Goal: Communication & Community: Answer question/provide support

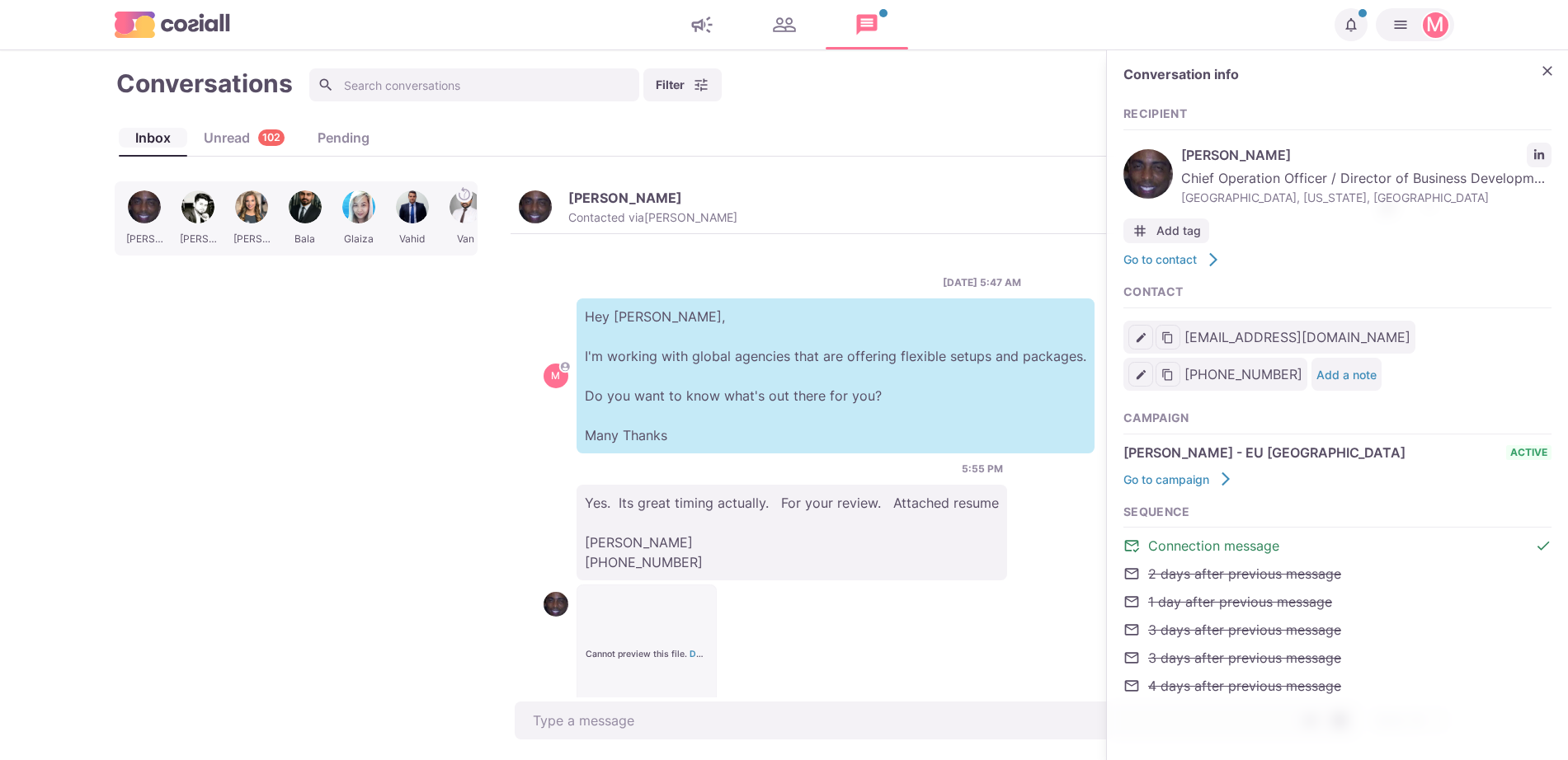
scroll to position [67, 0]
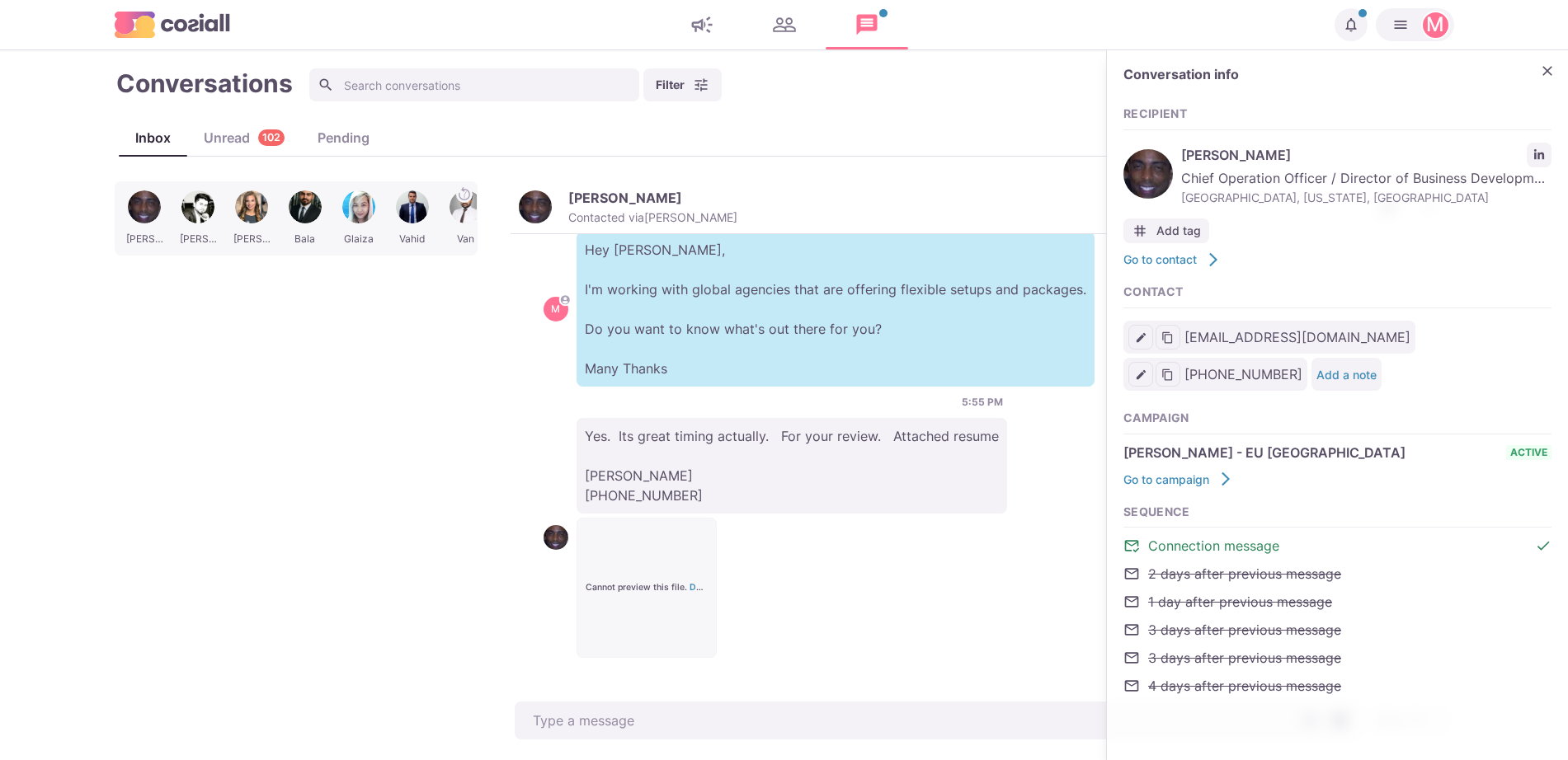
type textarea "x"
click at [632, 84] on input at bounding box center [473, 84] width 330 height 33
type input "r"
type textarea "x"
type input "[PERSON_NAME]"
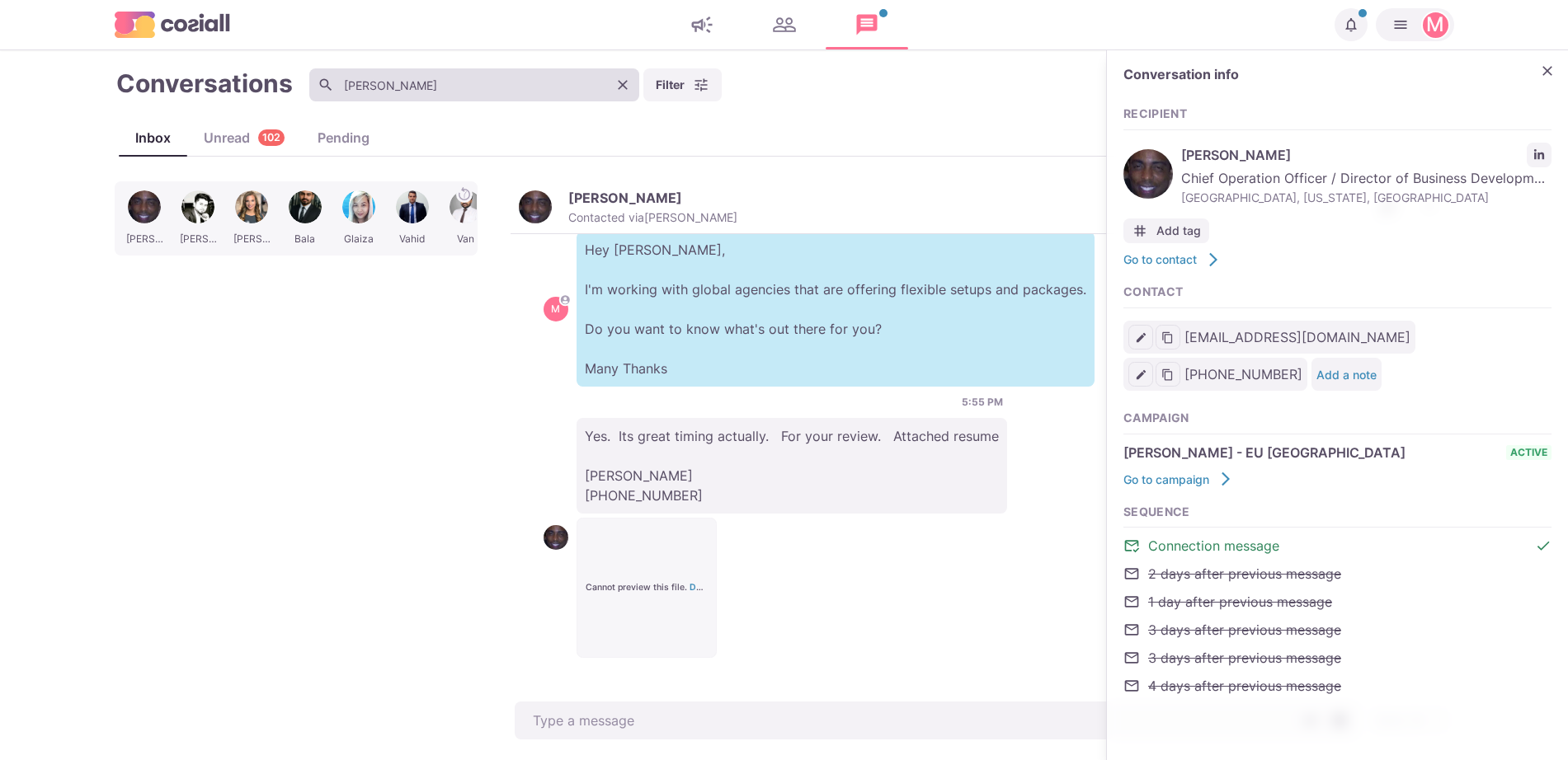
type textarea "x"
type input "[PERSON_NAME]"
type textarea "x"
type input "[PERSON_NAME]"
type textarea "x"
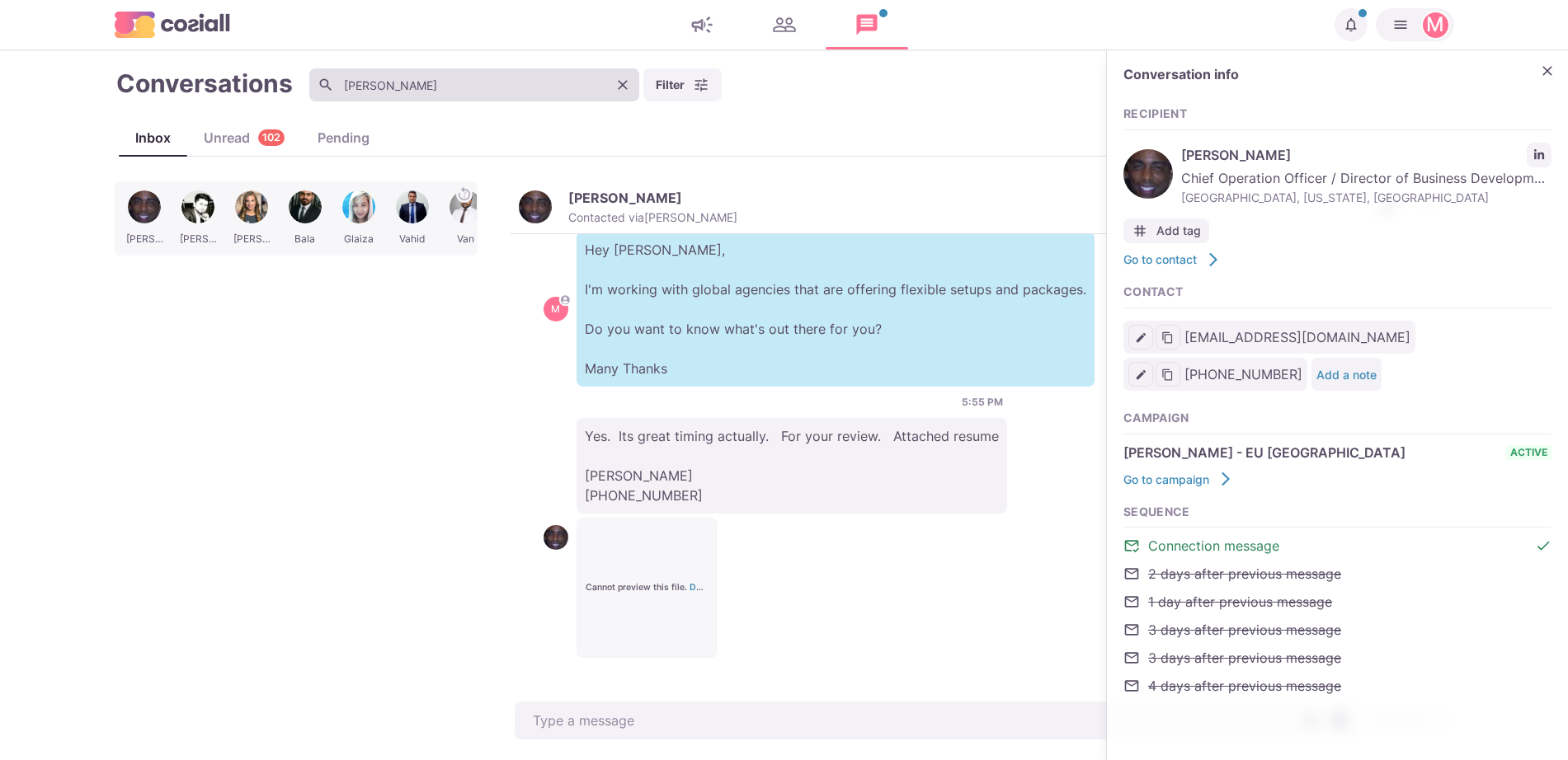
type input "[PERSON_NAME]"
type textarea "x"
click at [632, 84] on button "Clear" at bounding box center [622, 84] width 25 height 25
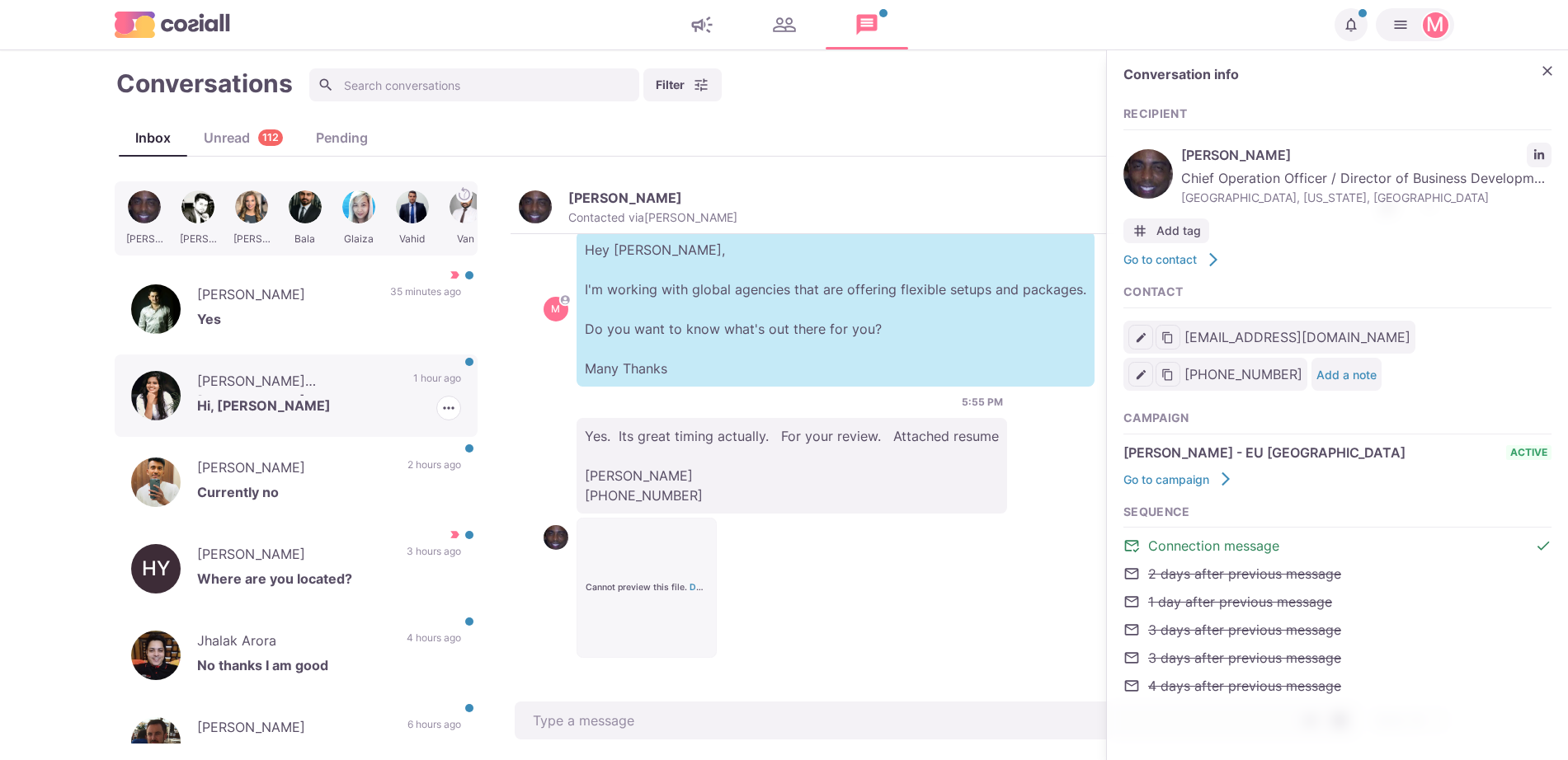
click at [257, 375] on p "[PERSON_NAME] [PERSON_NAME]" at bounding box center [297, 383] width 200 height 25
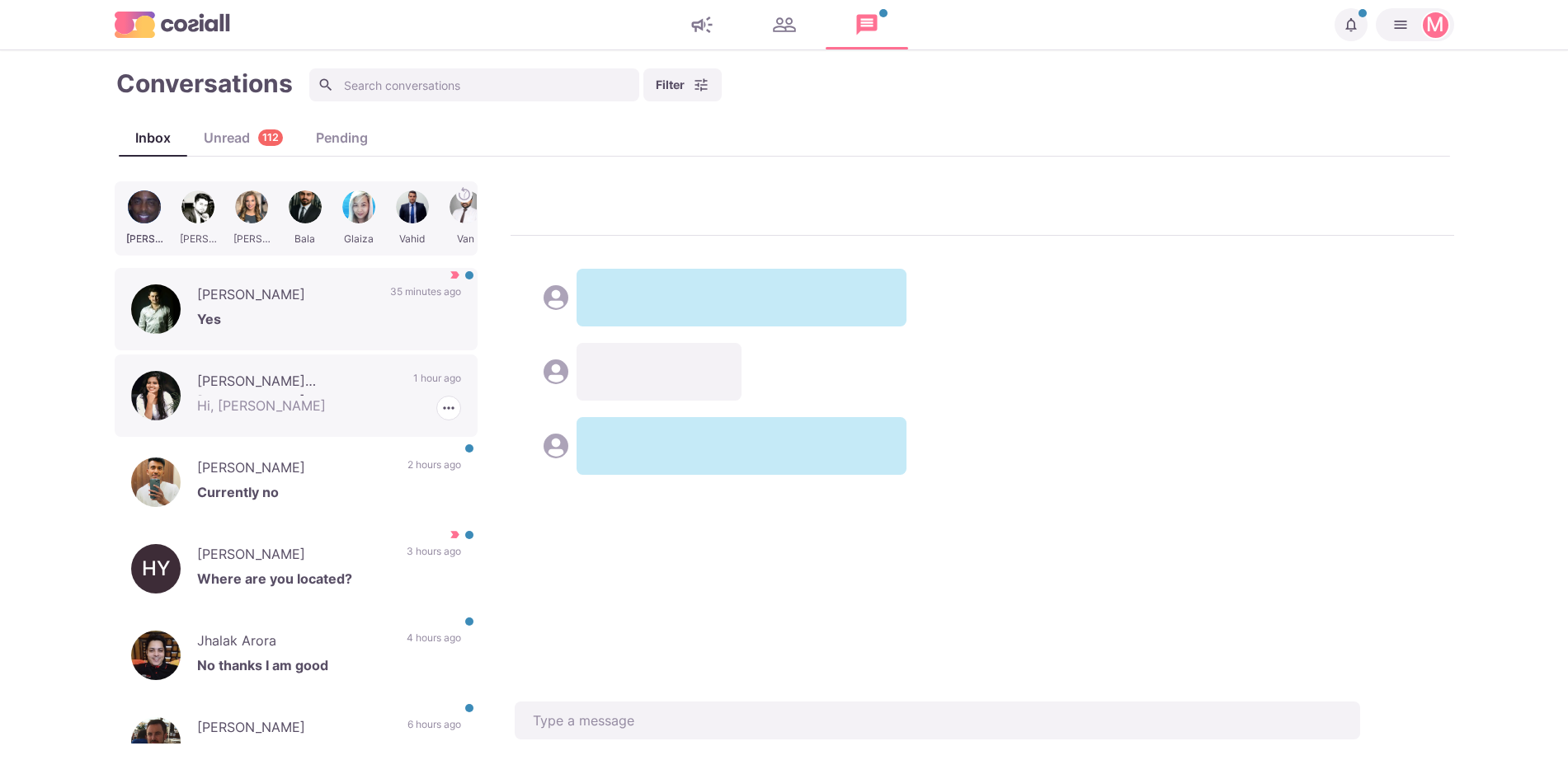
click at [317, 482] on p "Currently no" at bounding box center [329, 494] width 263 height 25
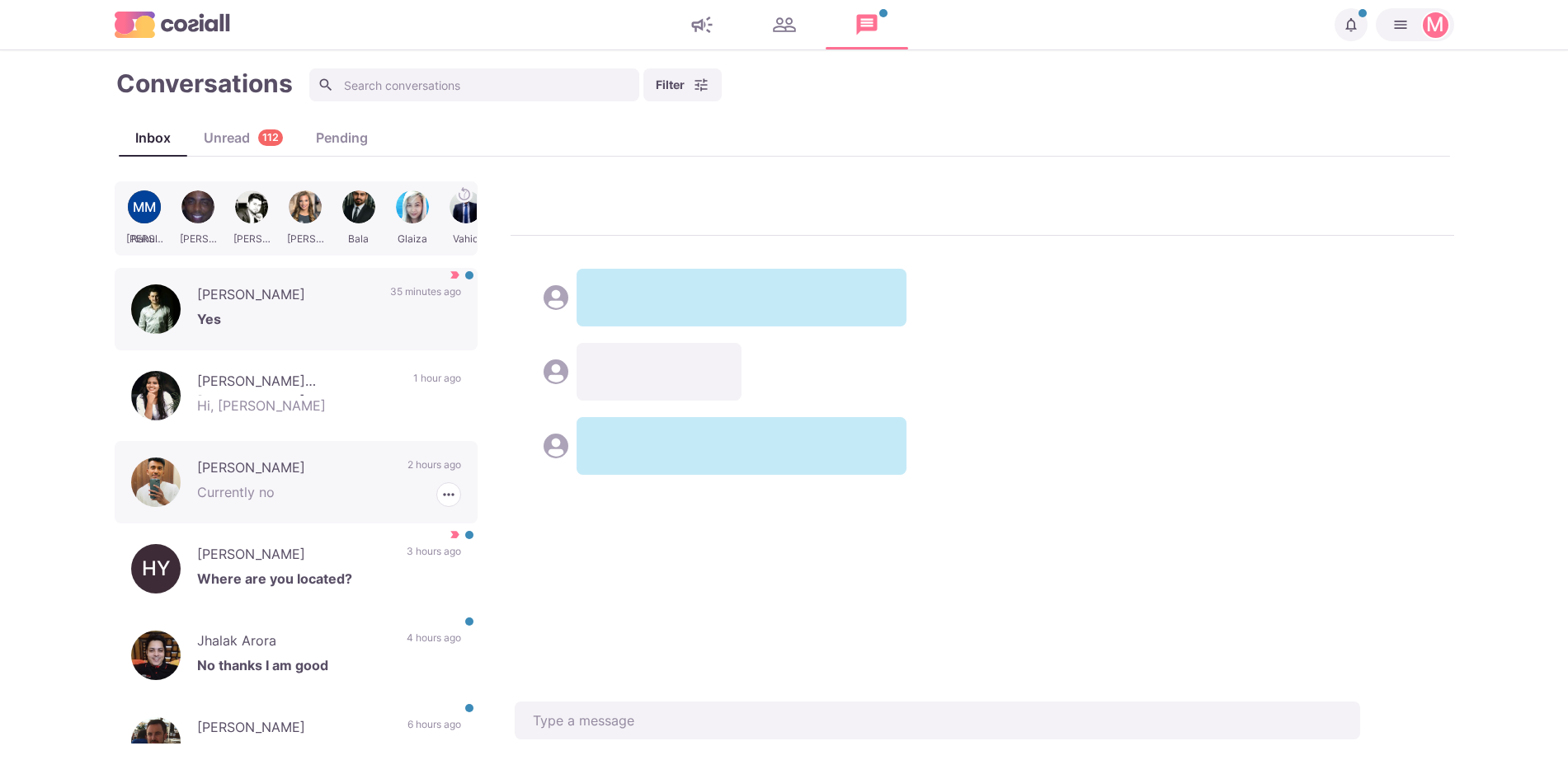
click at [259, 317] on p "Yes" at bounding box center [329, 321] width 263 height 25
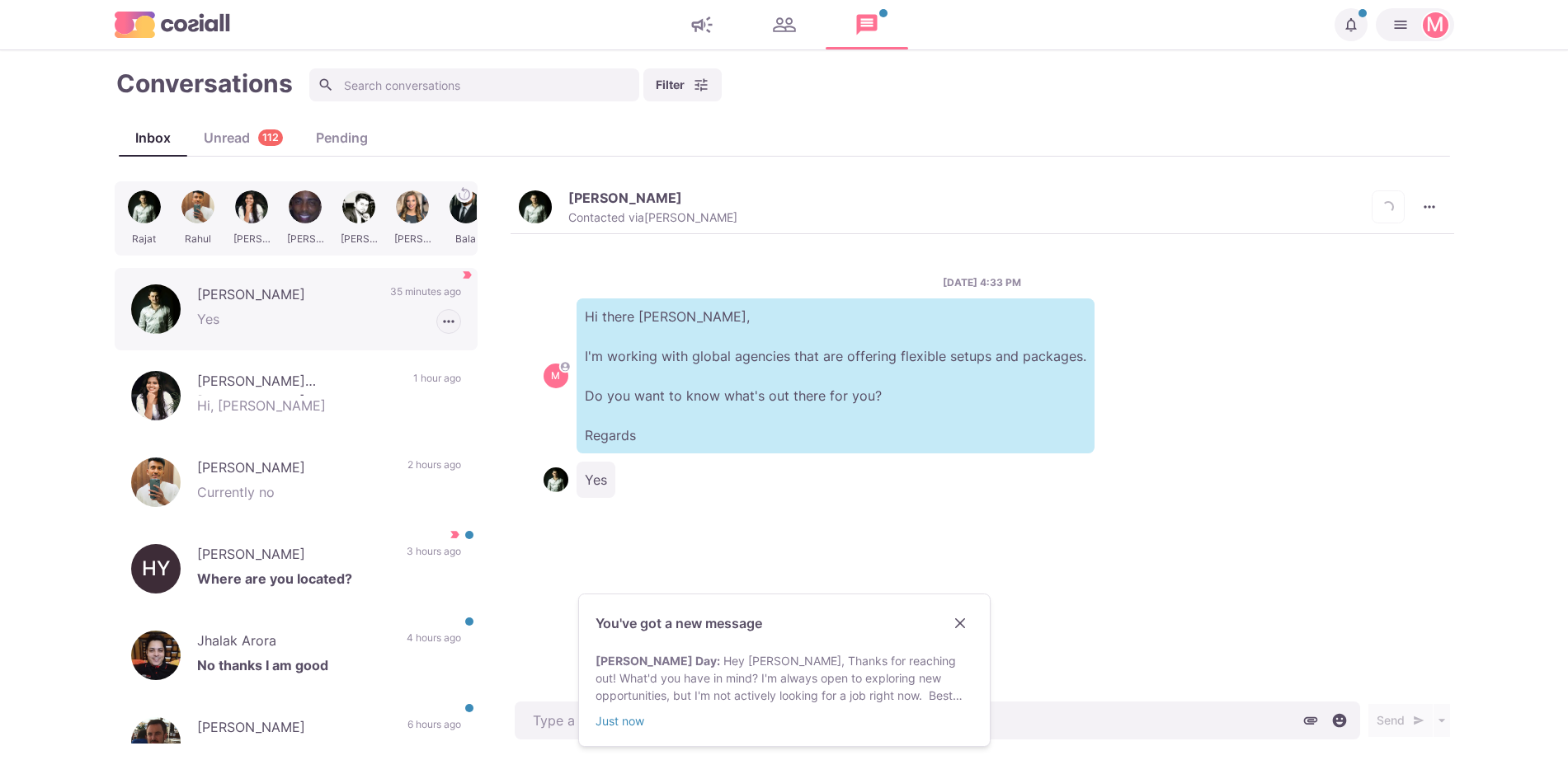
click at [441, 315] on icon "button" at bounding box center [449, 321] width 16 height 16
click at [399, 389] on button "Mark as Not Important" at bounding box center [380, 384] width 160 height 25
click at [400, 624] on div "Jhalak Arora No thanks I am good 4 hours ago [PERSON_NAME] as Read [PERSON_NAME…" at bounding box center [295, 655] width 362 height 83
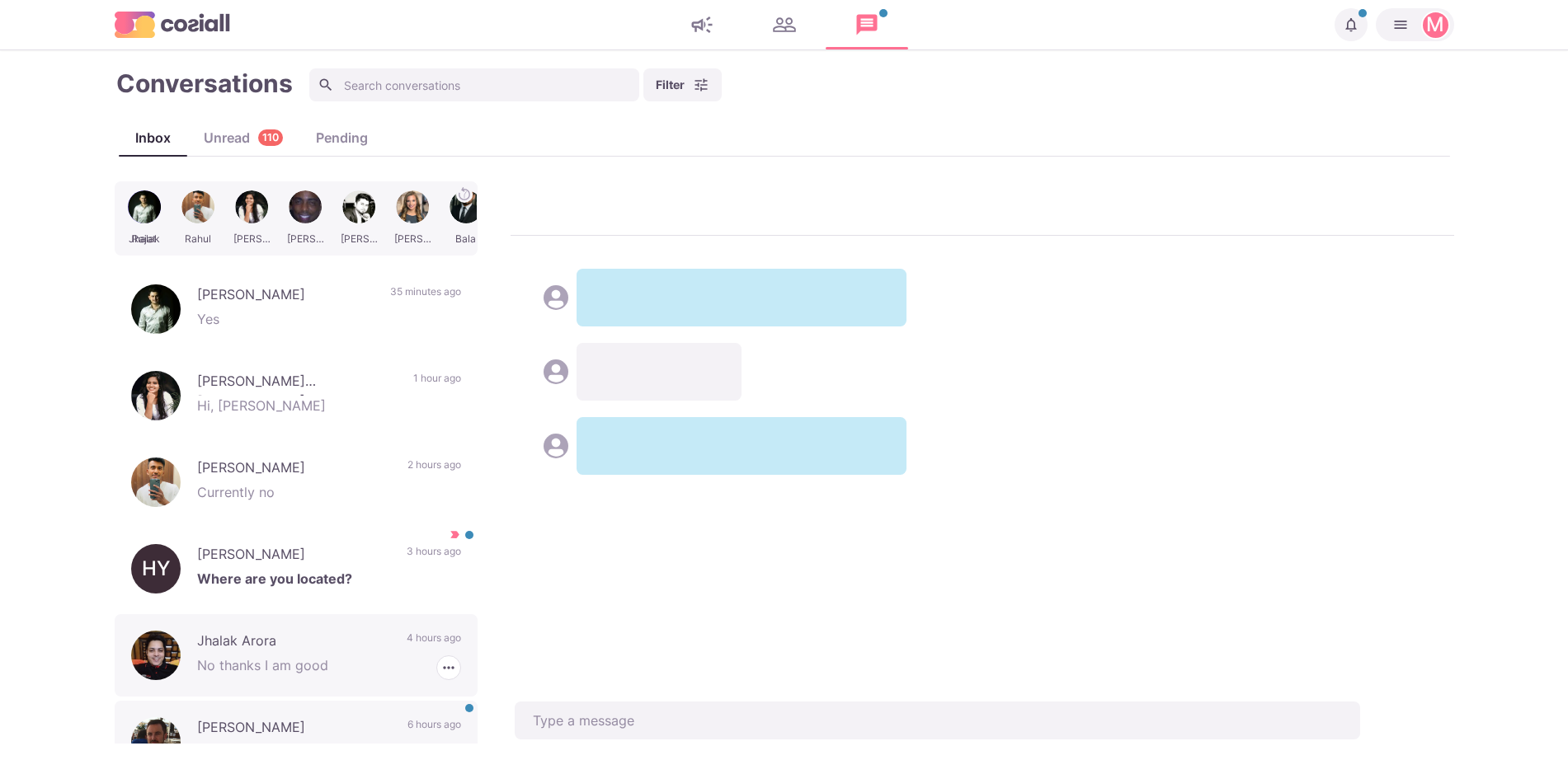
click at [407, 717] on p "6 hours ago" at bounding box center [433, 729] width 54 height 25
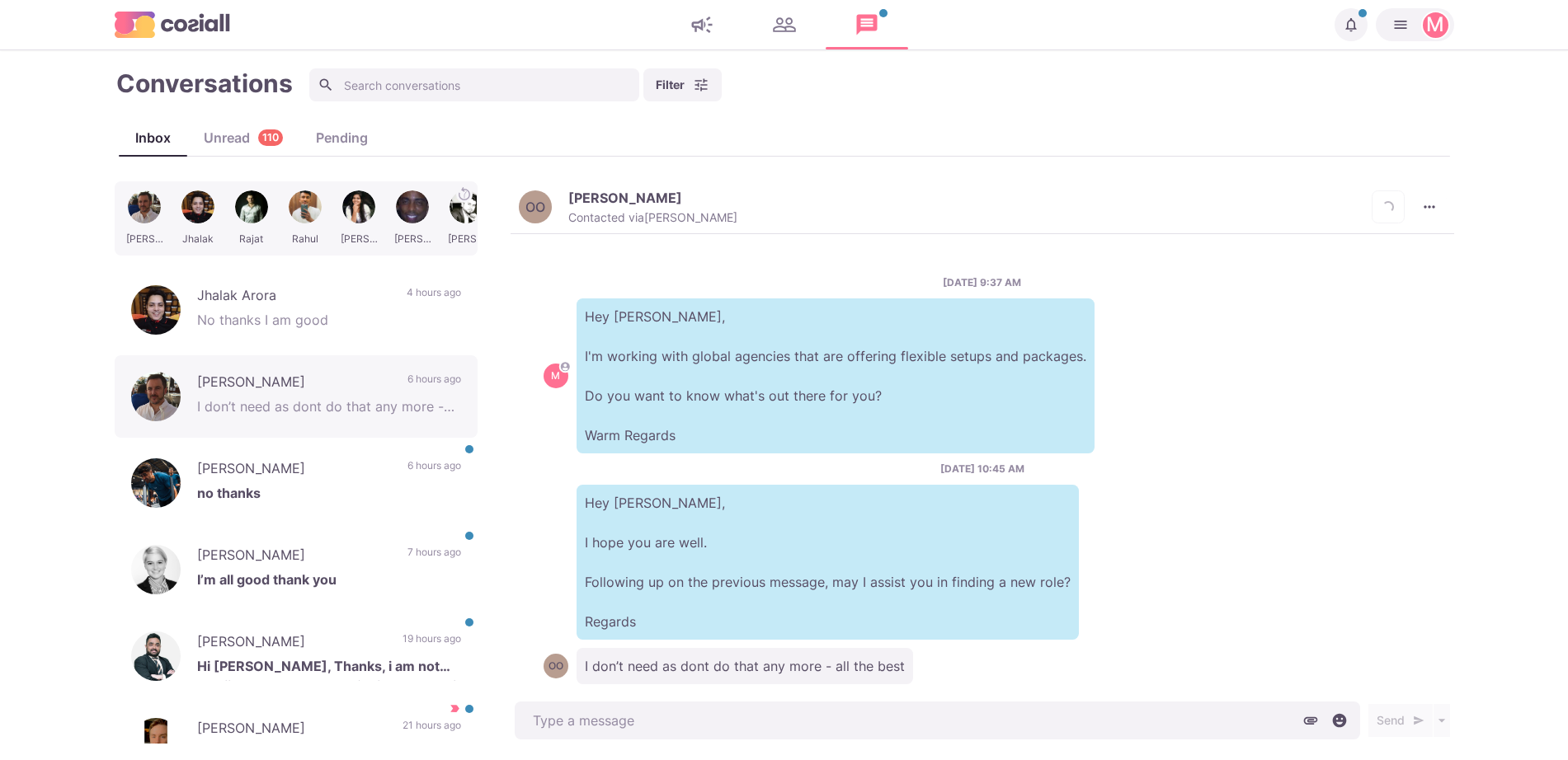
scroll to position [27, 0]
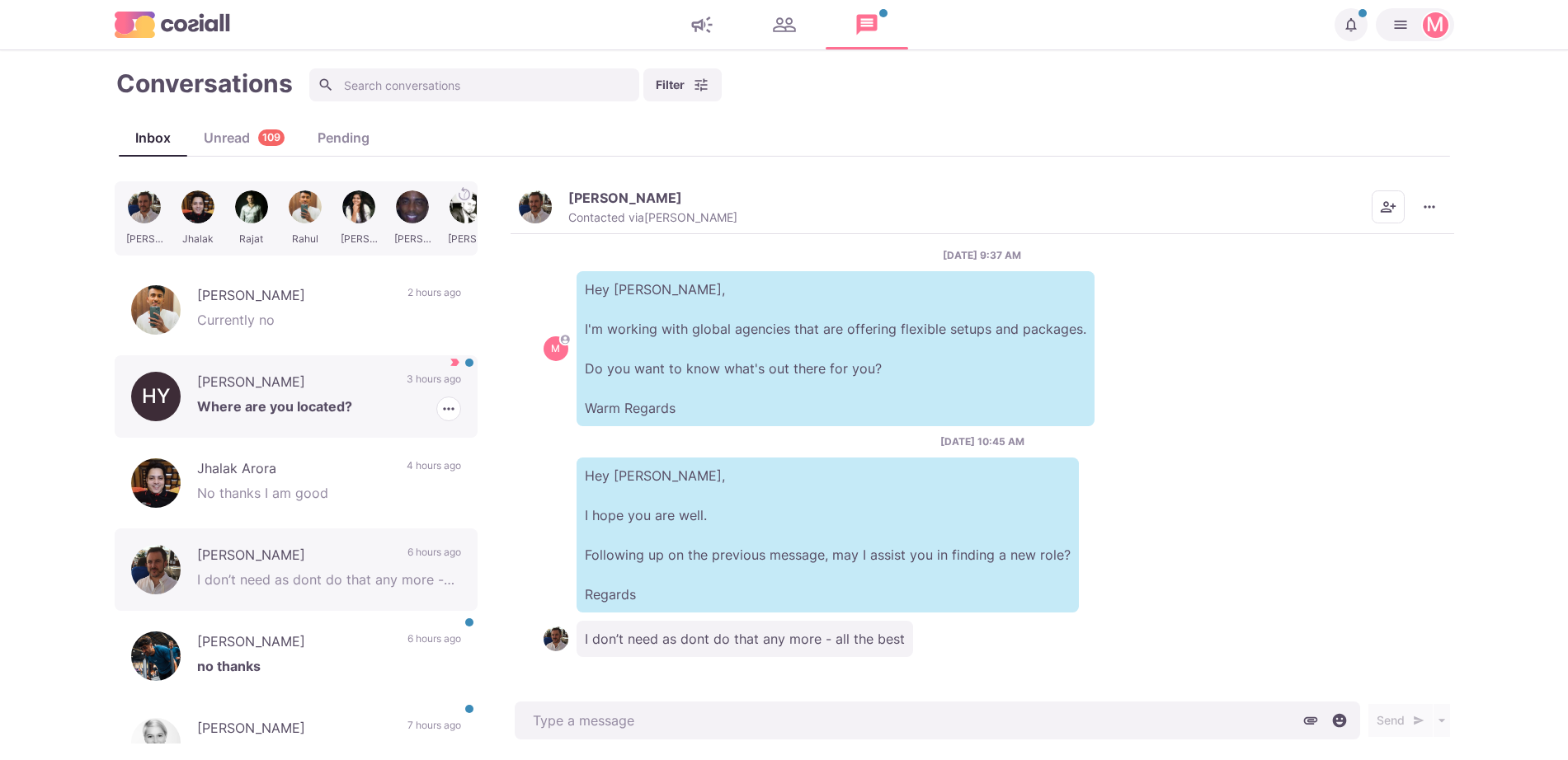
click at [216, 373] on p "[PERSON_NAME]" at bounding box center [293, 383] width 193 height 25
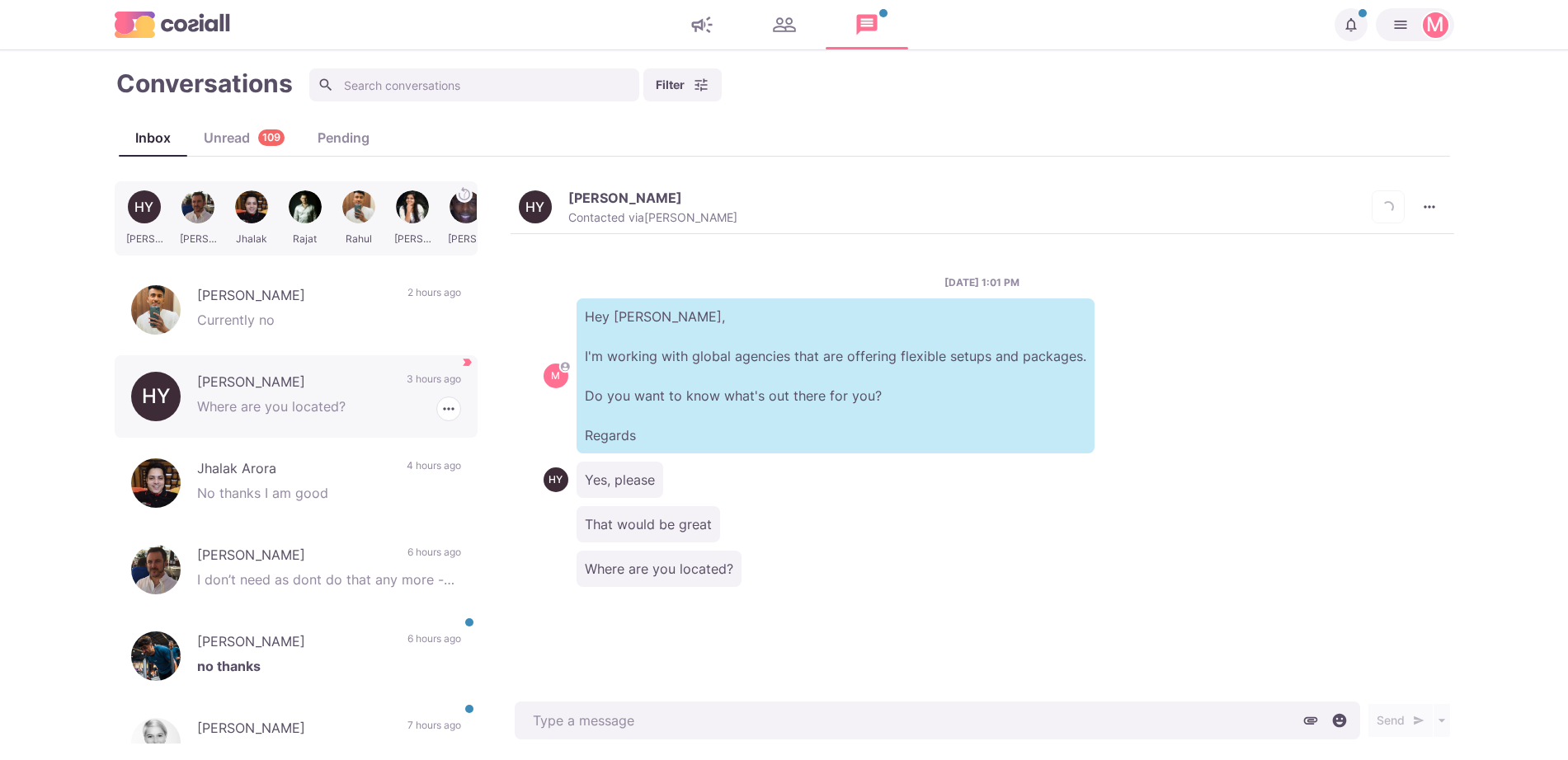
click at [219, 368] on div "HY [PERSON_NAME] Where are you located? 3 hours ago [PERSON_NAME] as Unread Mar…" at bounding box center [295, 396] width 362 height 83
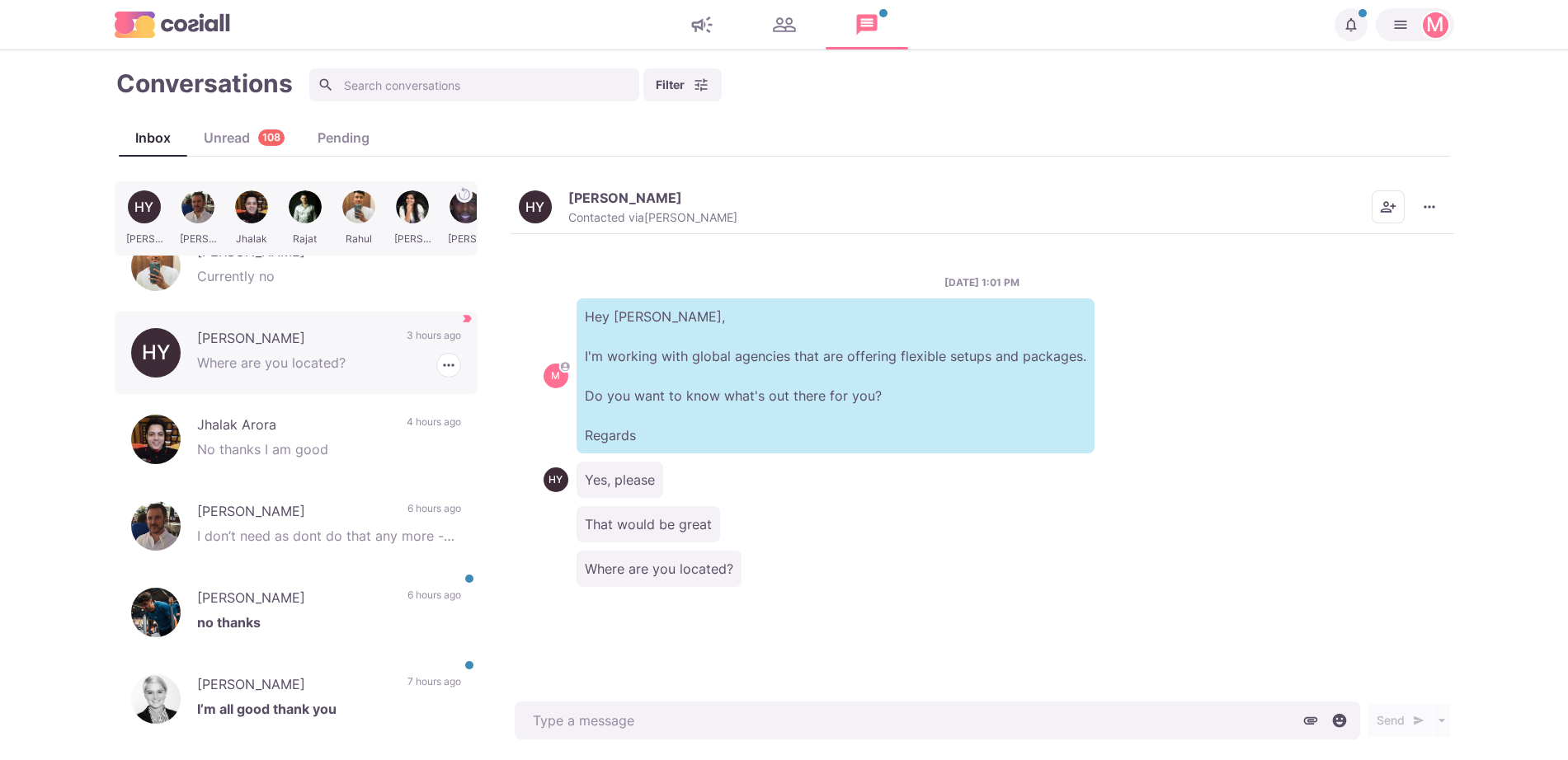
scroll to position [414, 0]
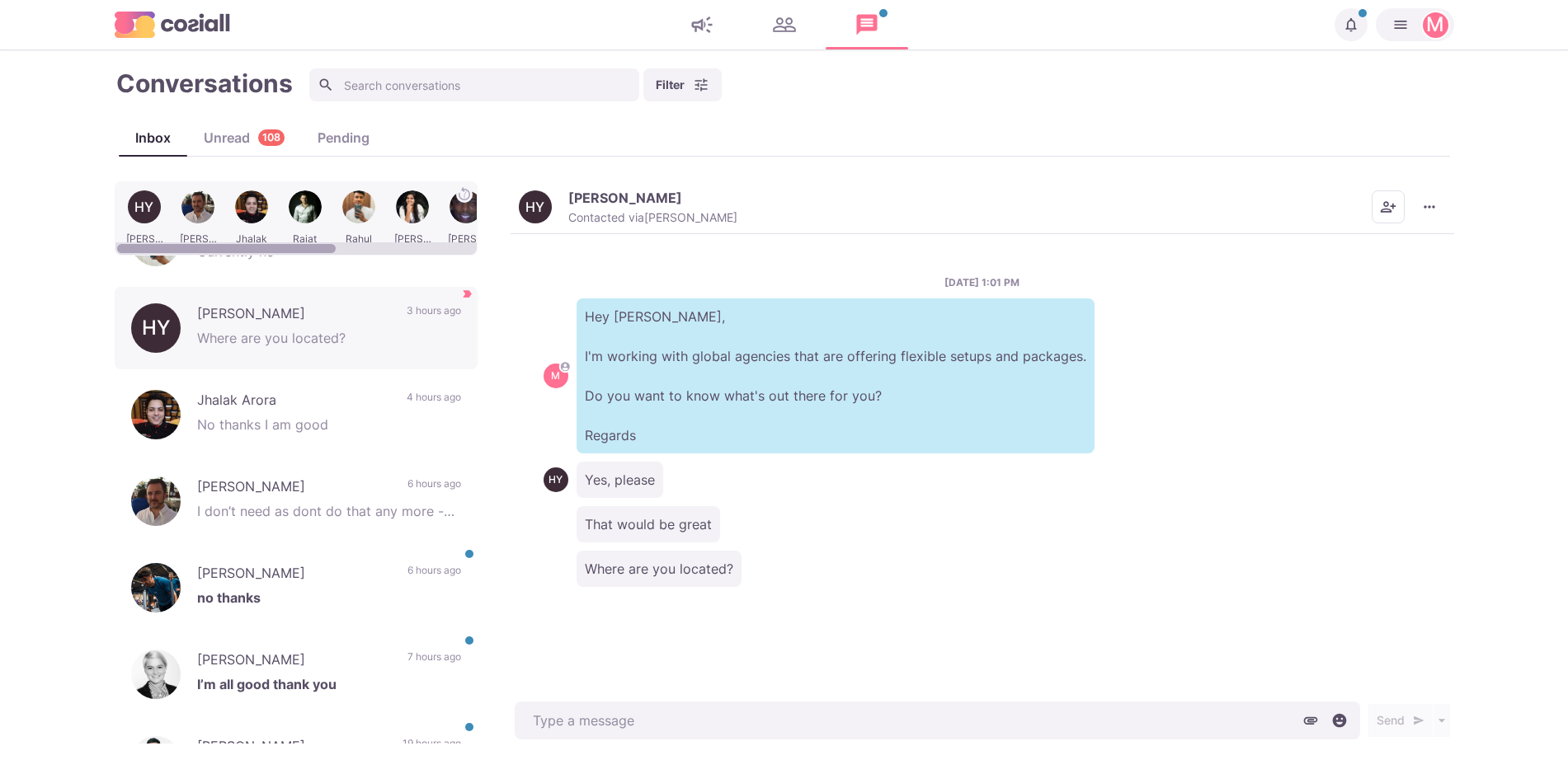
click at [536, 202] on div "HY" at bounding box center [534, 207] width 19 height 14
type textarea "x"
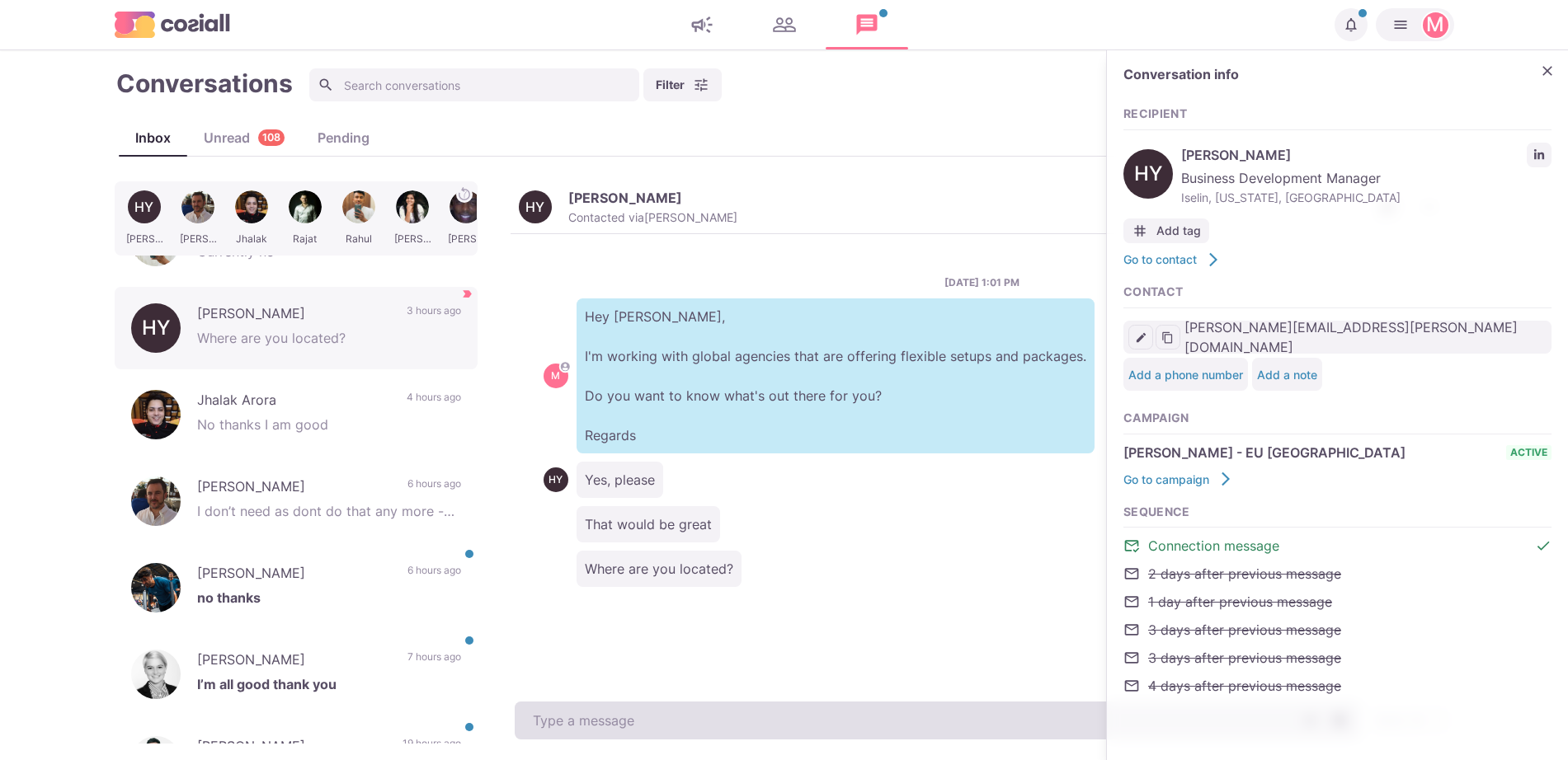
click at [738, 735] on textarea at bounding box center [937, 721] width 845 height 38
type textarea "U"
type textarea "x"
type textarea "UK"
type textarea "x"
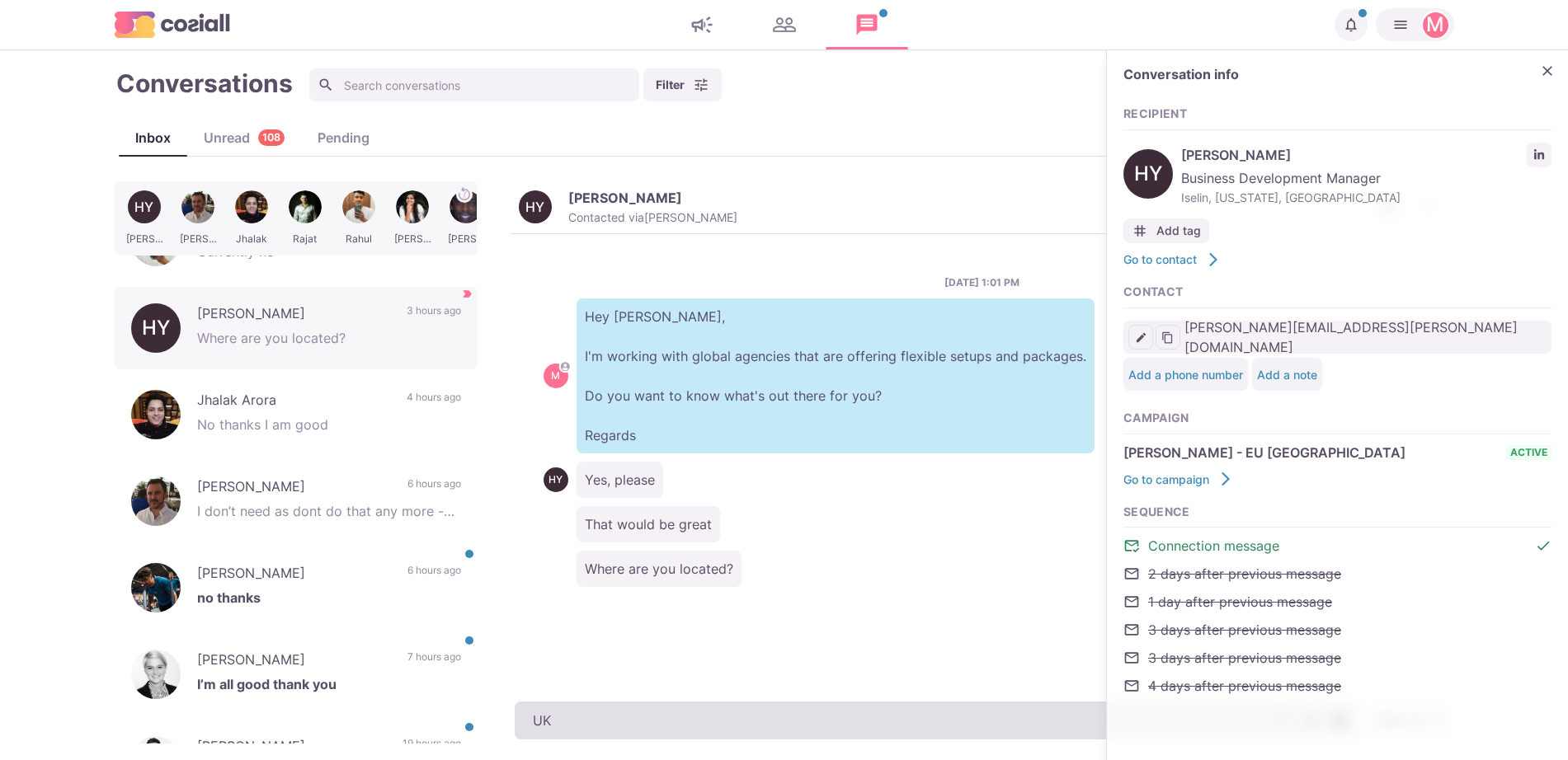
type textarea "UK!"
type textarea "x"
type textarea "UK!"
click at [926, 711] on textarea "UK!" at bounding box center [937, 721] width 845 height 38
paste textarea "I work with around 500 agencies across the [GEOGRAPHIC_DATA], [GEOGRAPHIC_DATA]…"
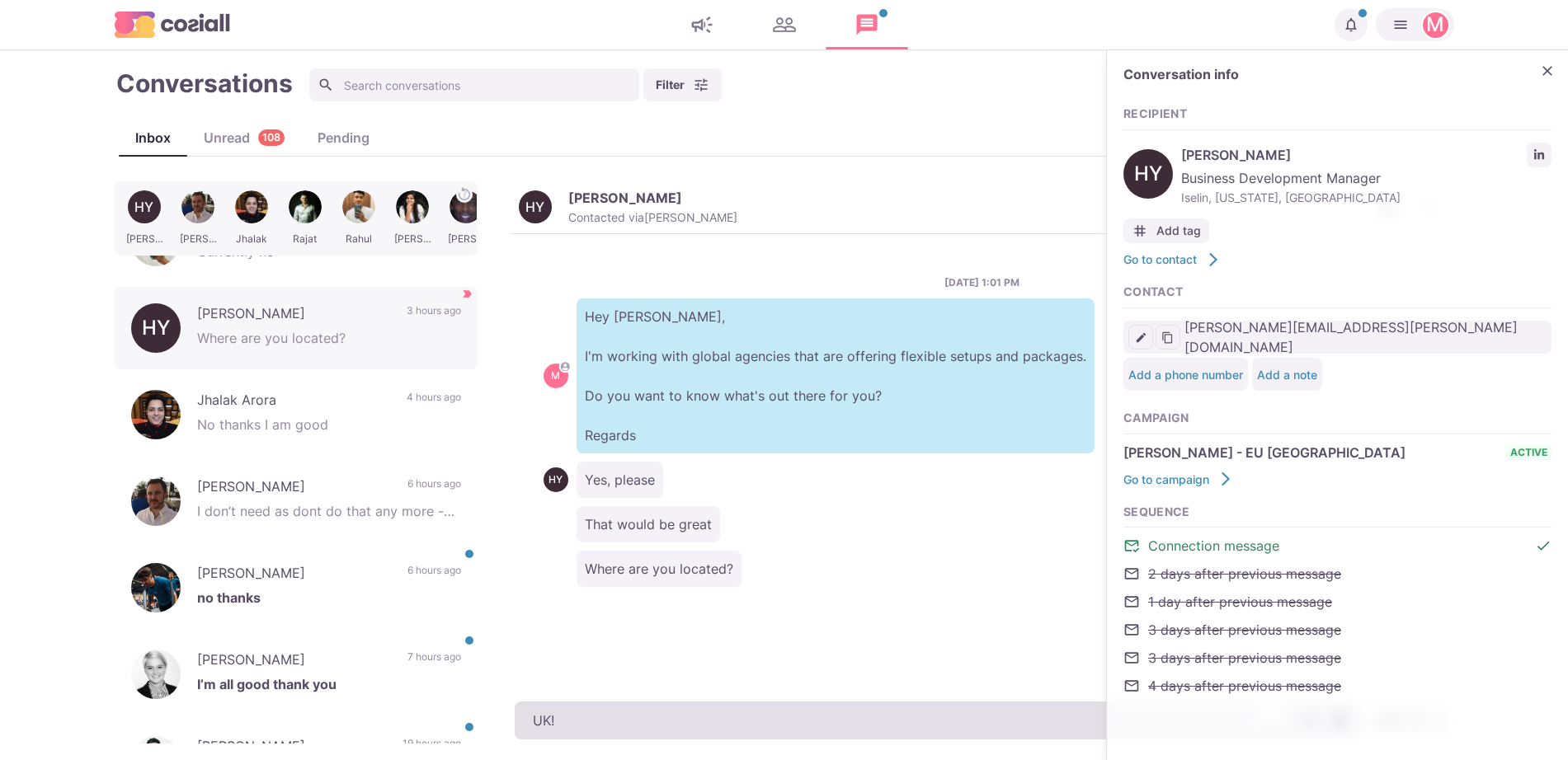
type textarea "x"
type textarea "UK! I work with around 500 agencies across the [GEOGRAPHIC_DATA], [GEOGRAPHIC_D…"
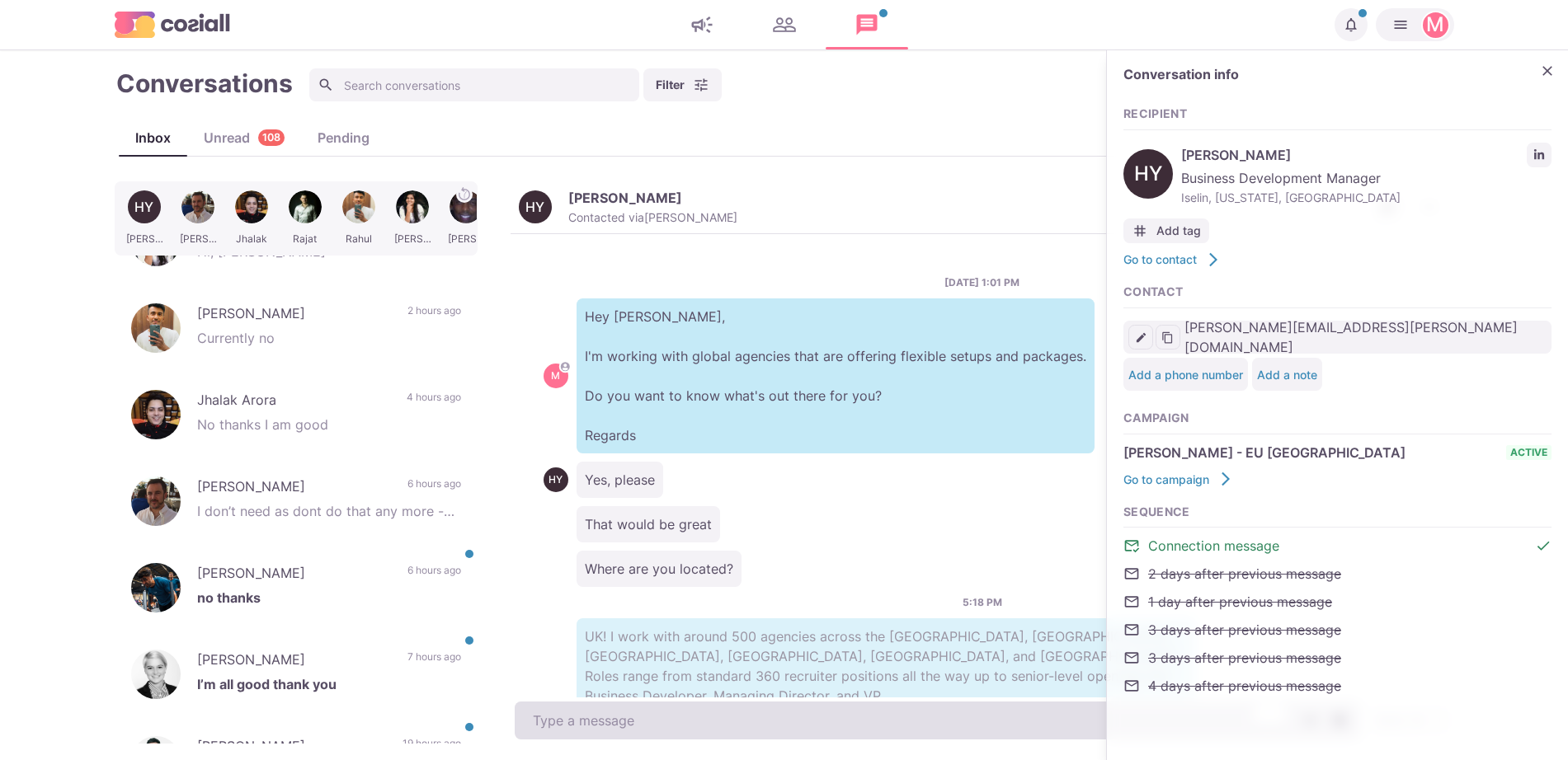
scroll to position [156, 0]
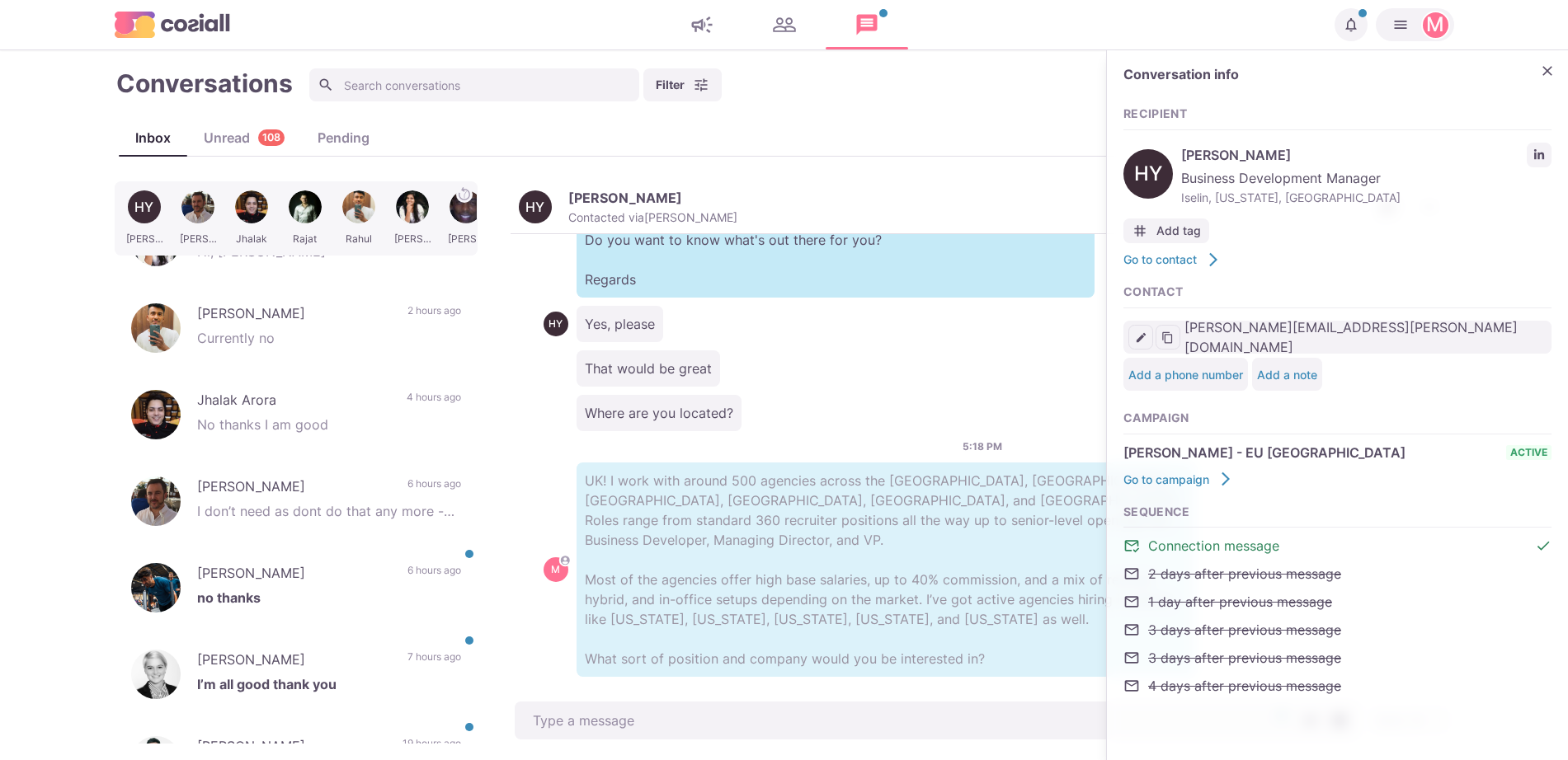
type textarea "x"
click at [1541, 152] on icon "LinkedIn profile link" at bounding box center [1539, 154] width 12 height 12
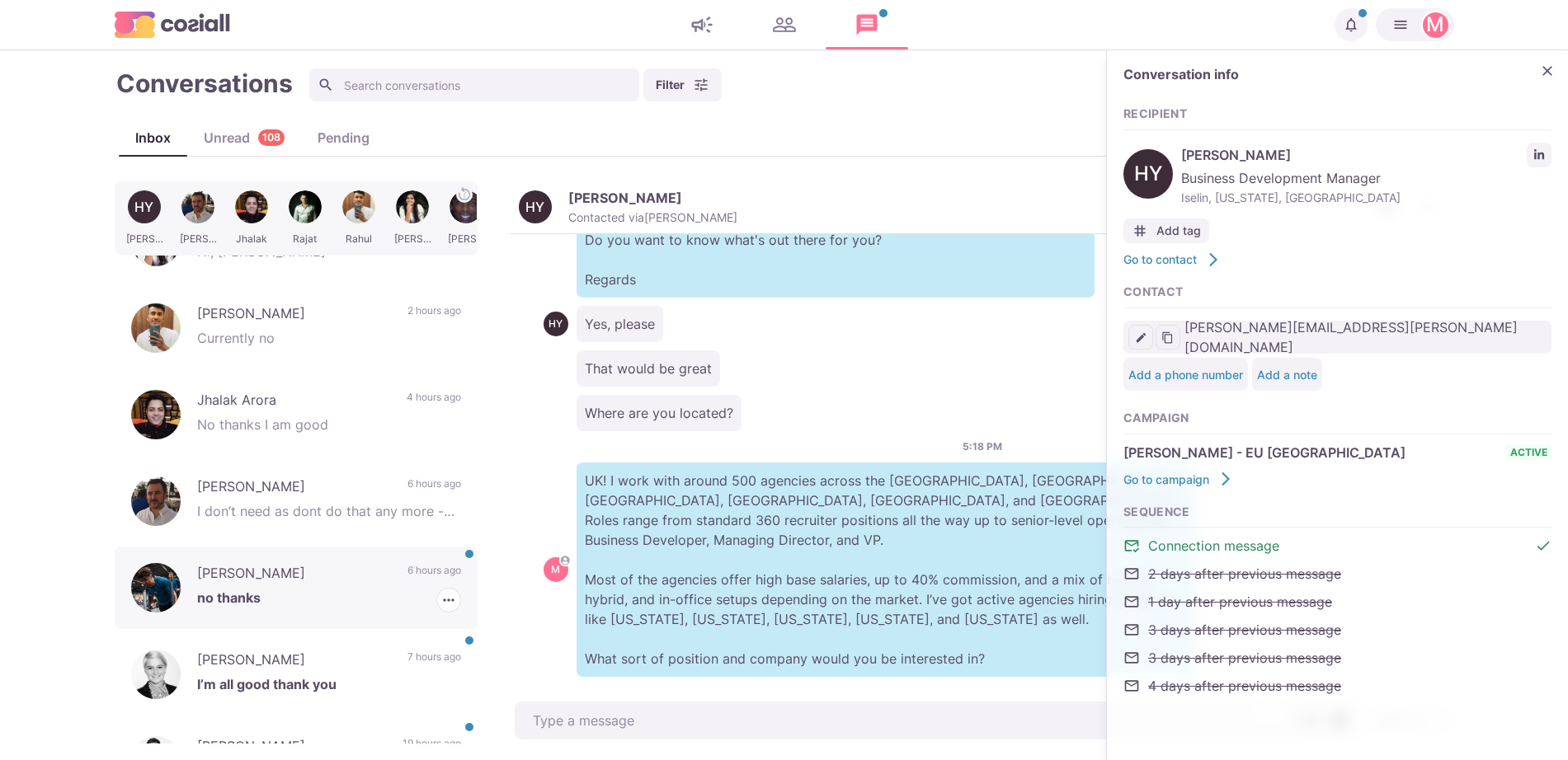
click at [407, 577] on p "6 hours ago" at bounding box center [433, 575] width 54 height 25
click at [371, 659] on p "[PERSON_NAME]" at bounding box center [293, 661] width 194 height 25
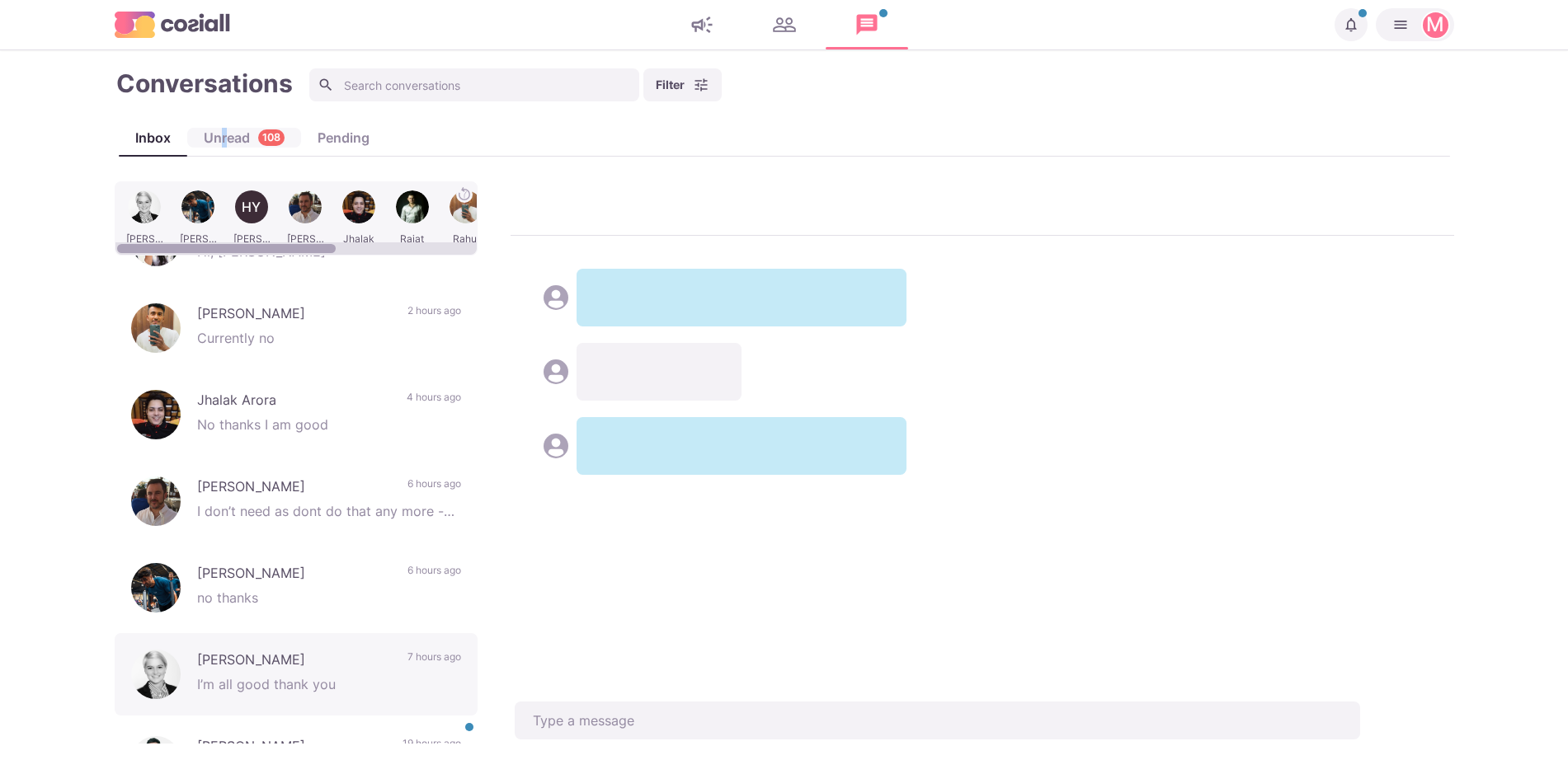
drag, startPoint x: 223, startPoint y: 134, endPoint x: 468, endPoint y: 648, distance: 569.4
click at [220, 133] on div "Unread 108" at bounding box center [243, 138] width 114 height 20
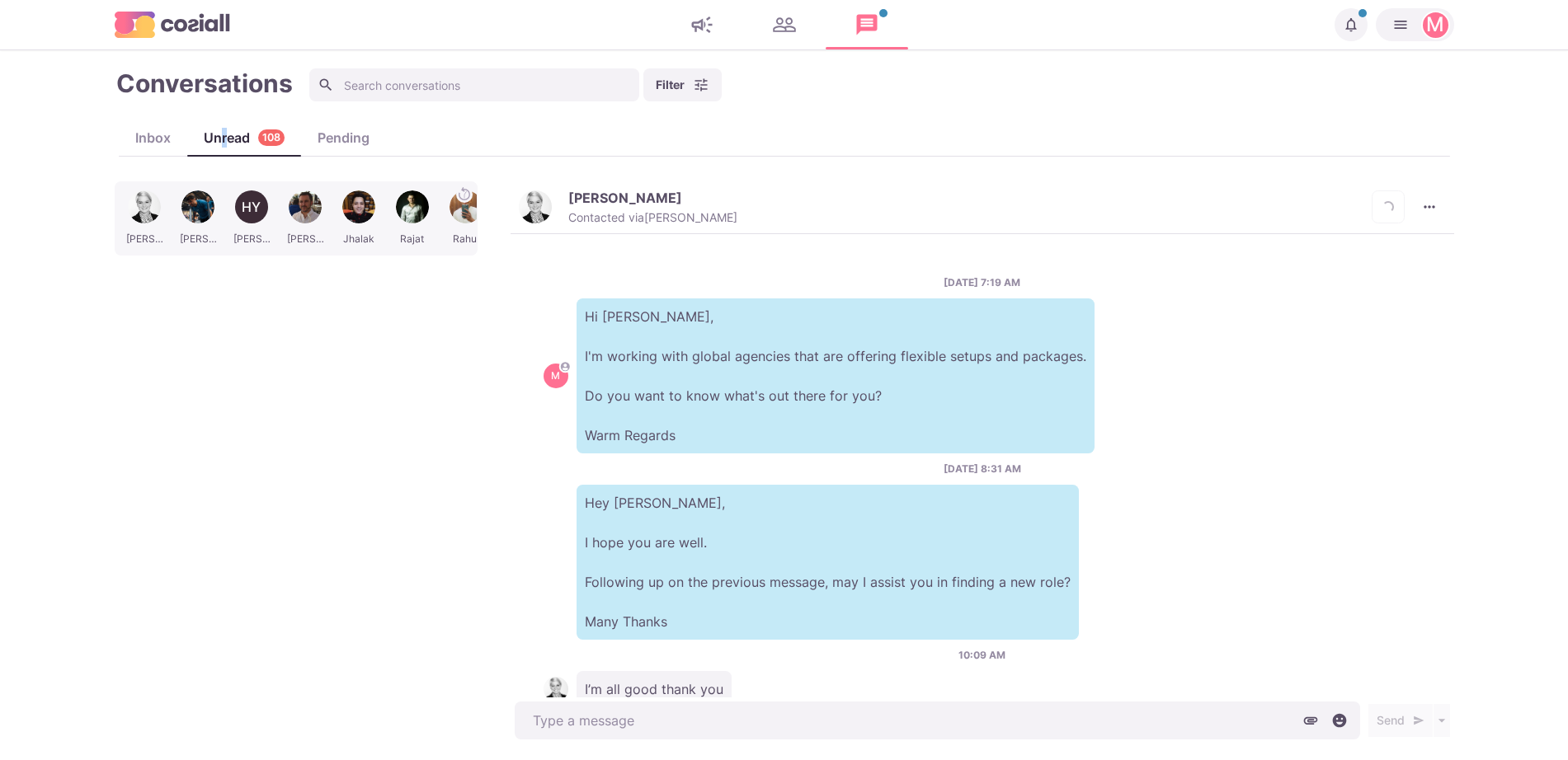
scroll to position [50, 0]
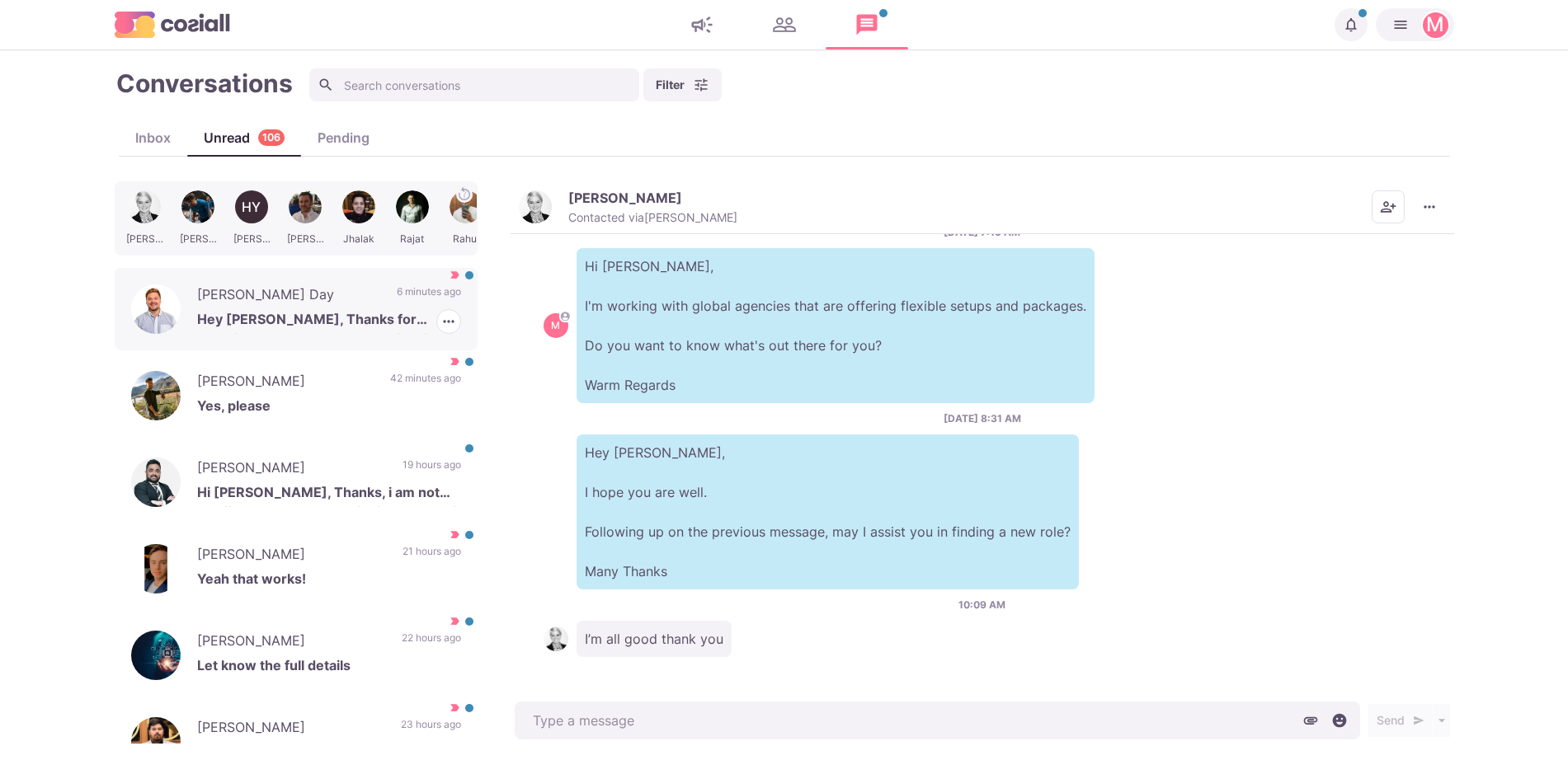
click at [358, 329] on p "Hey [PERSON_NAME], Thanks for reaching out! What'd you have in mind? I'm always…" at bounding box center [329, 321] width 263 height 25
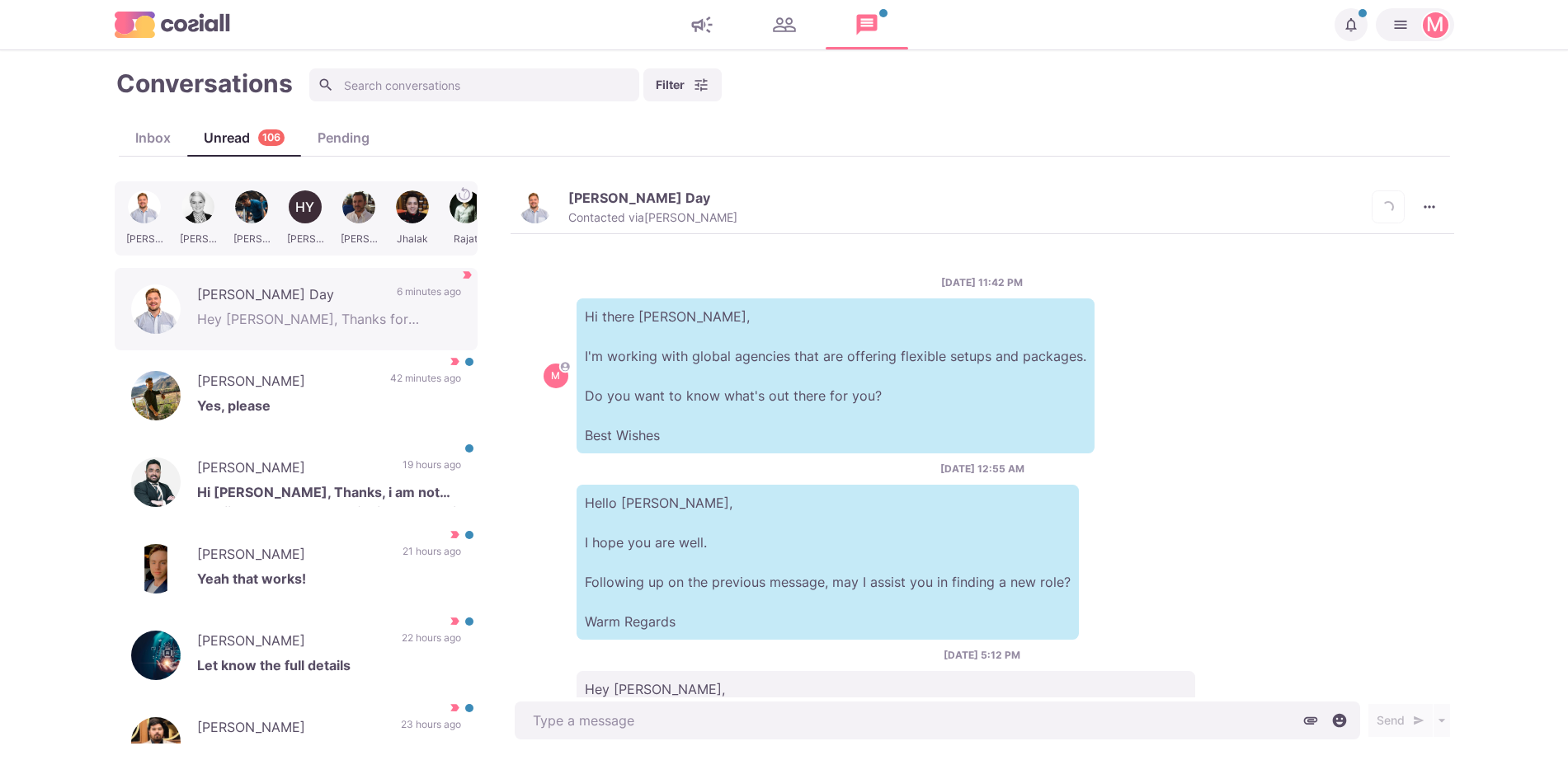
scroll to position [189, 0]
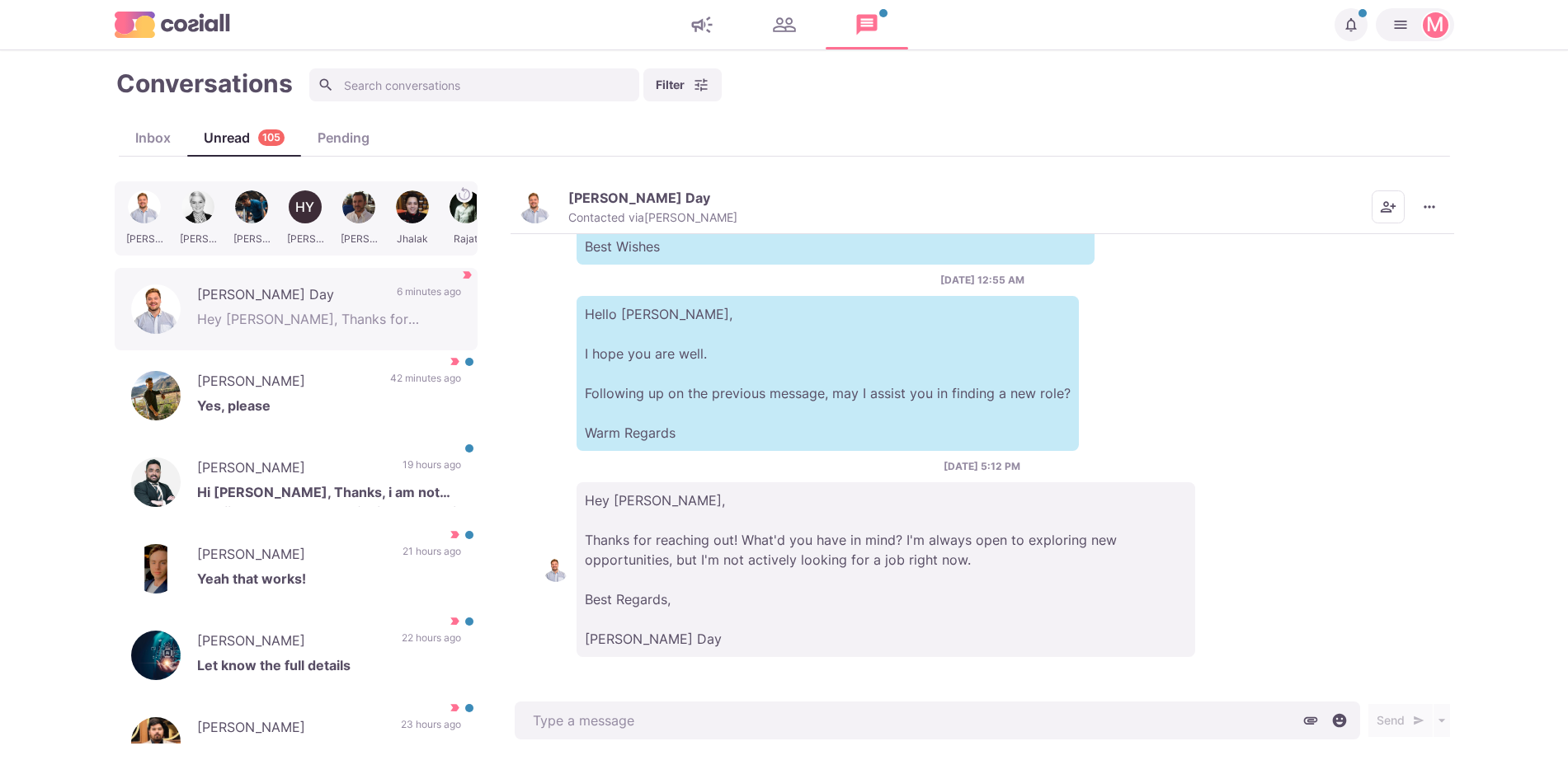
click at [554, 204] on button "[PERSON_NAME] Day Contacted via [PERSON_NAME]" at bounding box center [628, 207] width 219 height 35
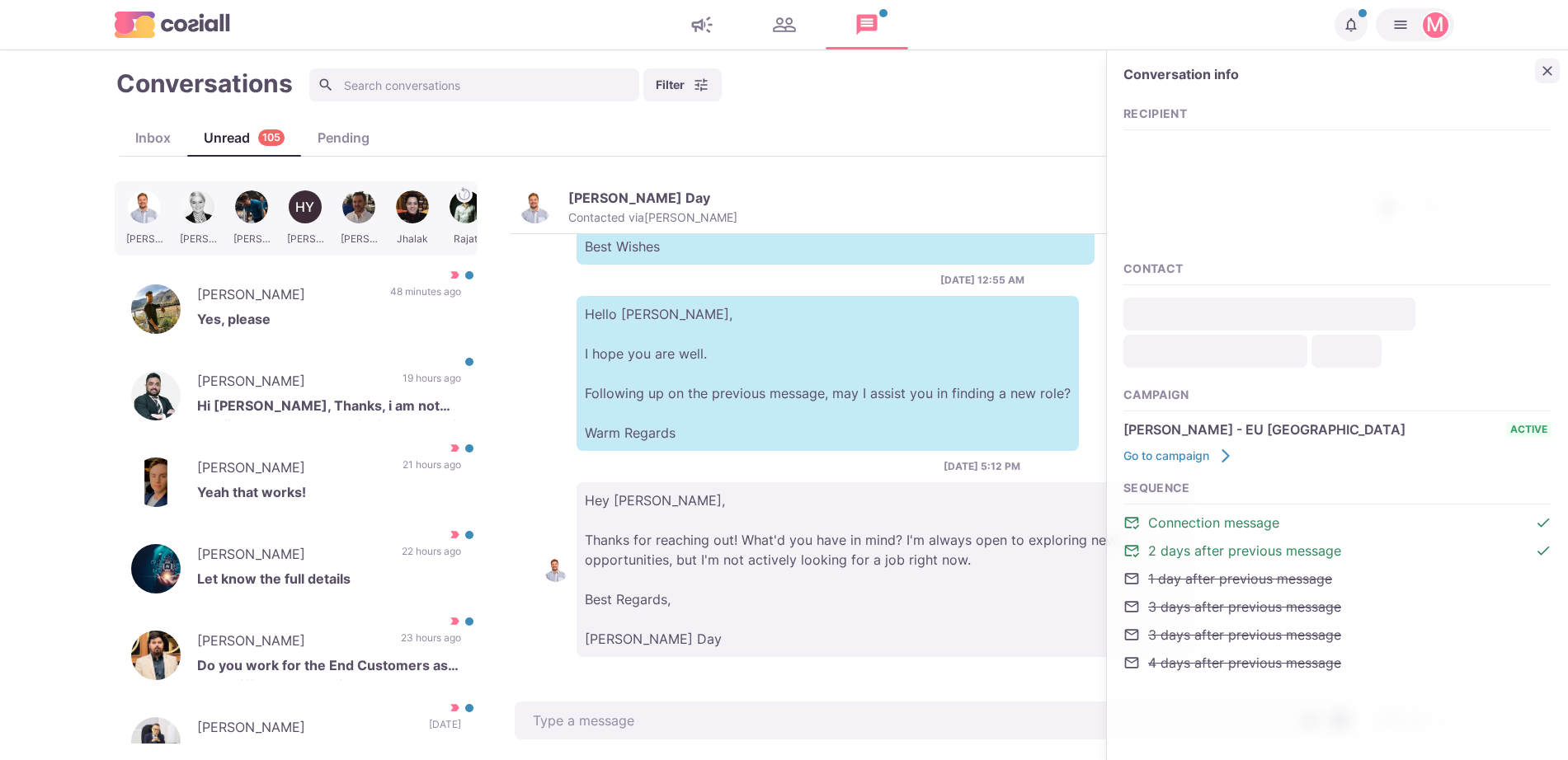
click at [1548, 74] on icon "Close" at bounding box center [1547, 71] width 16 height 16
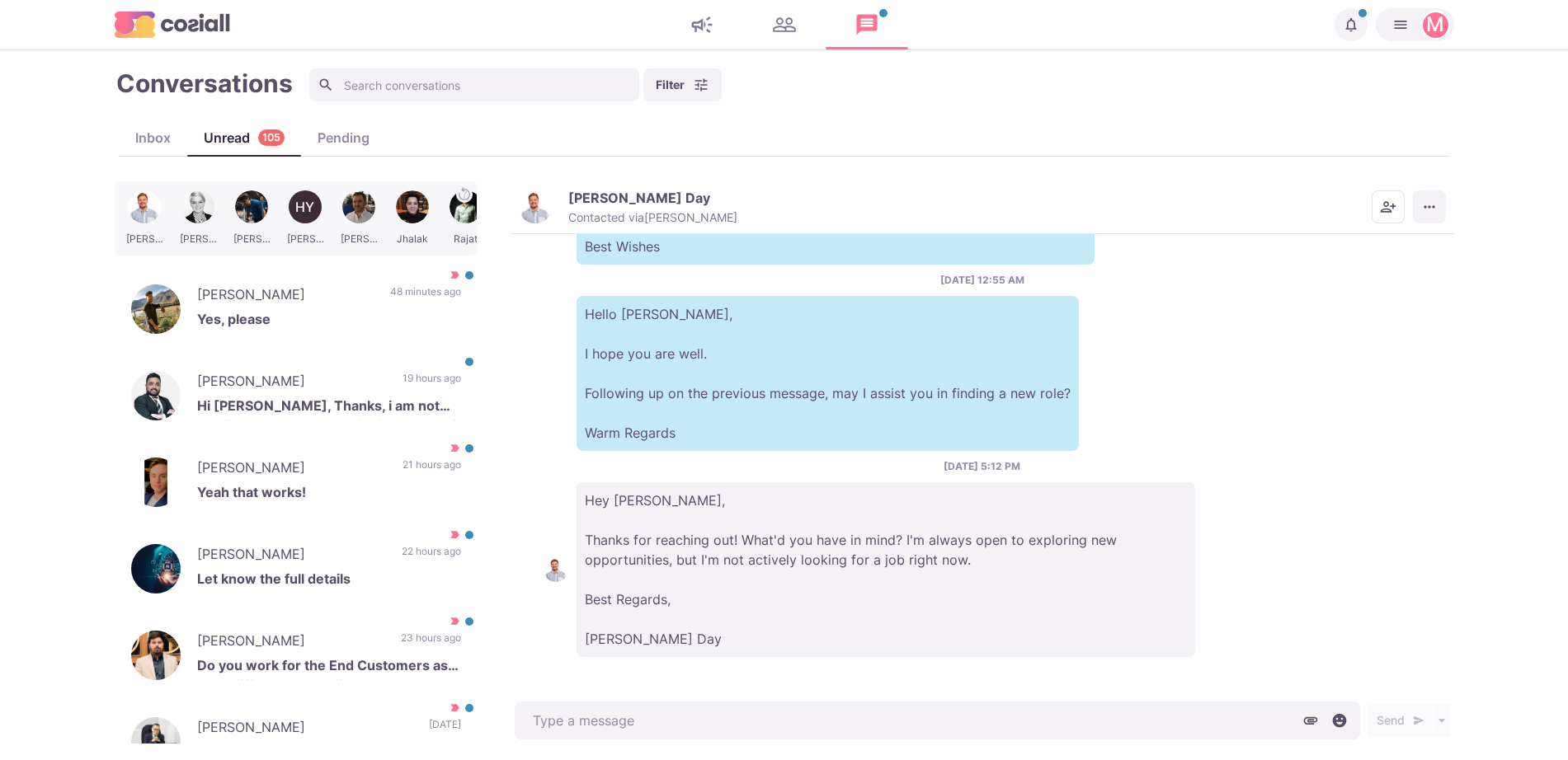
click at [1426, 210] on icon "More menu" at bounding box center [1429, 207] width 16 height 16
click at [1310, 245] on button "Mark as Unread" at bounding box center [1365, 248] width 160 height 25
click at [402, 485] on p "Yeah that works!" at bounding box center [329, 494] width 263 height 25
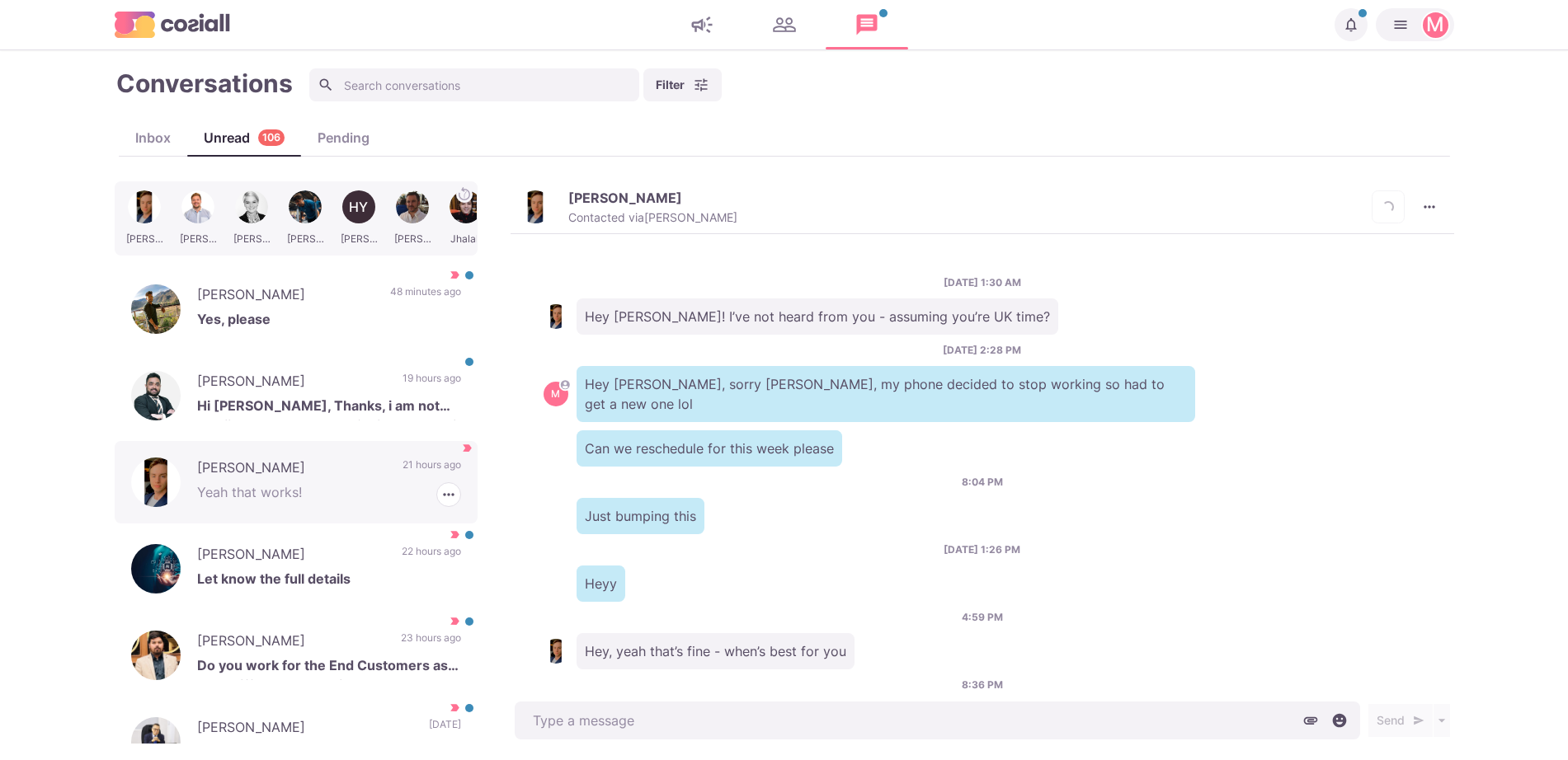
scroll to position [1313, 0]
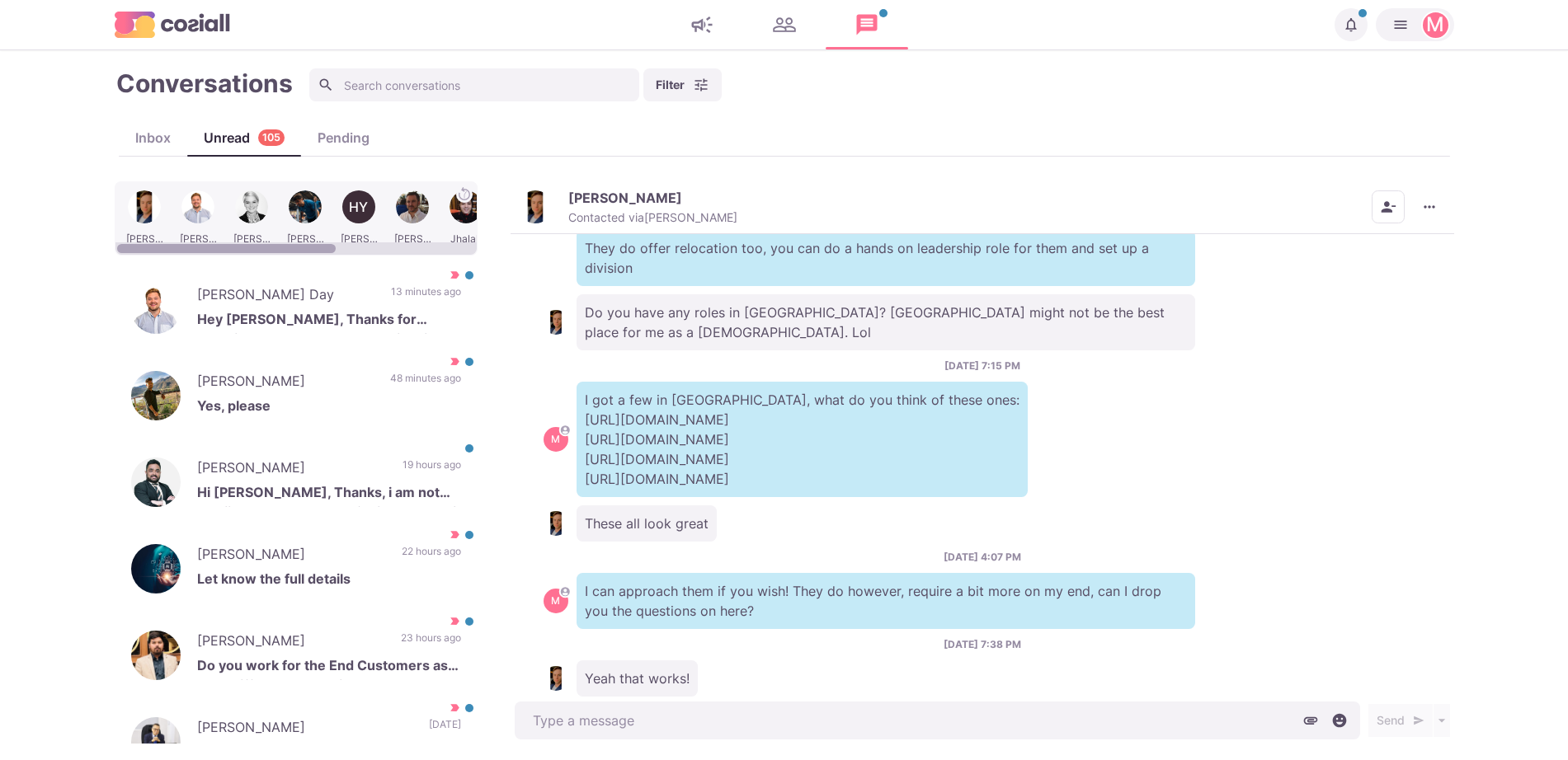
click at [530, 205] on img "button" at bounding box center [535, 207] width 33 height 33
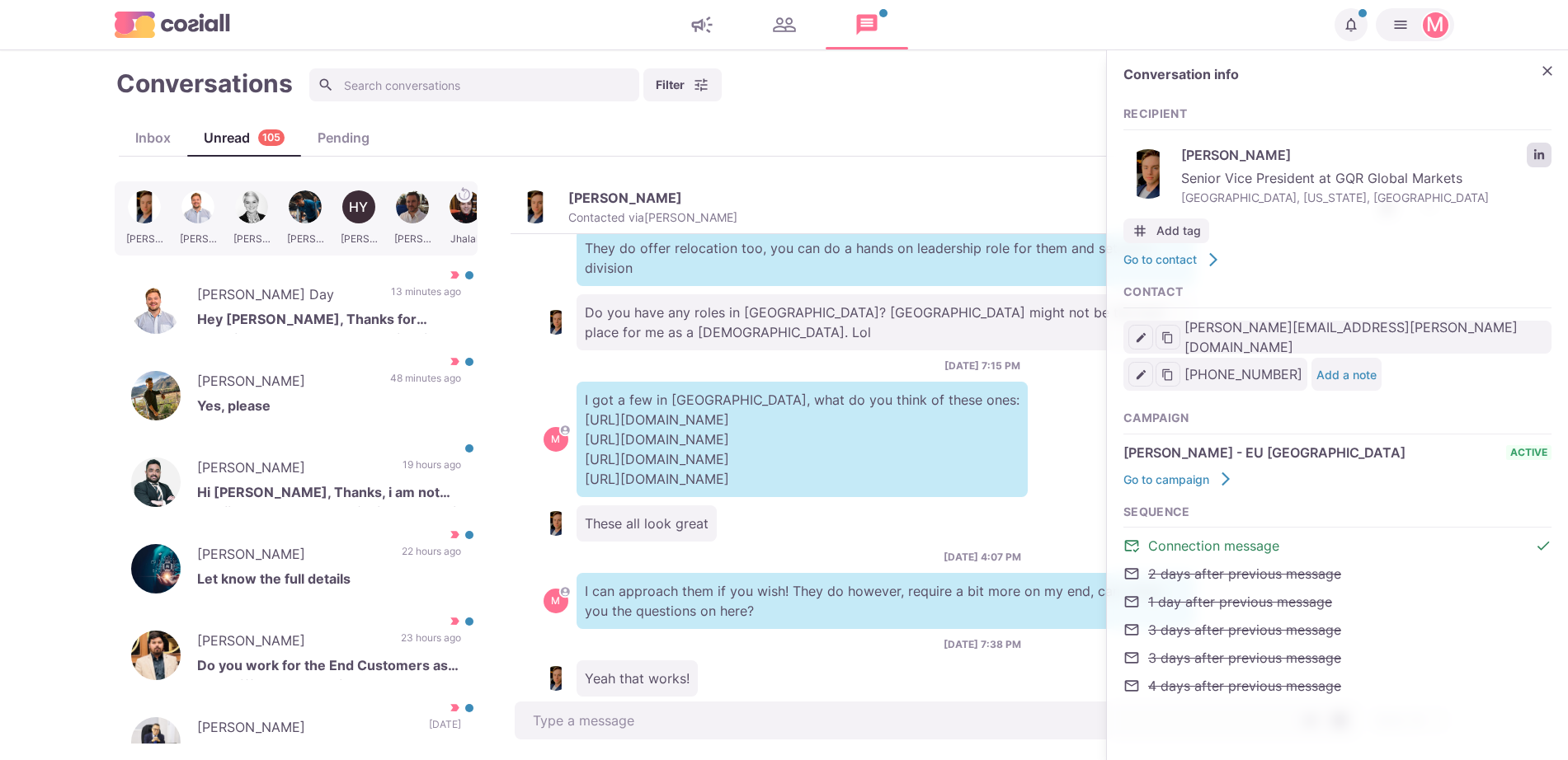
click at [1535, 155] on icon "LinkedIn profile link" at bounding box center [1539, 154] width 12 height 12
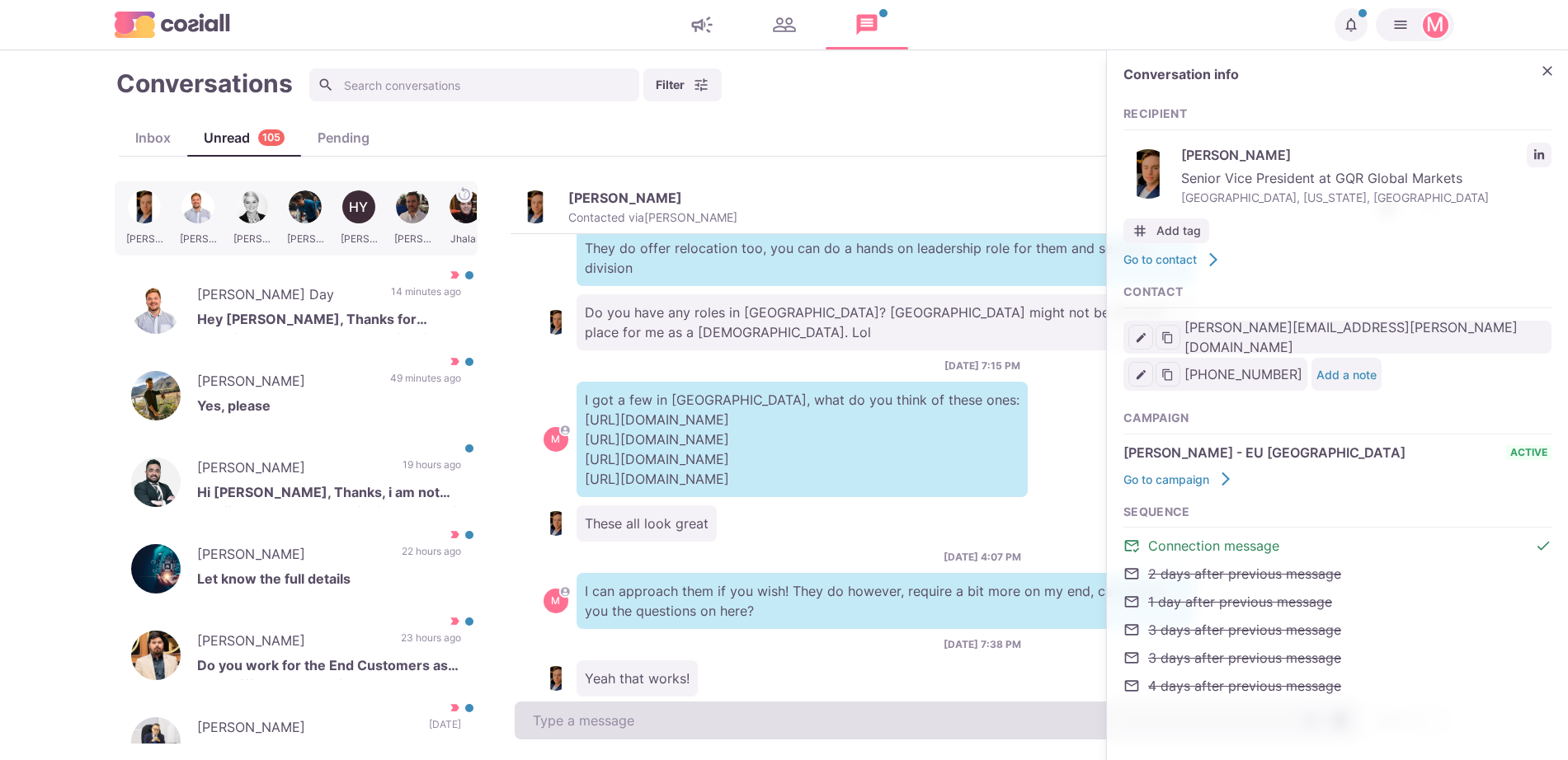
click at [606, 704] on textarea at bounding box center [937, 721] width 845 height 38
type textarea "x"
type textarea "C"
type textarea "x"
type textarea "Ca"
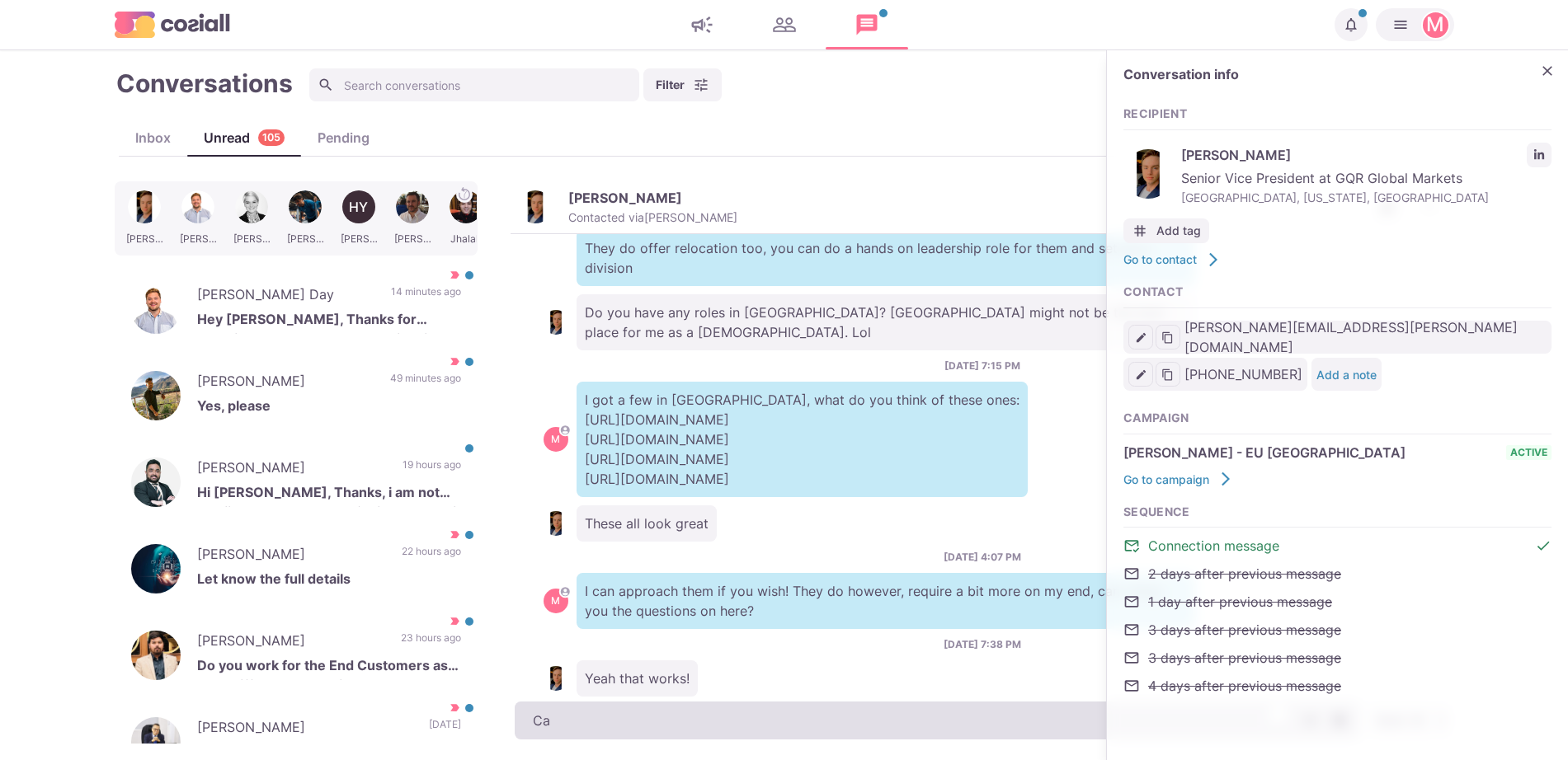
type textarea "x"
type textarea "Can"
type textarea "x"
type textarea "Can you"
type textarea "x"
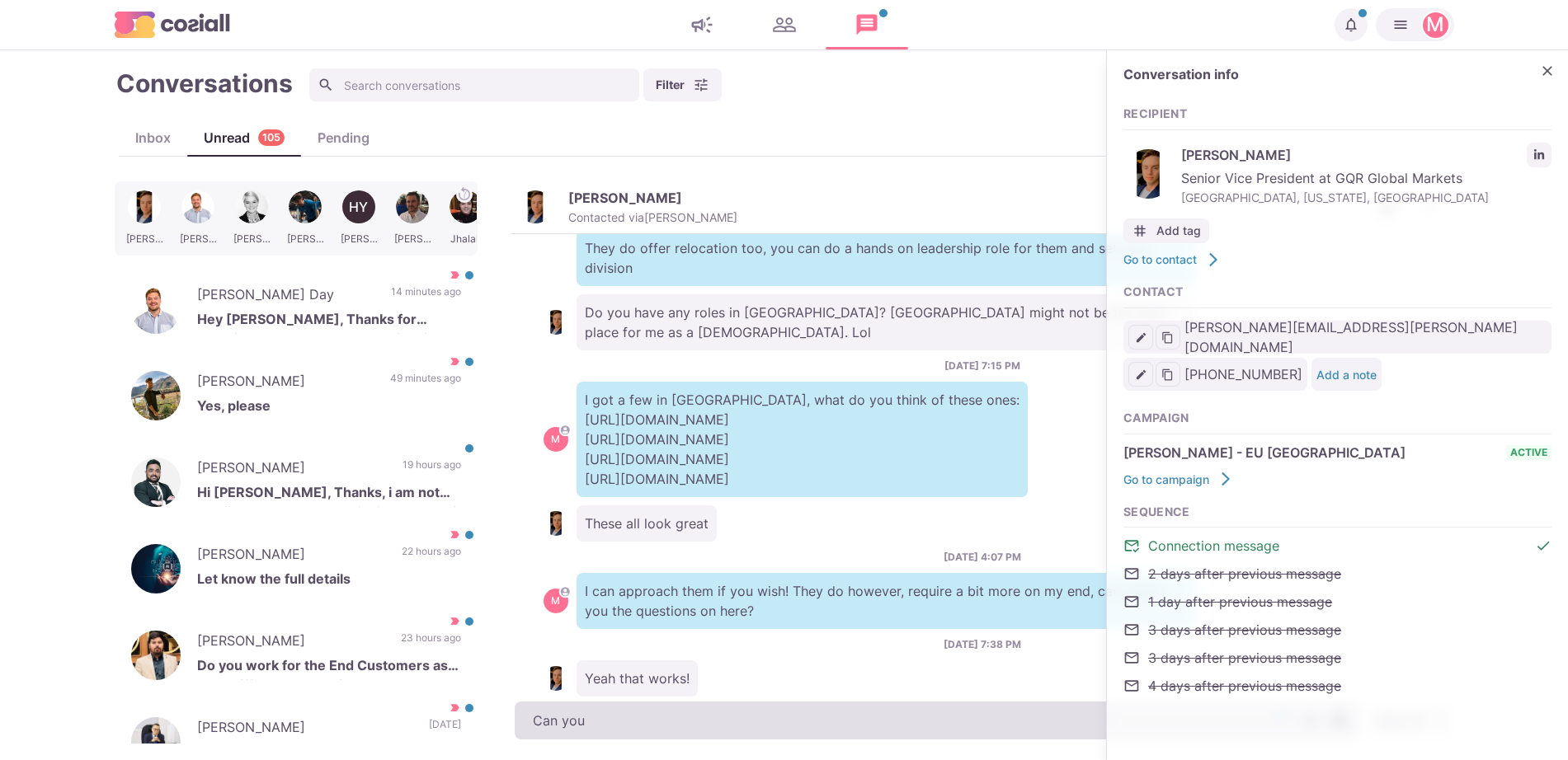
type textarea "Can you"
type textarea "x"
type textarea "Can you l"
type textarea "x"
type textarea "Can you le"
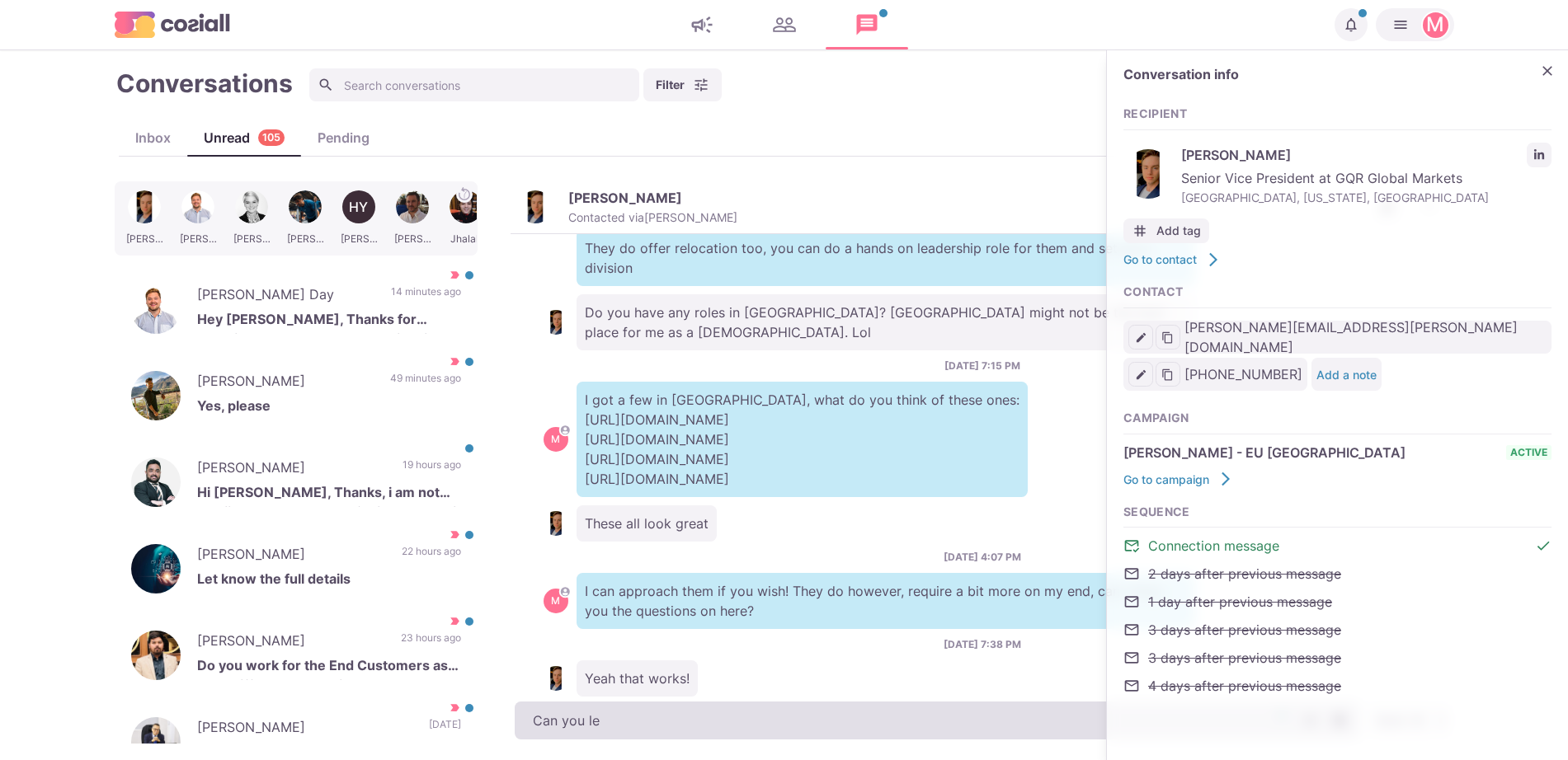
type textarea "x"
type textarea "Can you let"
type textarea "x"
type textarea "Can you let"
type textarea "x"
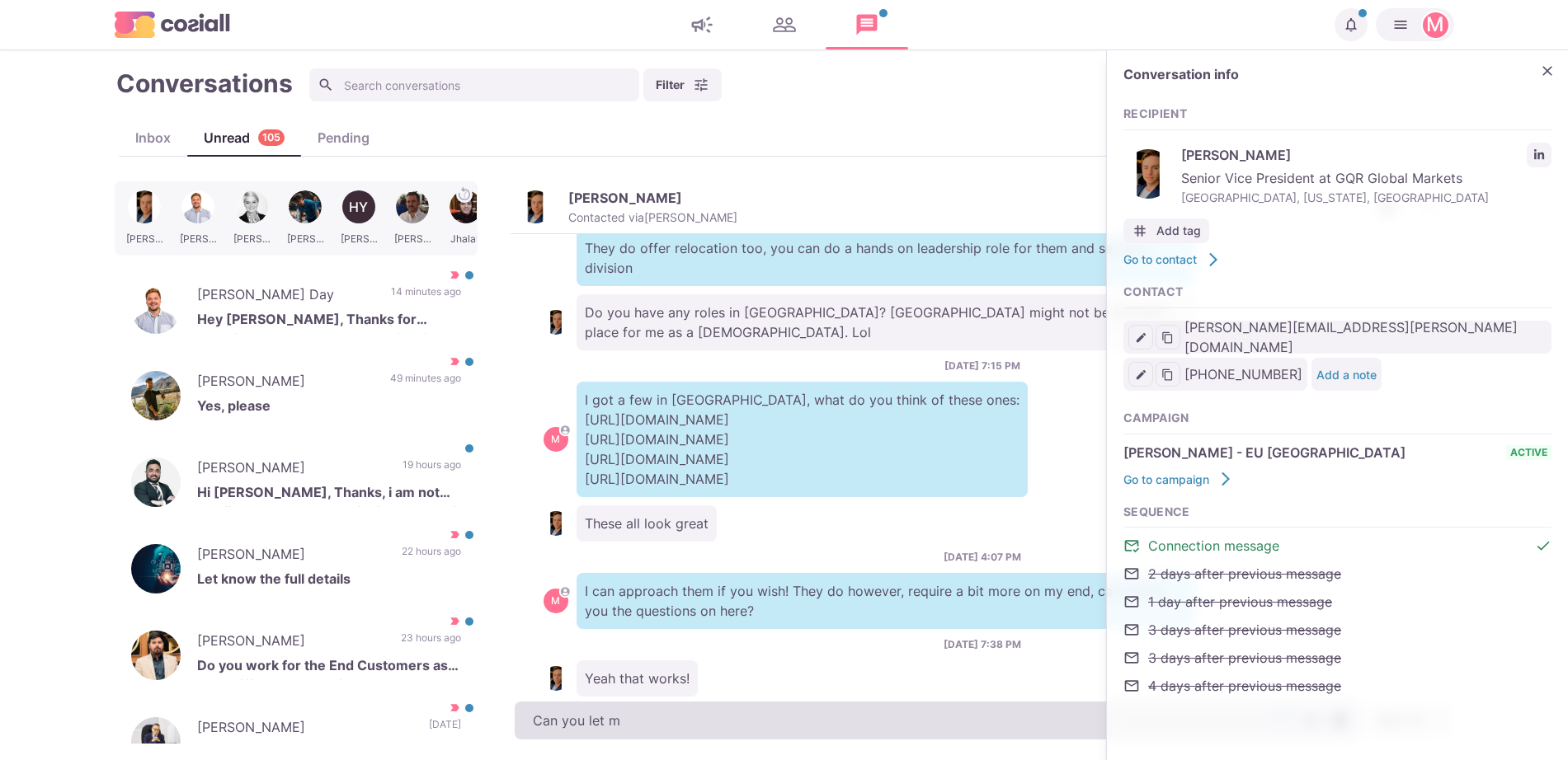
type textarea "Can you let me"
type textarea "x"
type textarea "Can you let me"
type textarea "x"
type textarea "Can you let me k"
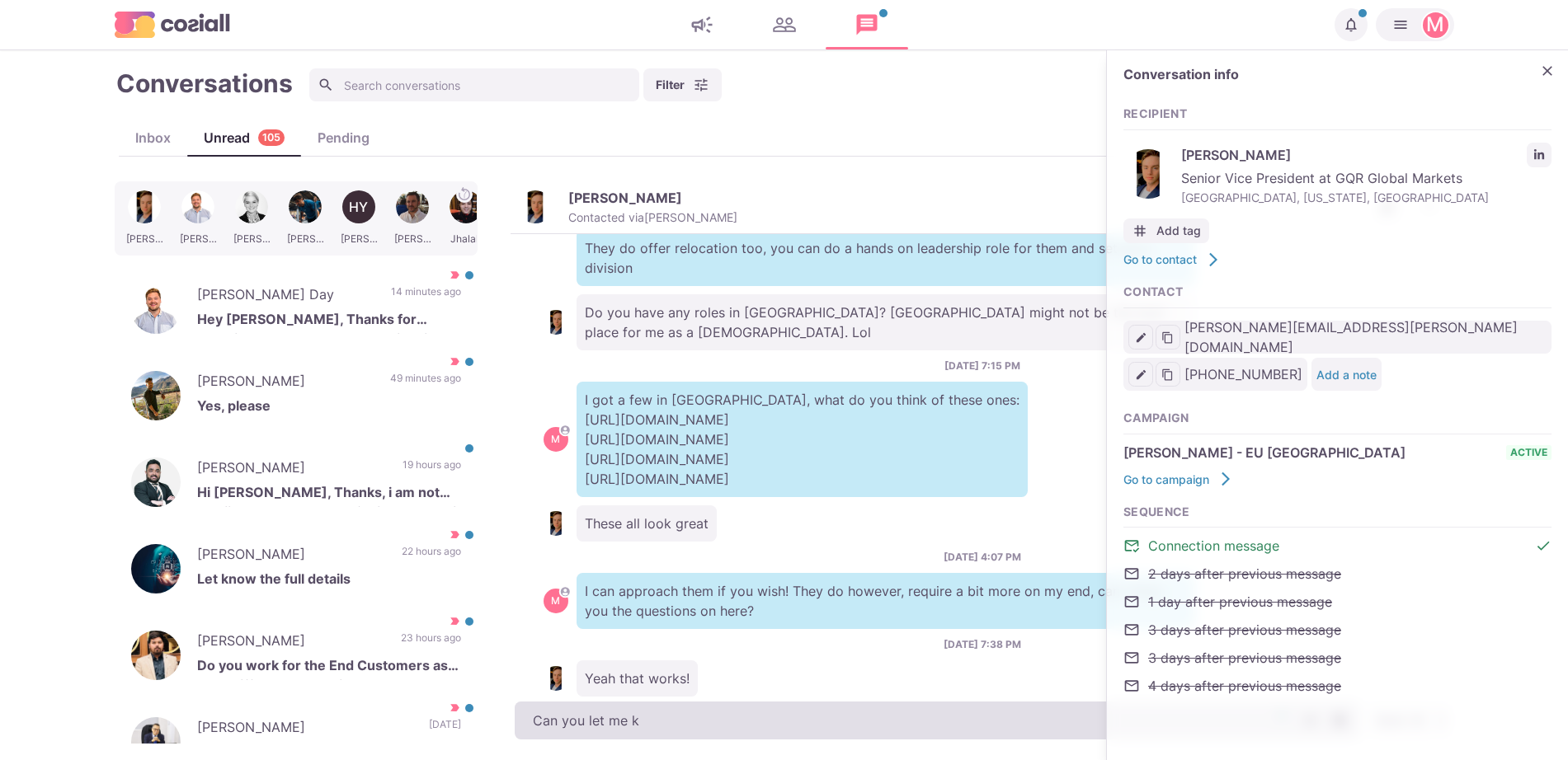
type textarea "x"
type textarea "Can you let me kn"
type textarea "x"
type textarea "Can you let me know"
type textarea "x"
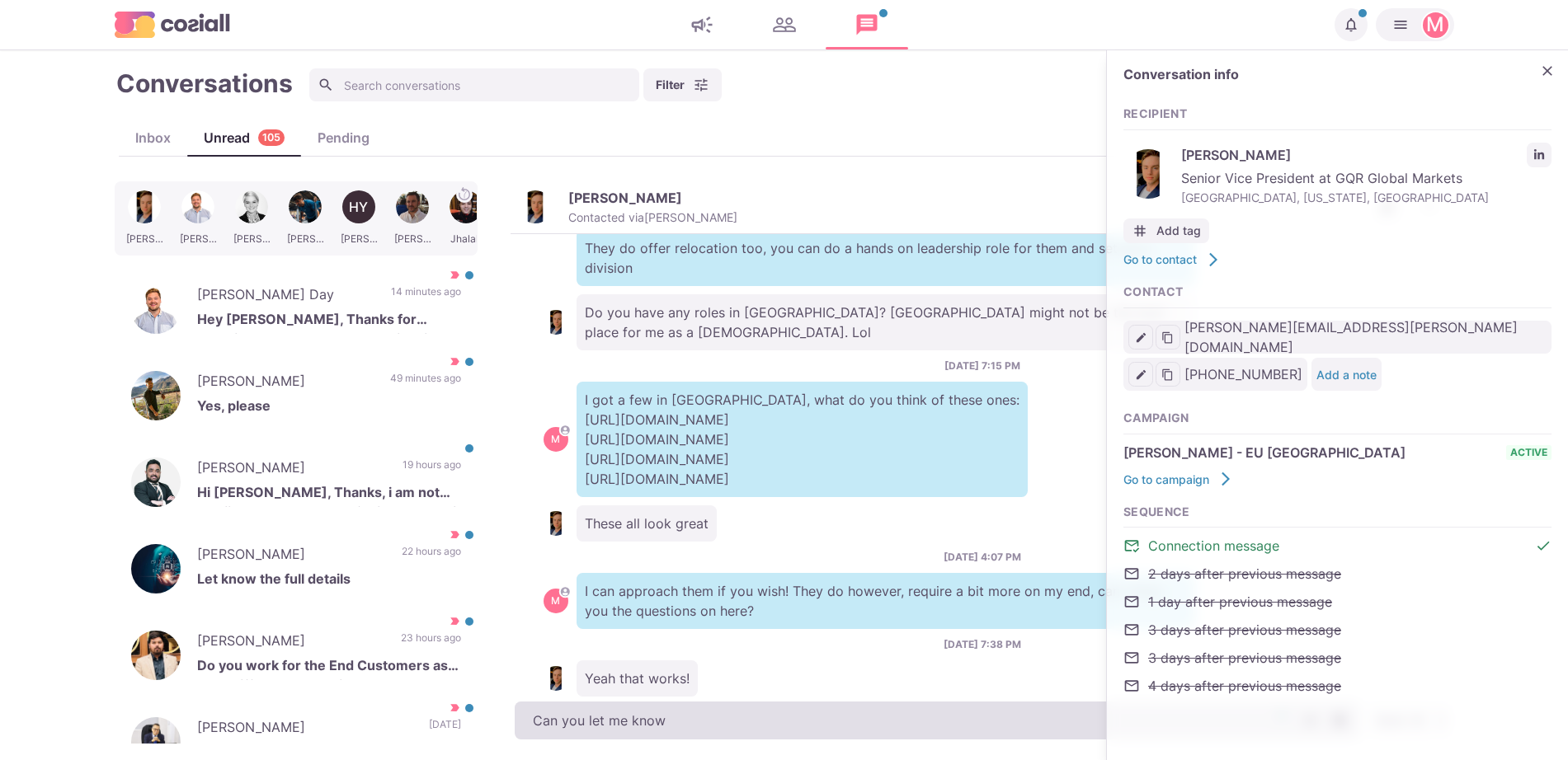
type textarea "Can you let me know"
type textarea "x"
type textarea "Can you let me know t"
type textarea "x"
type textarea "Can you let me know the"
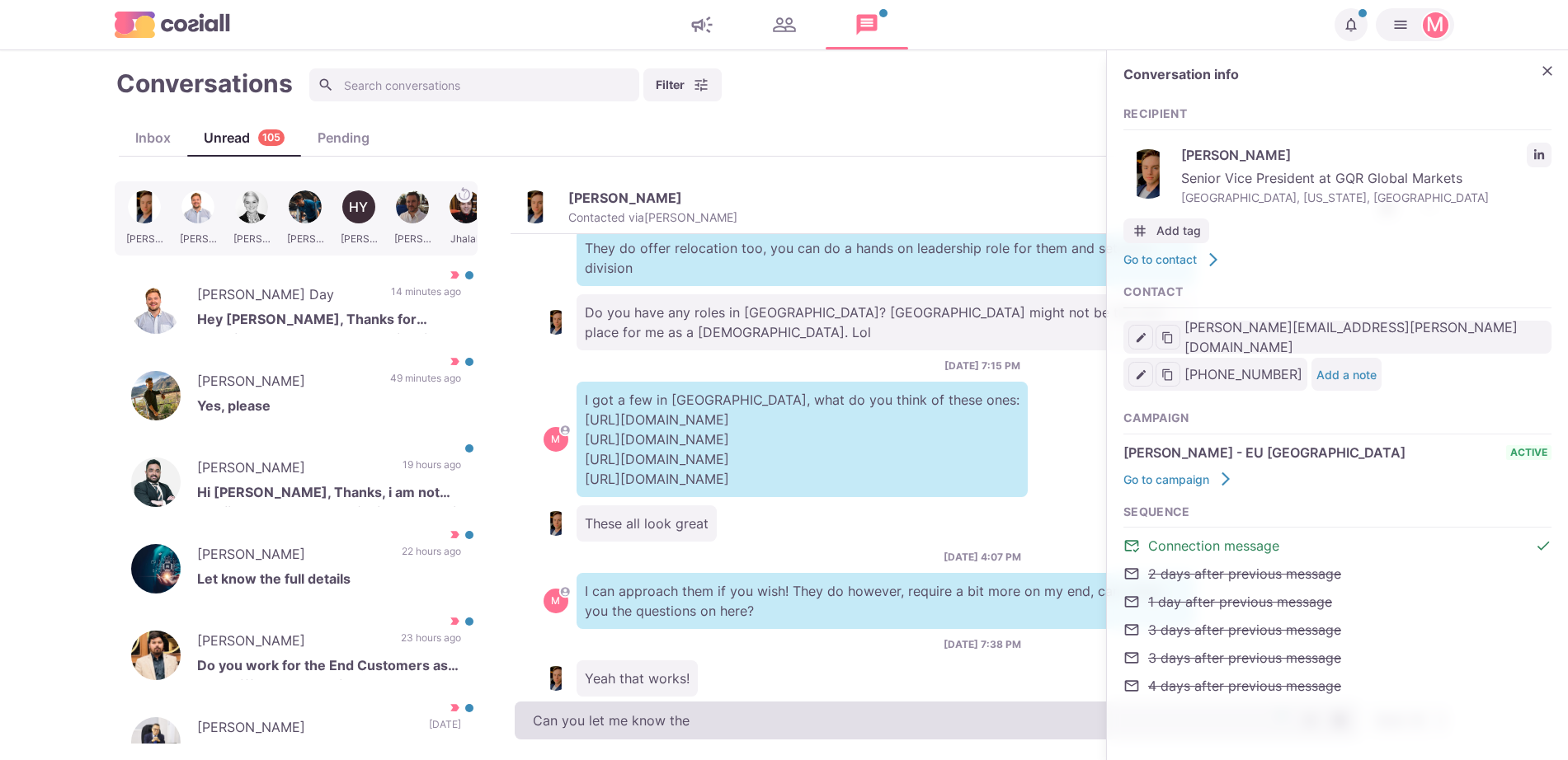
type textarea "x"
type textarea "Can you let me know the"
type textarea "x"
type textarea "Can you let me know the r"
type textarea "x"
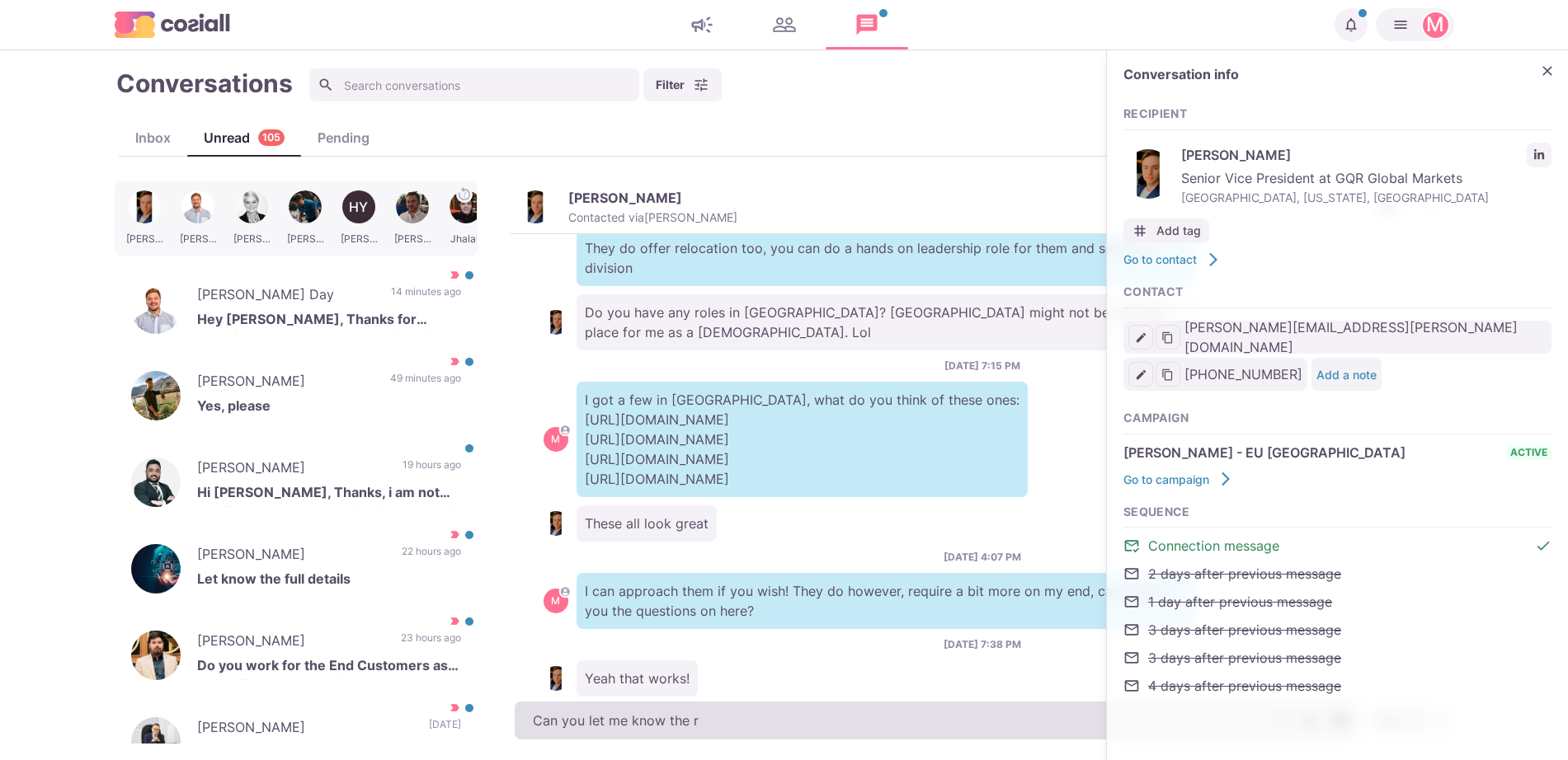
type textarea "Can you let me know the"
type textarea "x"
type textarea "Can you let me know the t"
type textarea "x"
type textarea "Can you let me know the ty"
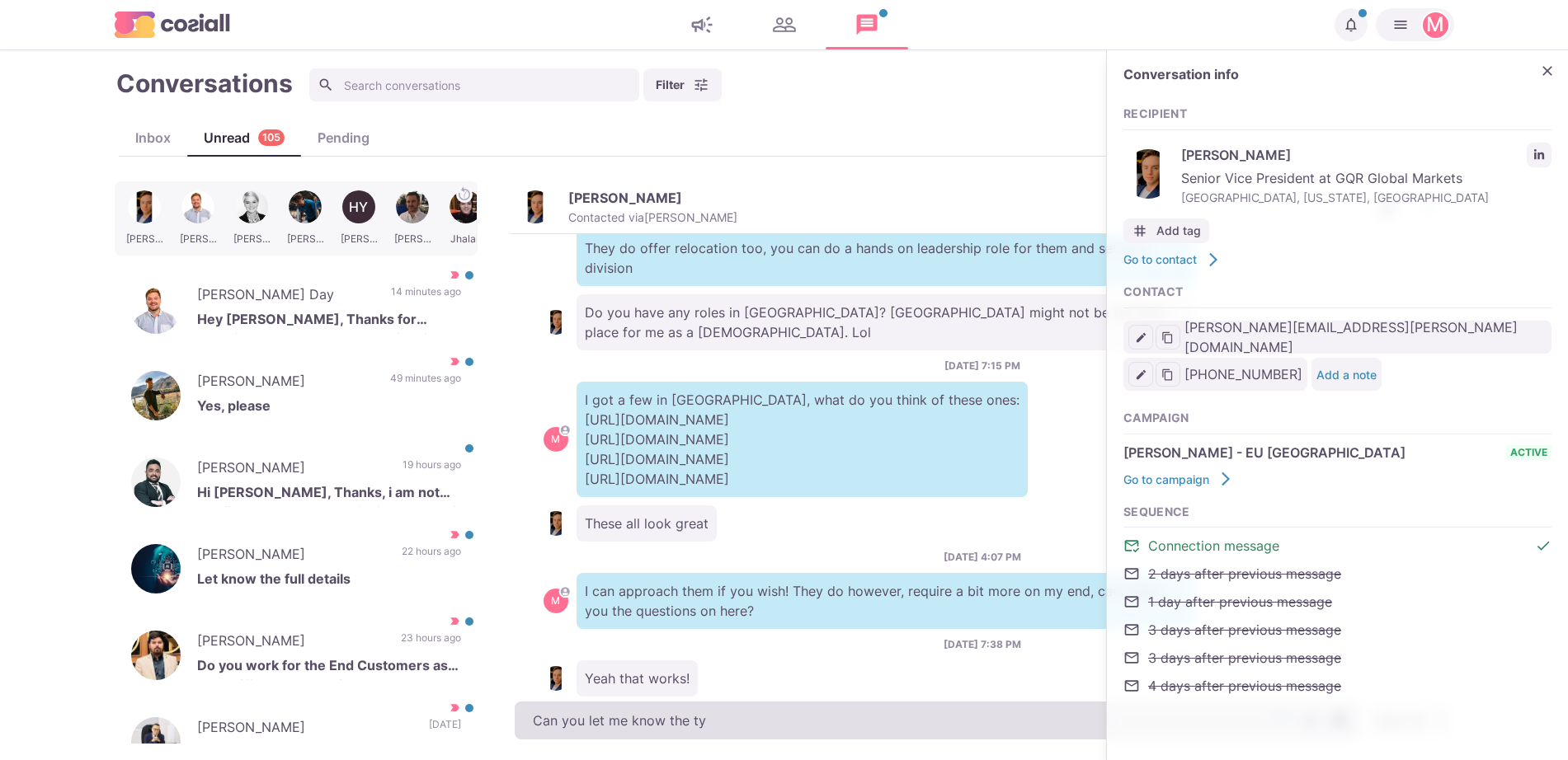
type textarea "x"
type textarea "Can you let me know the typ"
type textarea "x"
type textarea "Can you let me know the type"
type textarea "x"
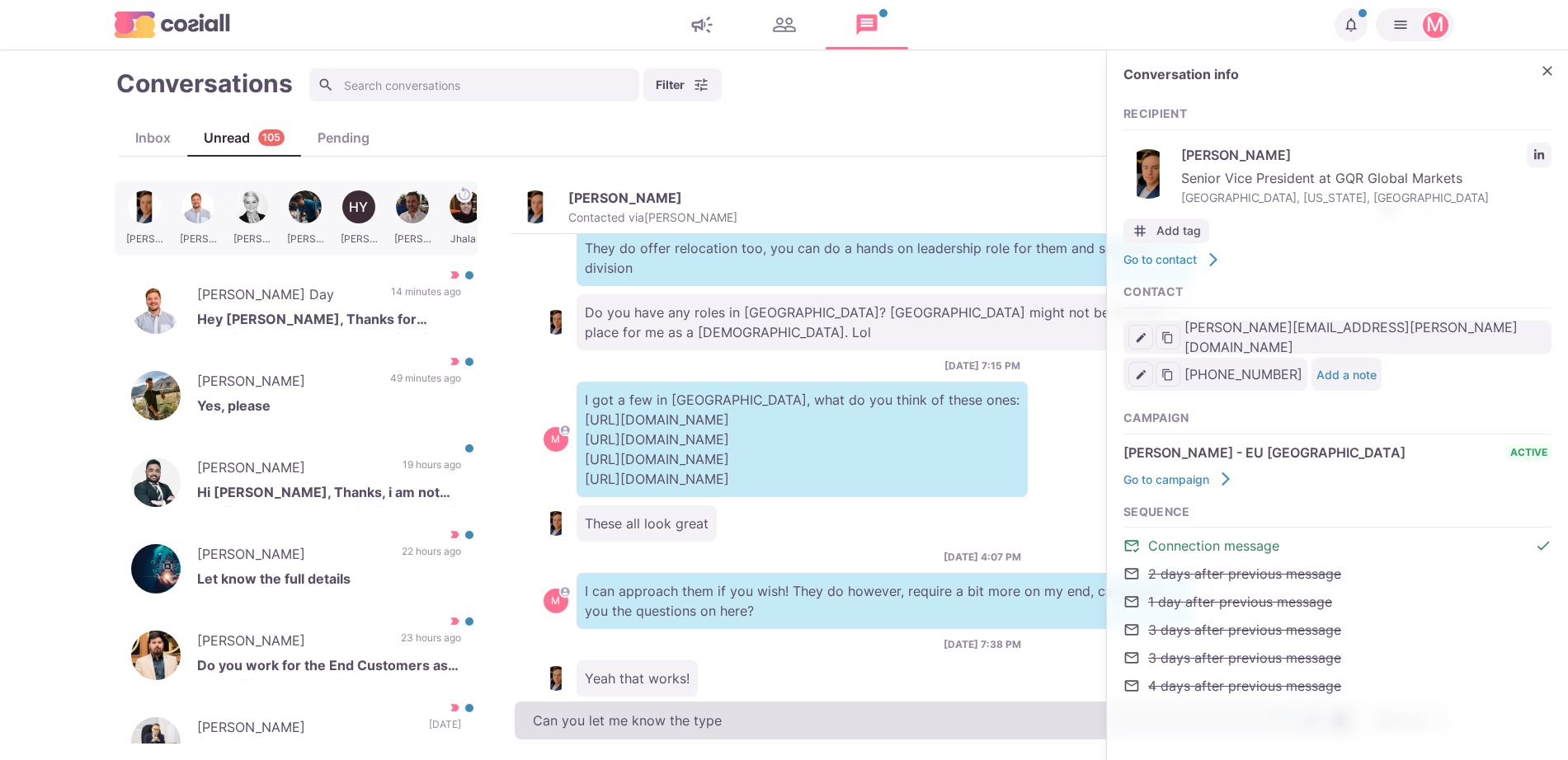
type textarea "Can you let me know the type"
type textarea "x"
type textarea "Can you let me know the type o"
type textarea "x"
type textarea "Can you let me know the type of"
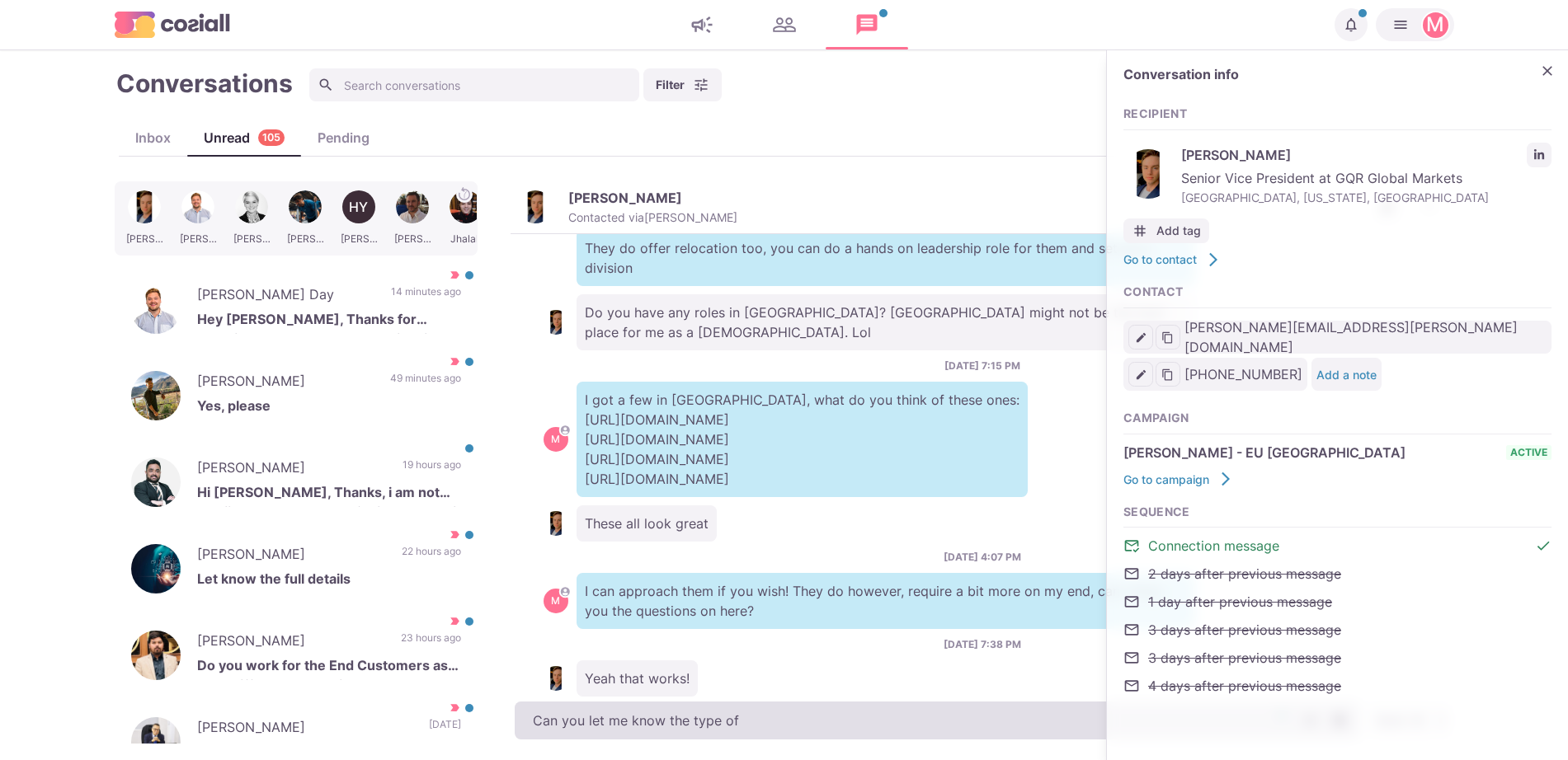
type textarea "x"
type textarea "Can you let me know the type of r"
type textarea "x"
type textarea "Can you let me know the type of ro"
type textarea "x"
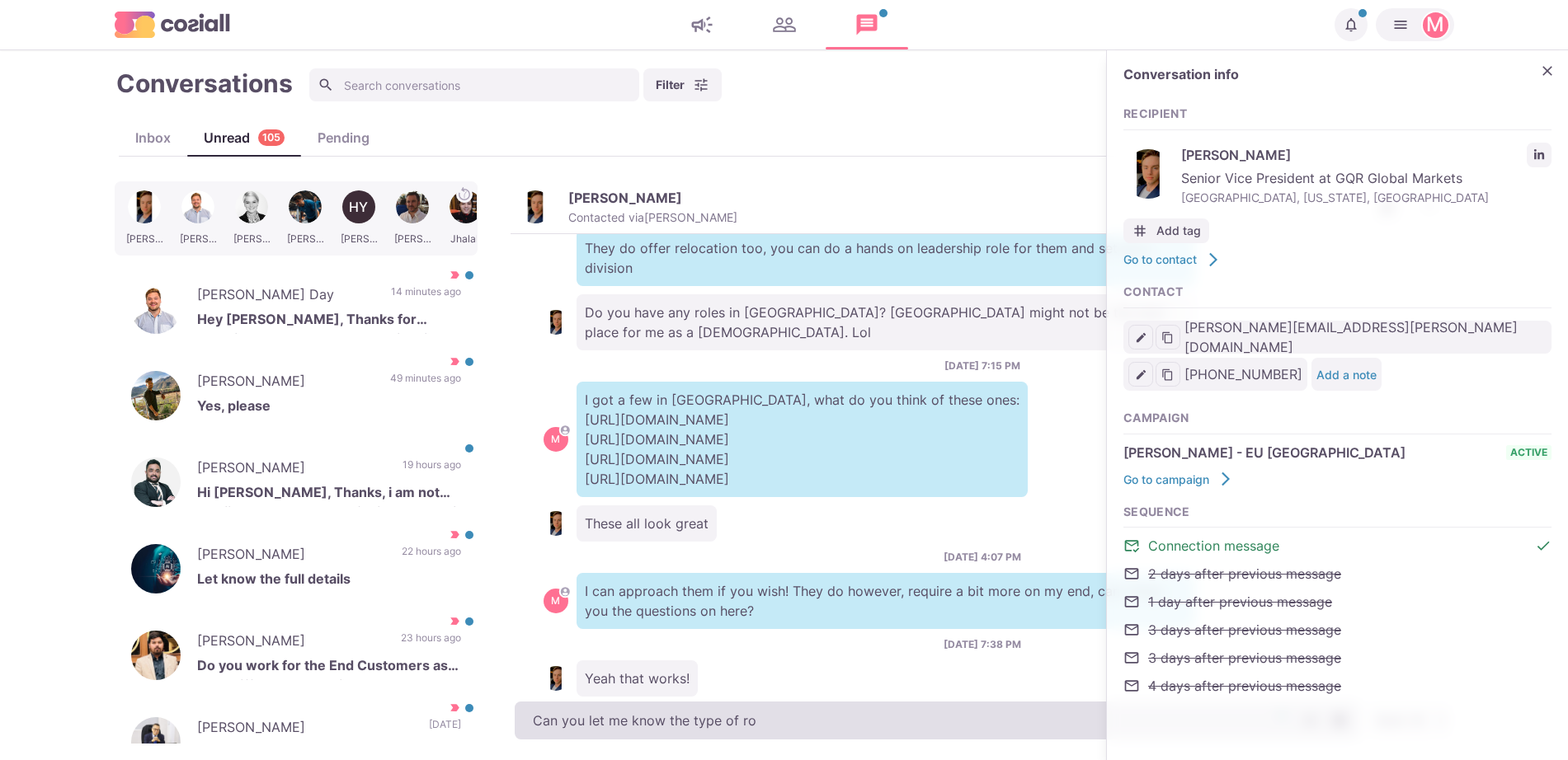
type textarea "Can you let me know the type of rol"
type textarea "x"
type textarea "Can you let me know the type of roles"
type textarea "x"
type textarea "Can you let me know the type of roles"
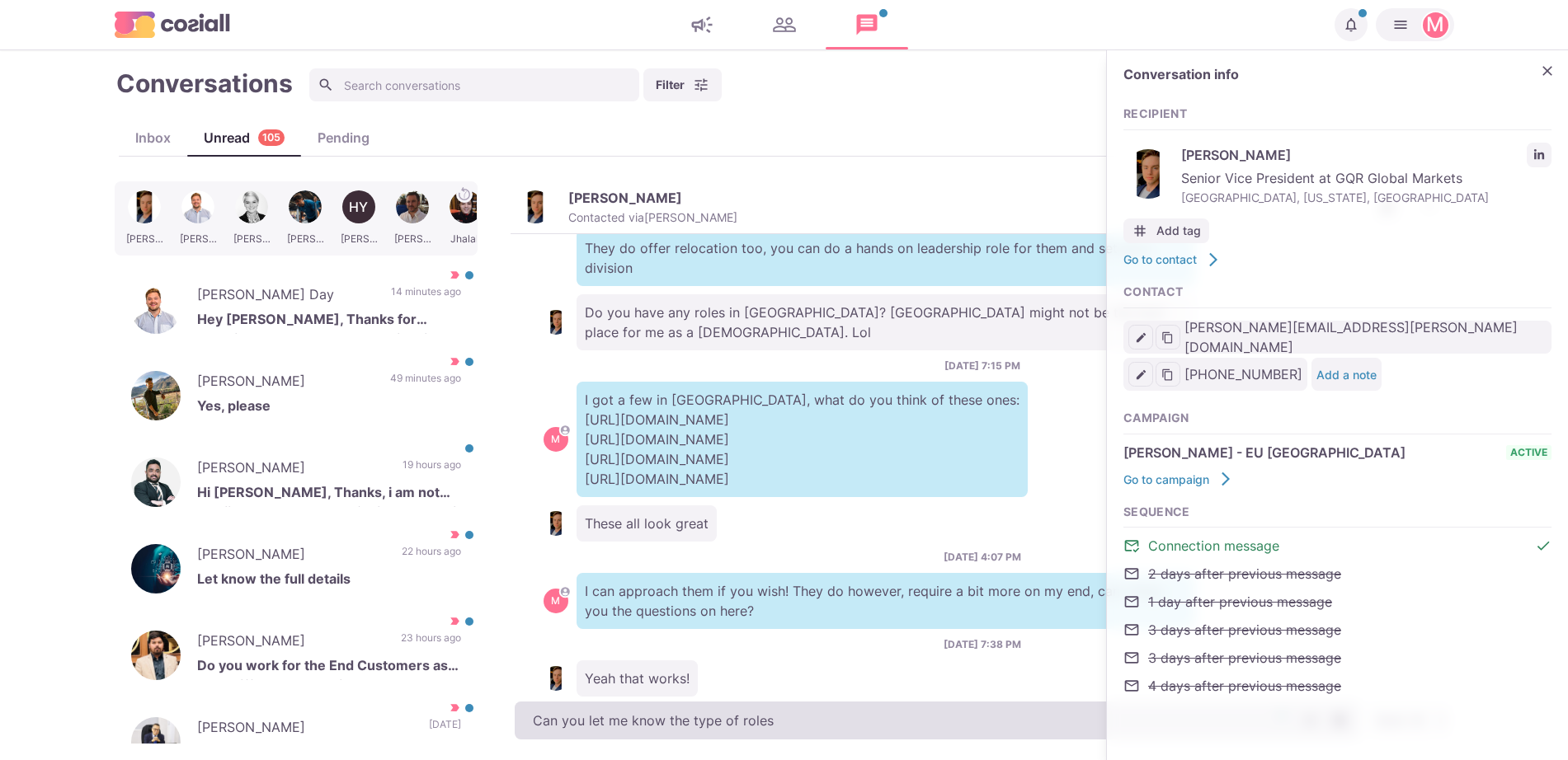
type textarea "x"
type textarea "Can you let me know the type of roles y"
type textarea "x"
type textarea "Can you let me know the type of roles yo"
type textarea "x"
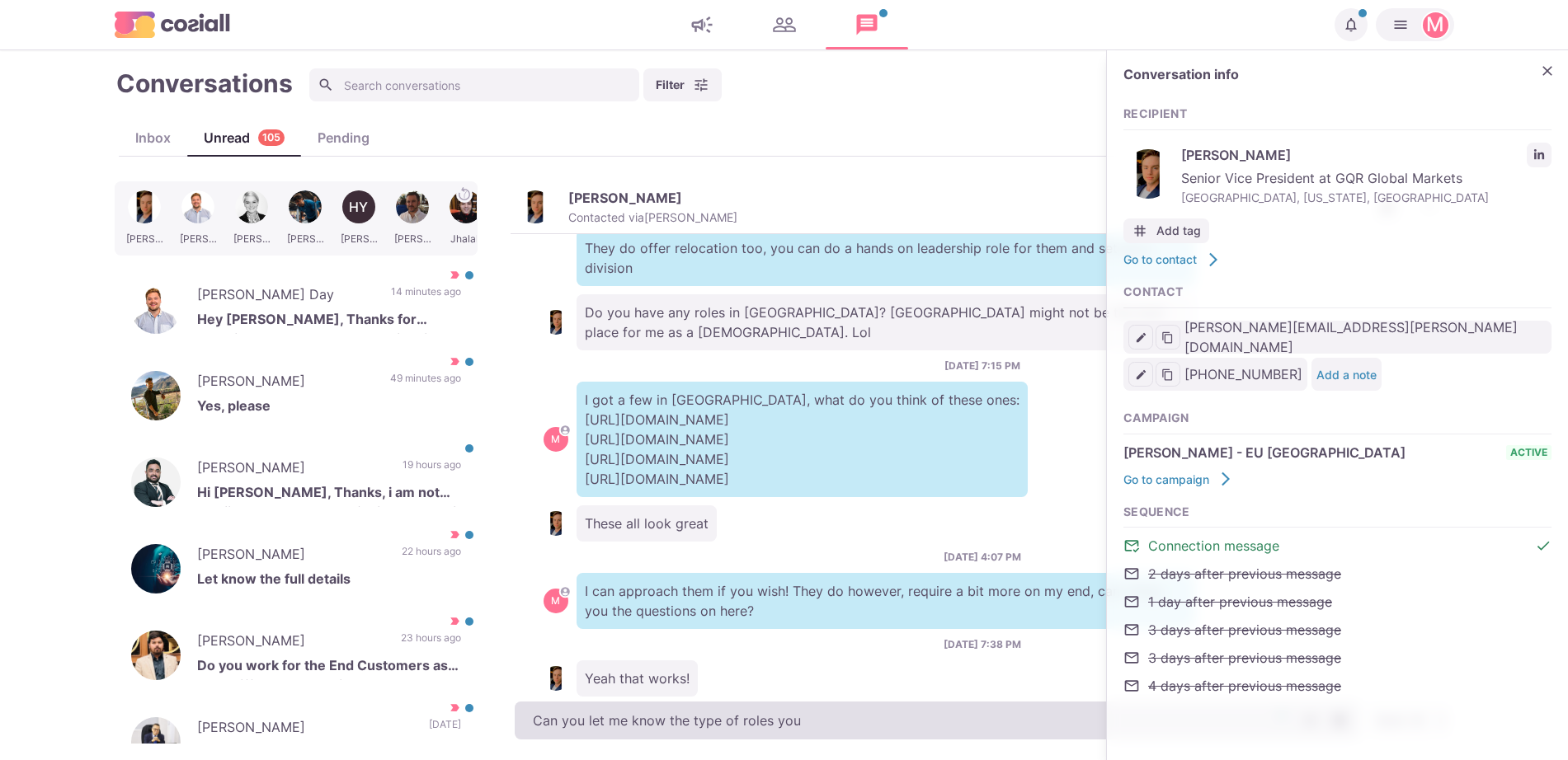
type textarea "Can you let me know the type of roles you"
type textarea "x"
type textarea "Can you let me know the type of roles you a"
type textarea "x"
type textarea "Can you let me know the type of roles you ar"
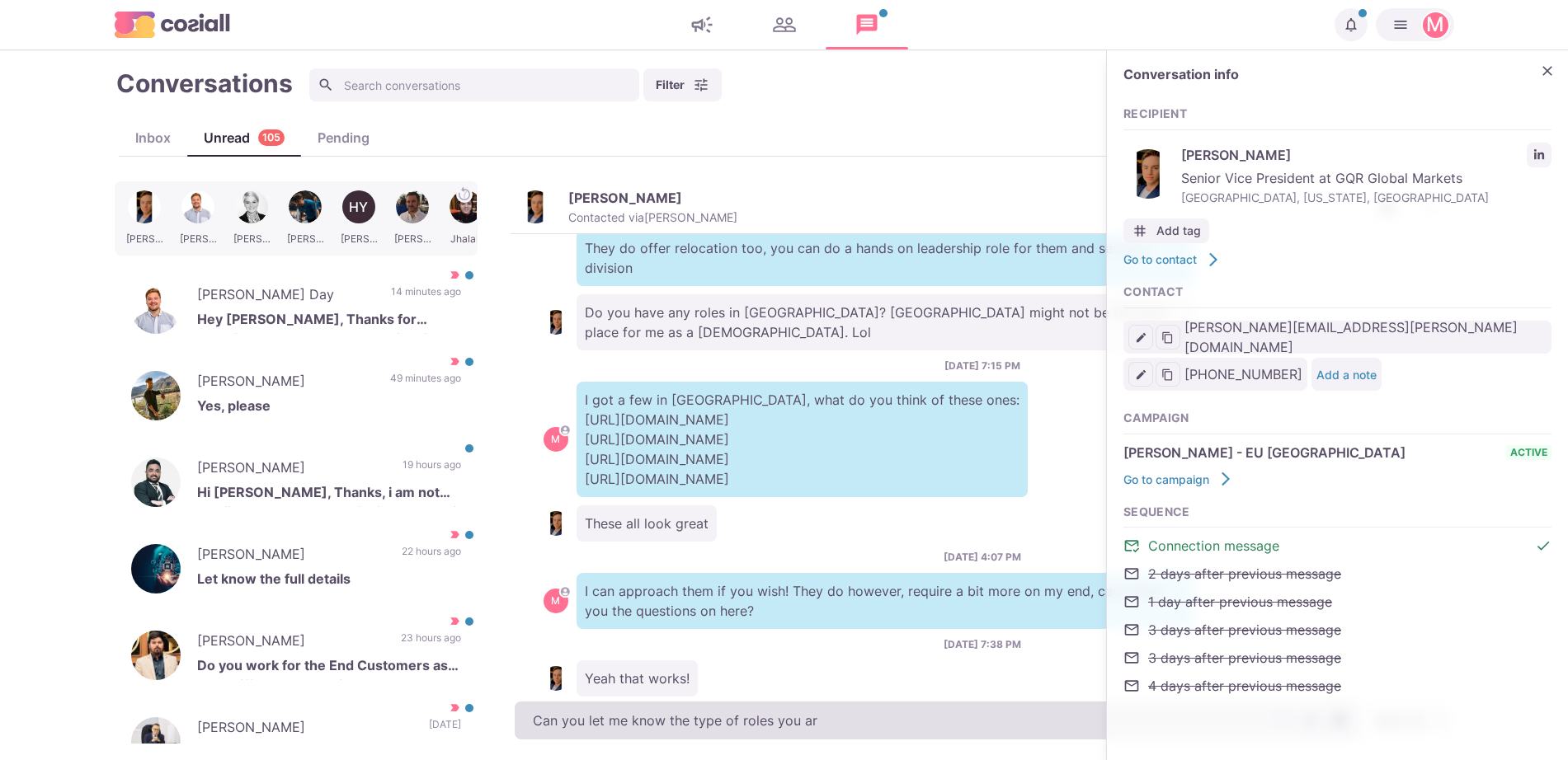
type textarea "x"
type textarea "Can you let me know the type of roles you are"
type textarea "x"
type textarea "Can you let me know the type of roles you are c"
type textarea "x"
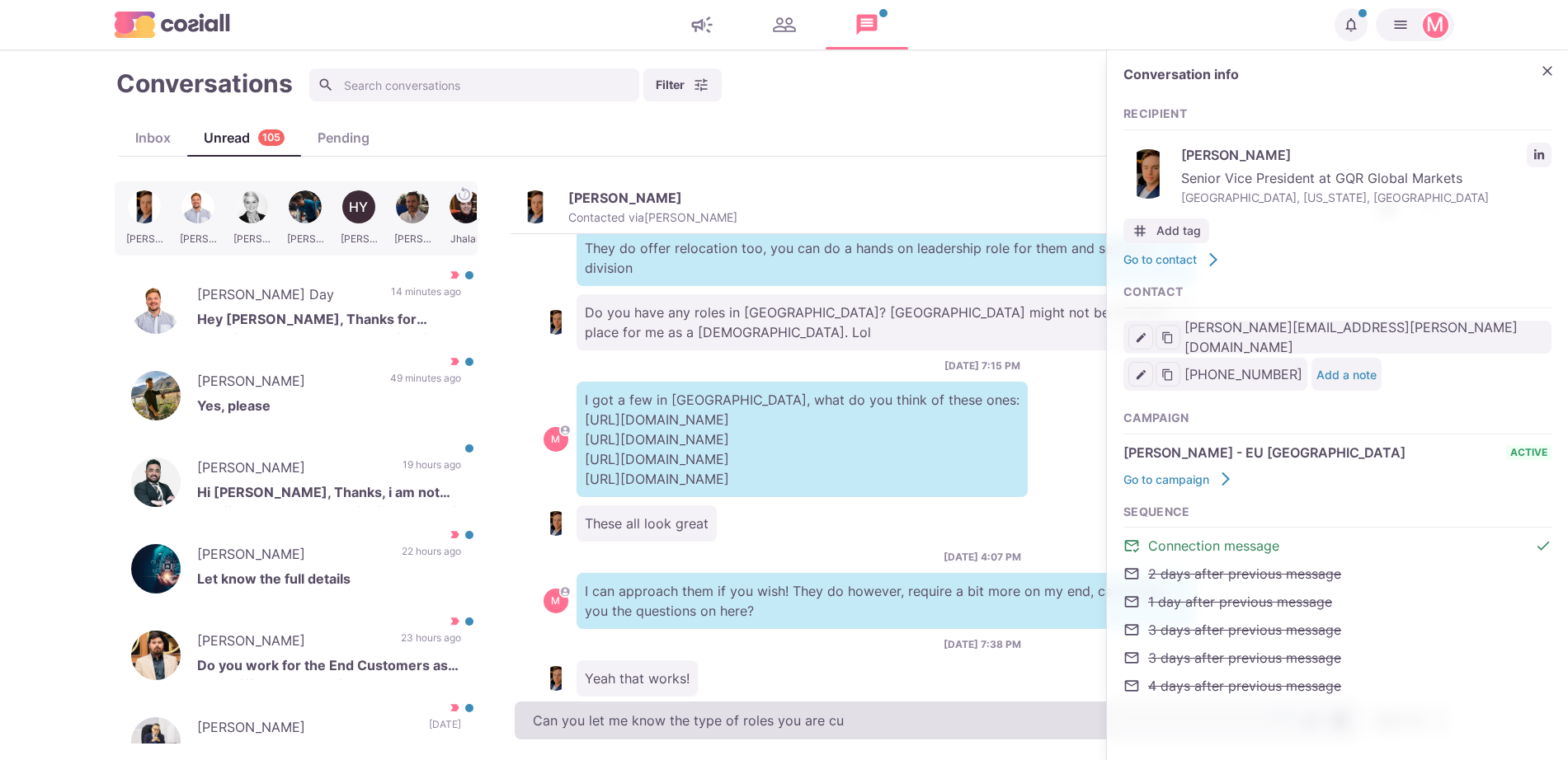
type textarea "Can you let me know the type of roles you are cur"
type textarea "x"
type textarea "Can you let me know the type of roles you are curr"
type textarea "x"
type textarea "Can you let me know the type of roles you are curre"
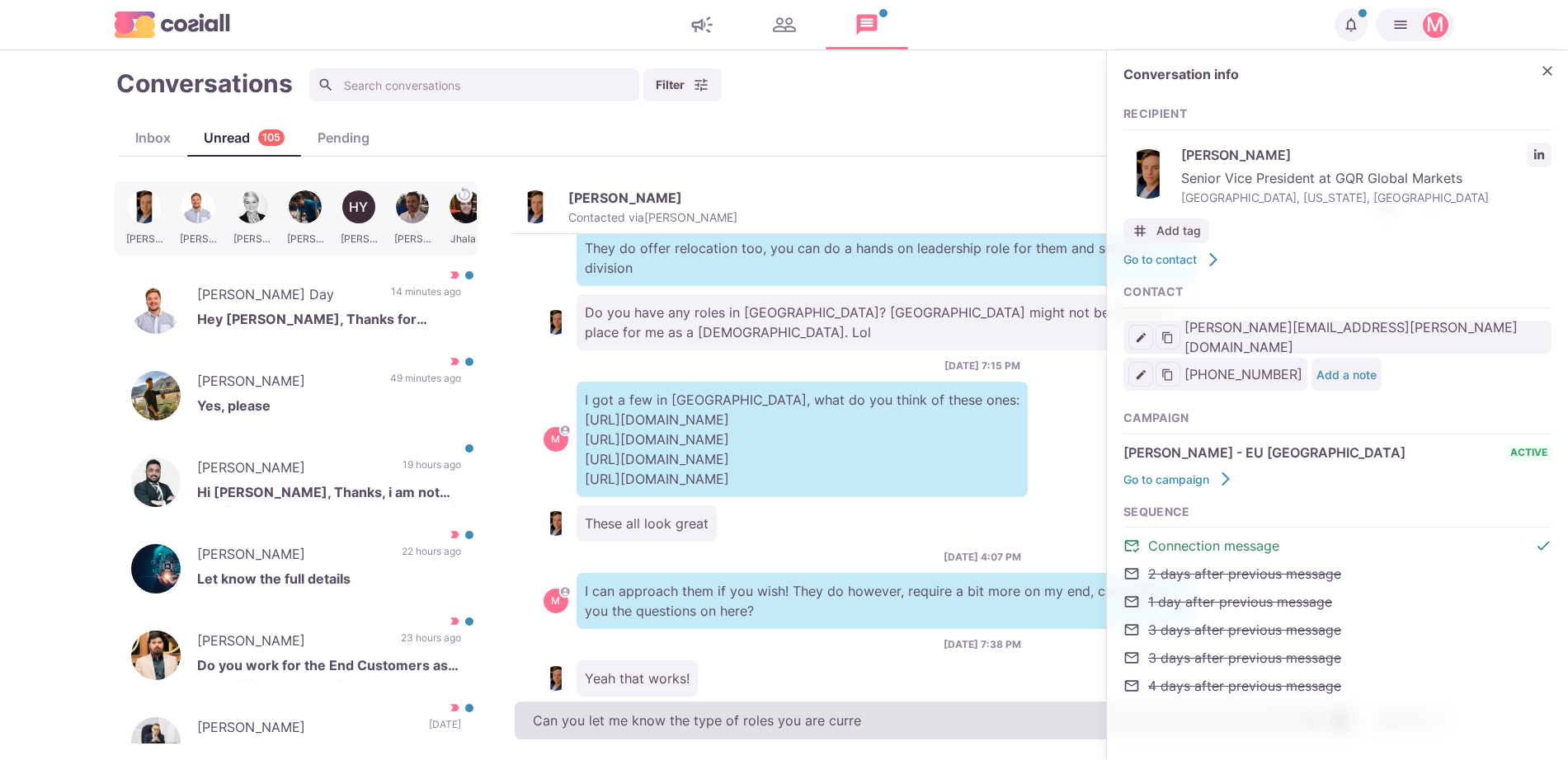
type textarea "x"
type textarea "Can you let me know the type of roles you are curren"
type textarea "x"
type textarea "Can you let me know the type of roles you are current"
type textarea "x"
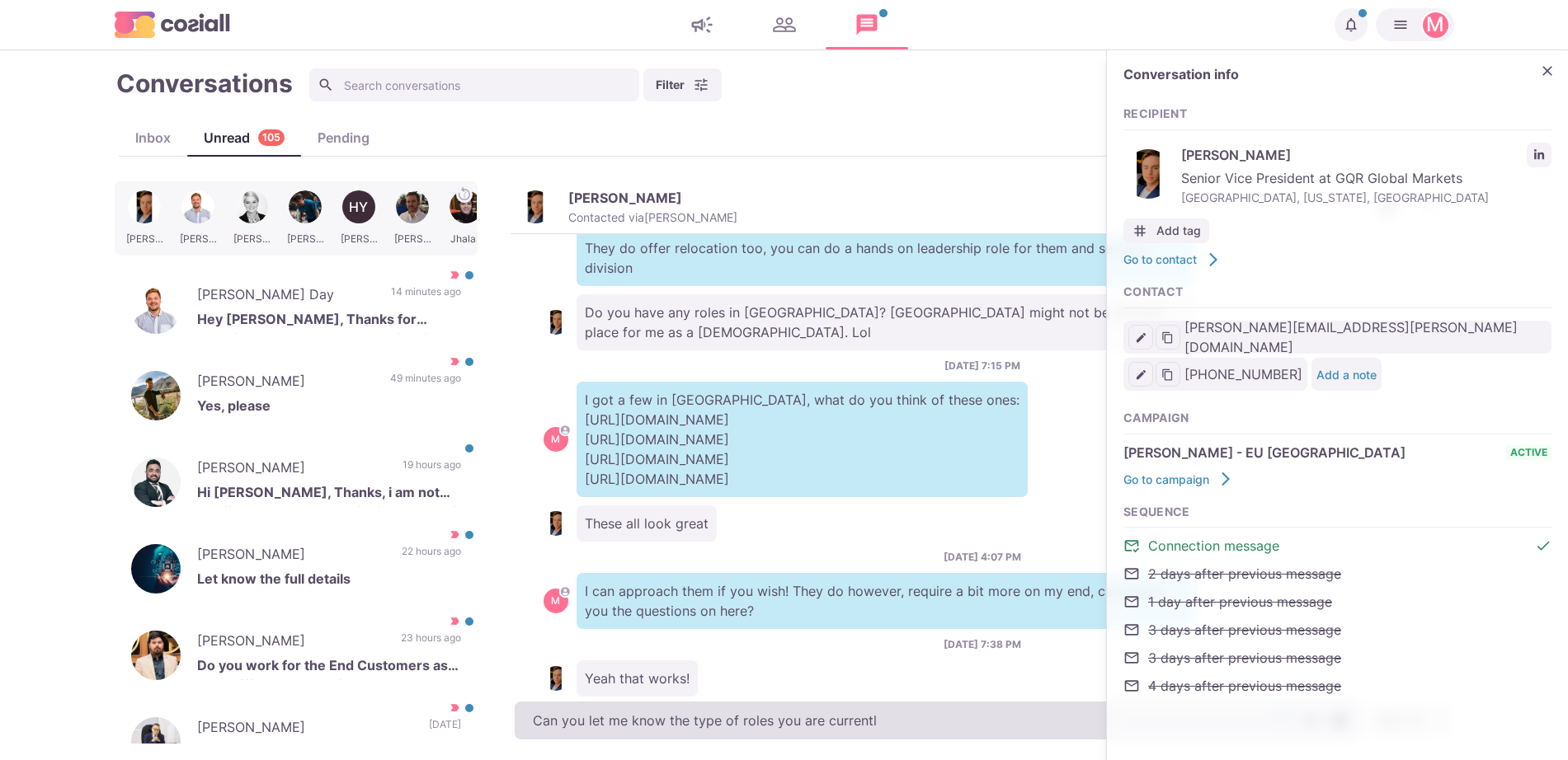
type textarea "Can you let me know the type of roles you are currently"
type textarea "x"
type textarea "Can you let me know the type of roles you are currently"
type textarea "x"
type textarea "Can you let me know the type of roles you are currently f"
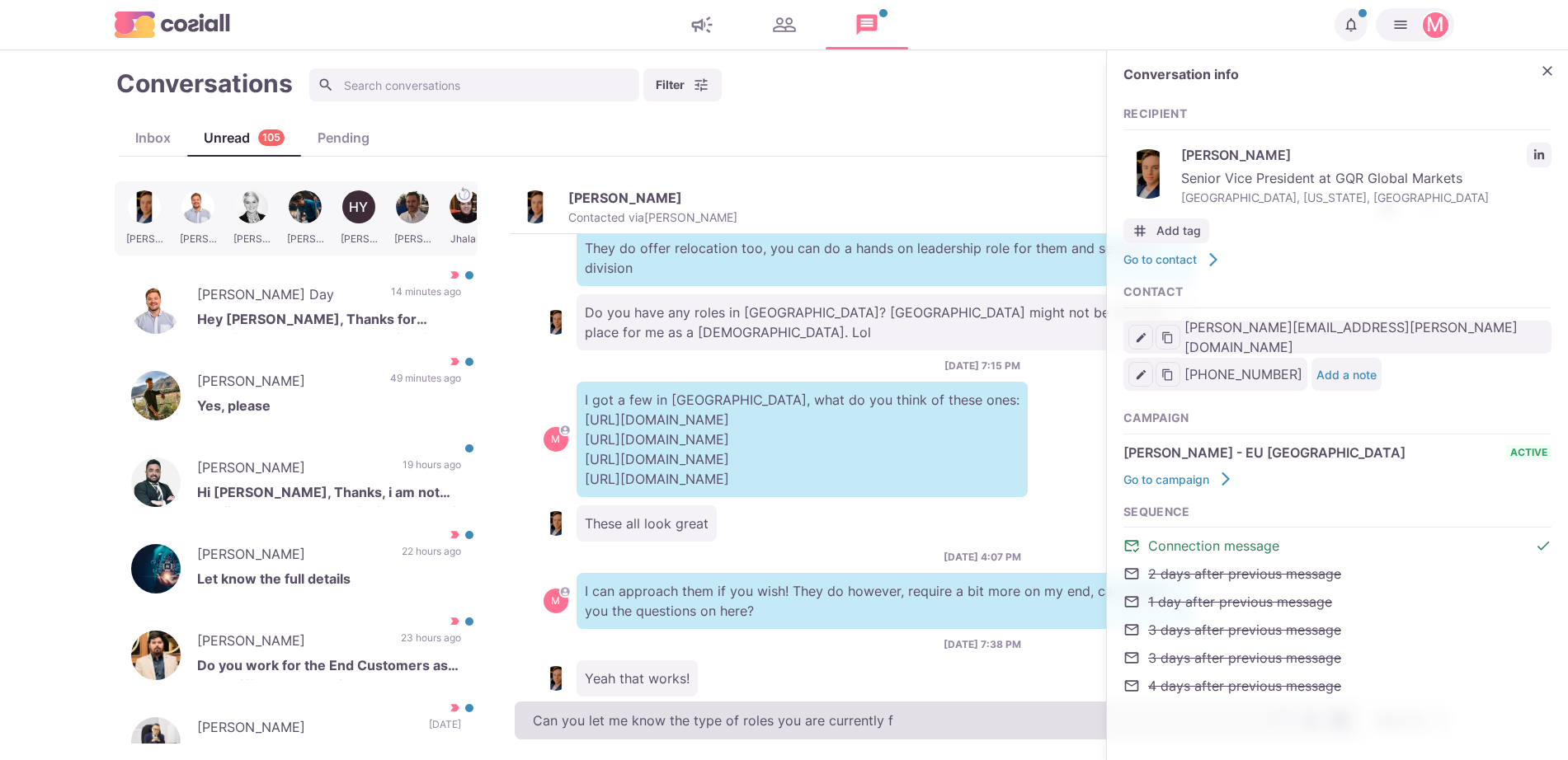
type textarea "x"
type textarea "Can you let me know the type of roles you are currently fil"
type textarea "x"
type textarea "Can you let me know the type of roles you are currently fill"
type textarea "x"
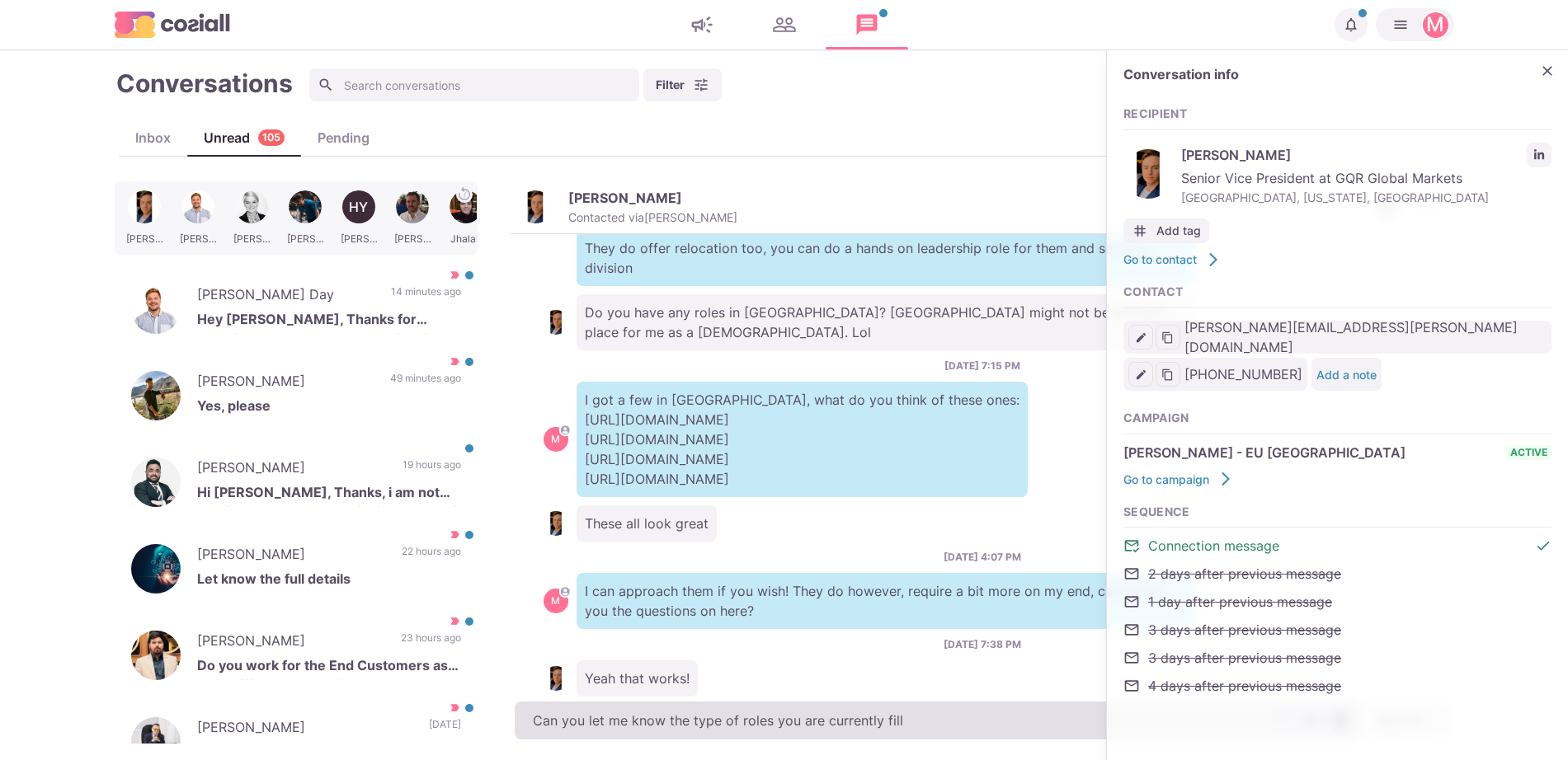
type textarea "Can you let me know the type of roles you are currently filli"
type textarea "x"
type textarea "Can you let me know the type of roles you are currently fillin"
type textarea "x"
type textarea "Can you let me know the type of roles you are currently filling"
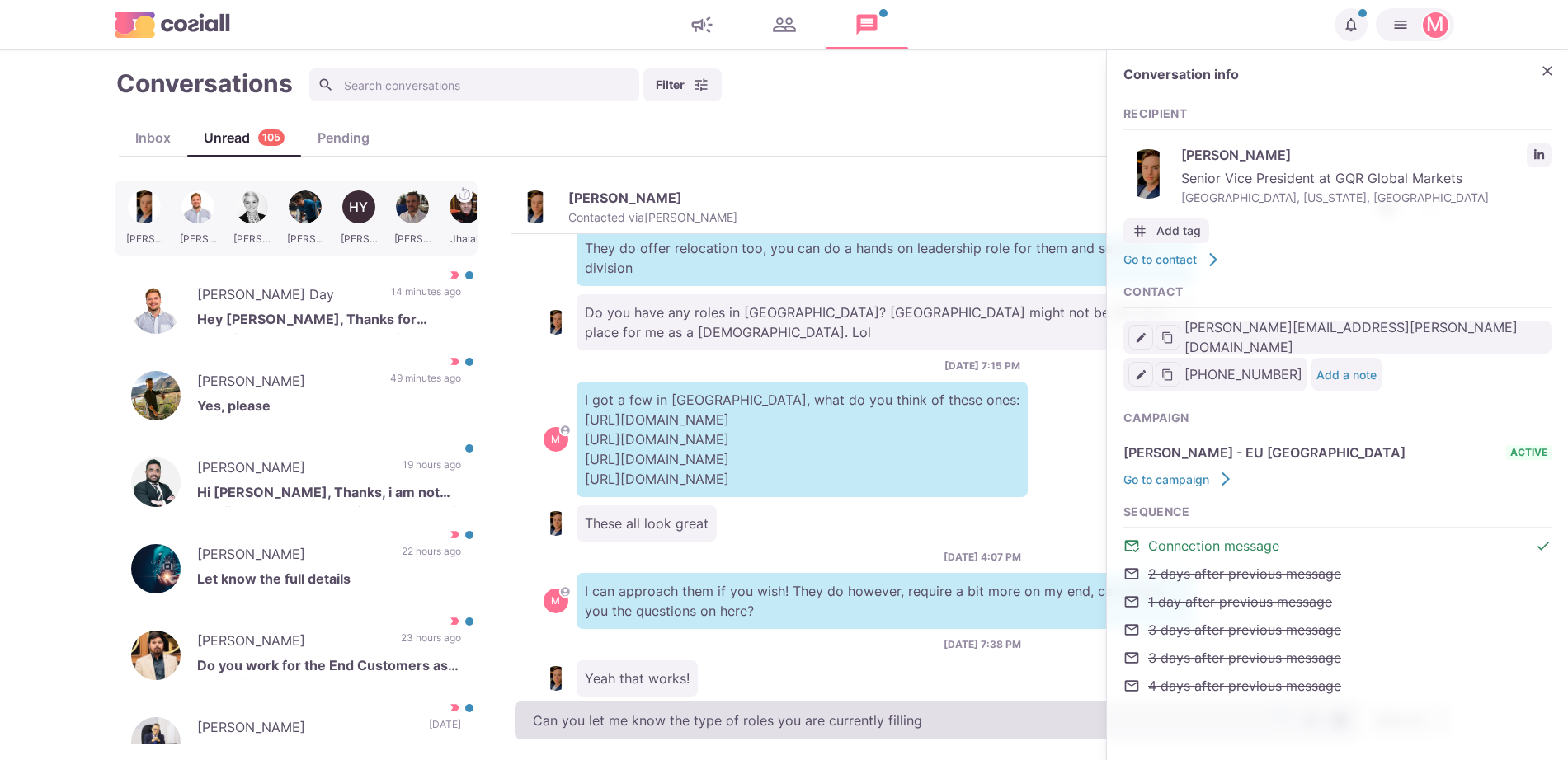
type textarea "x"
type textarea "Can you let me know the type of roles you are currently filling?"
type textarea "x"
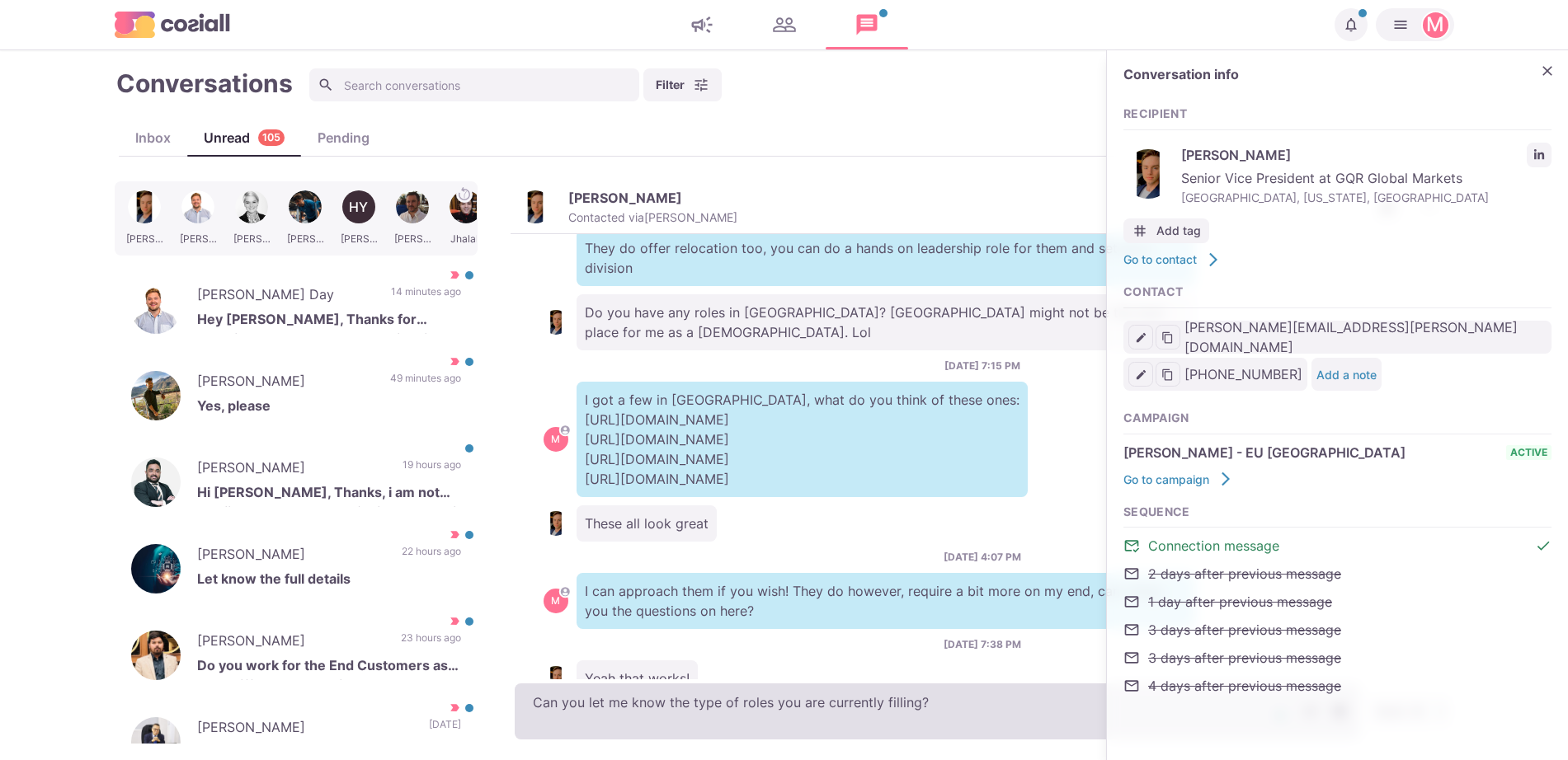
type textarea "Can you let me know the type of roles you are currently filling? H"
type textarea "x"
type textarea "Can you let me know the type of roles you are currently filling? Ho"
type textarea "x"
type textarea "Can you let me know the type of roles you are currently filling? How"
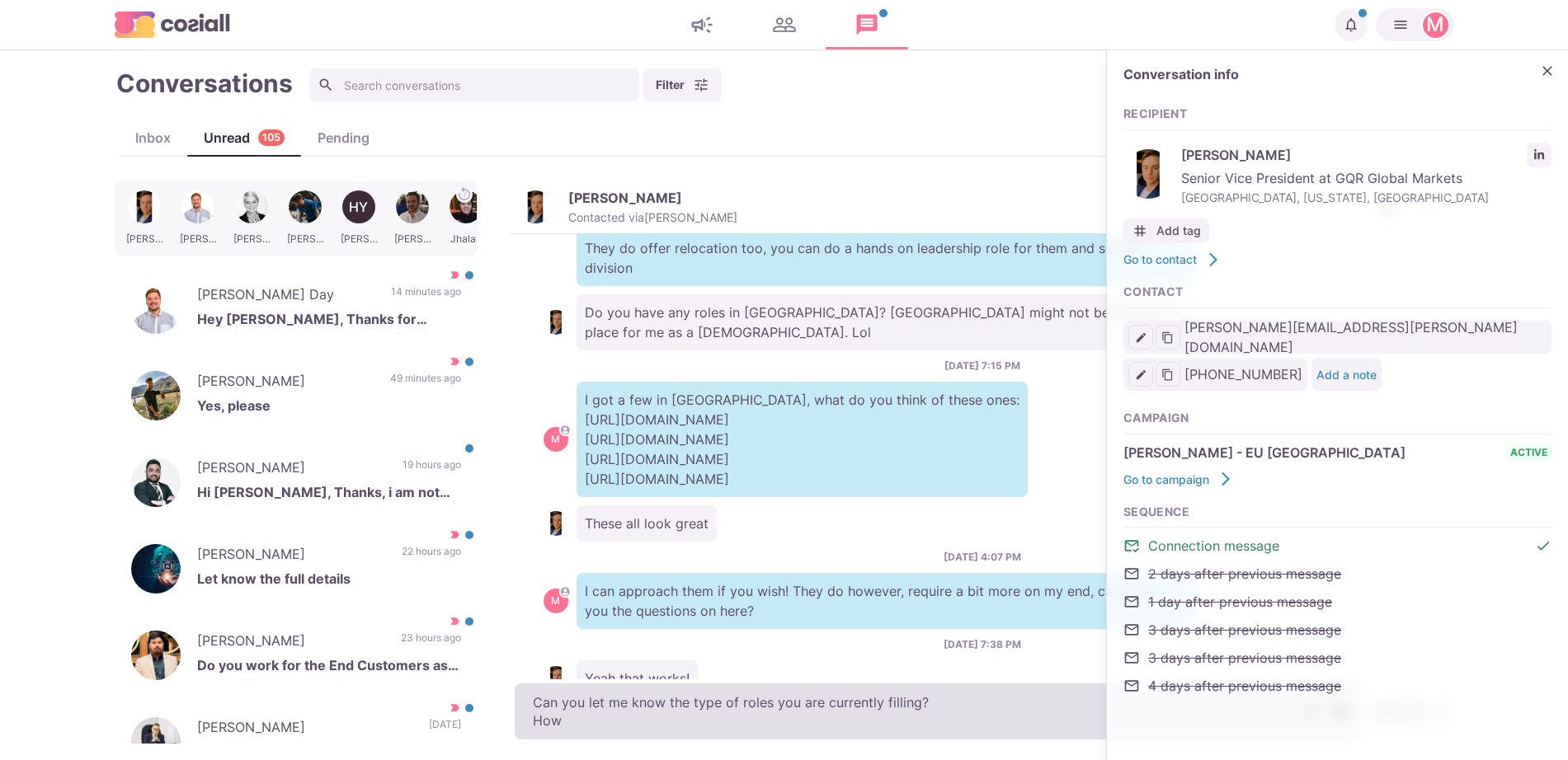
type textarea "x"
type textarea "Can you let me know the type of roles you are currently filling? How"
type textarea "x"
type textarea "Can you let me know the type of roles you are currently filling? How m"
type textarea "x"
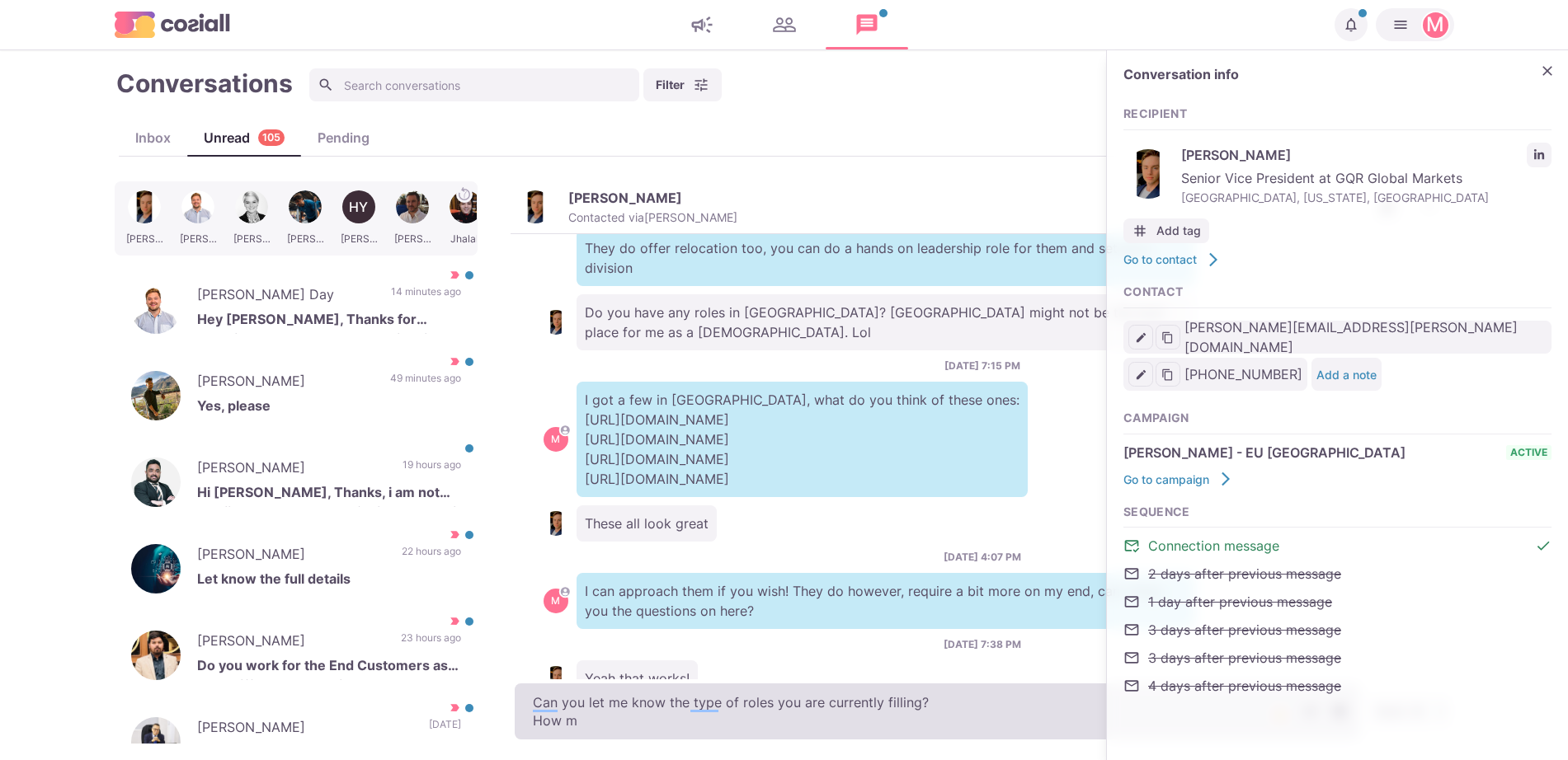
type textarea "Can you let me know the type of roles you are currently filling? How ma"
type textarea "x"
type textarea "Can you let me know the type of roles you are currently filling? How many"
type textarea "x"
type textarea "Can you let me know the type of roles you are currently filling? How many"
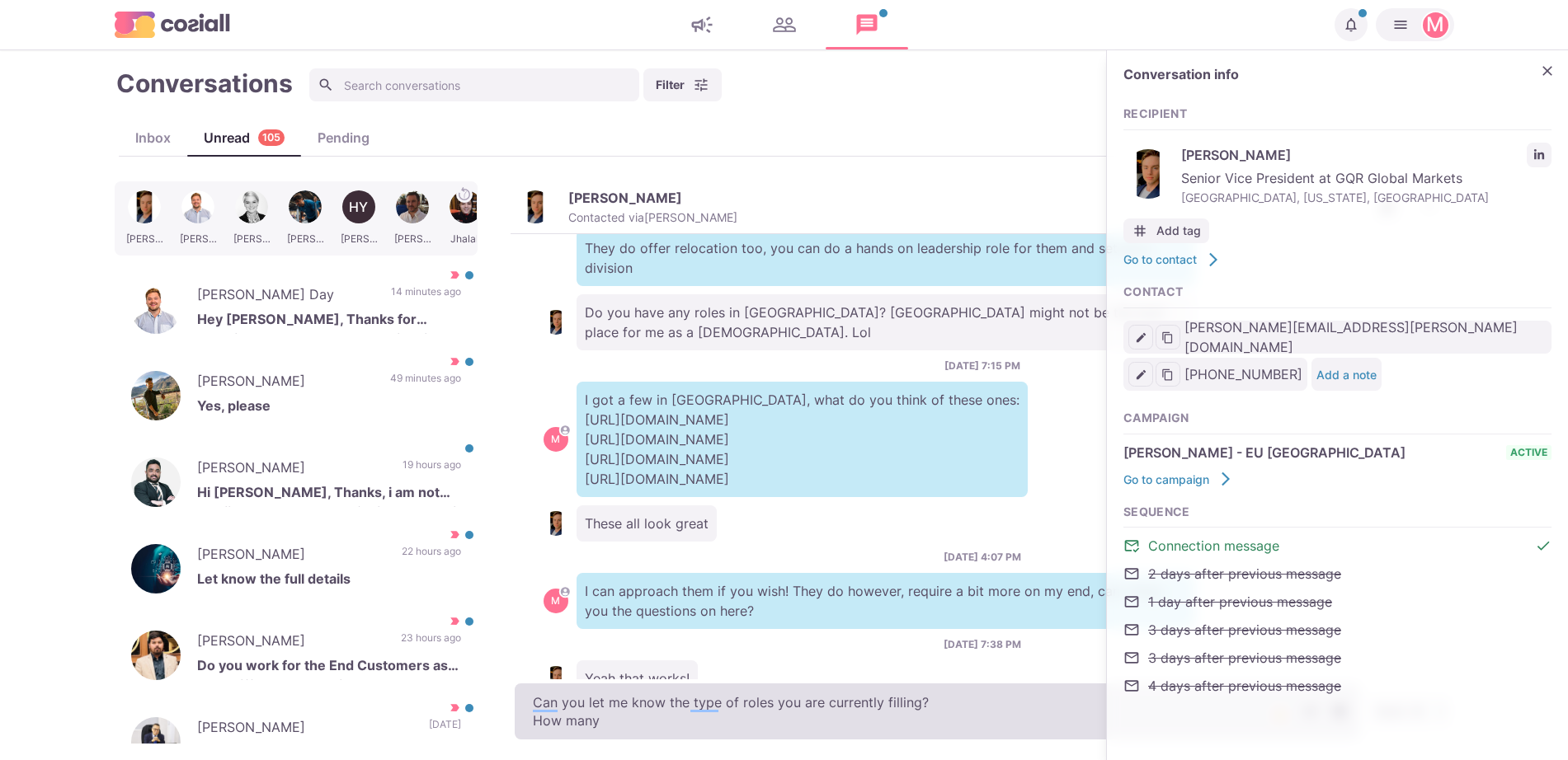
type textarea "x"
type textarea "Can you let me know the type of roles you are currently filling? How many clie"
type textarea "x"
type textarea "Can you let me know the type of roles you are currently filling? How many clien"
type textarea "x"
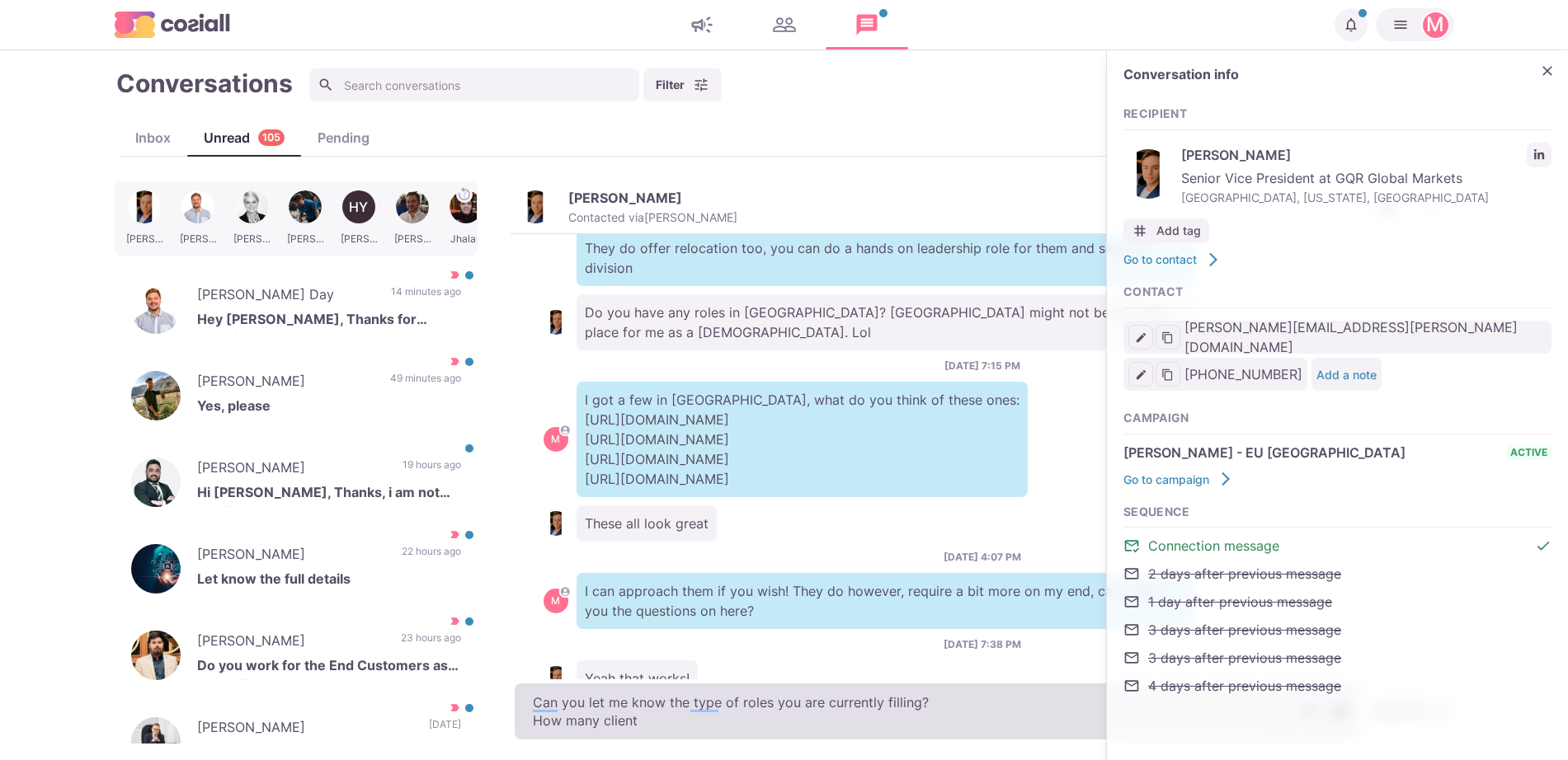
type textarea "Can you let me know the type of roles you are currently filling? How many clien…"
type textarea "x"
type textarea "Can you let me know the type of roles you are currently filling? How many clien…"
type textarea "x"
type textarea "Can you let me know the type of roles you are currently filling? How many clien…"
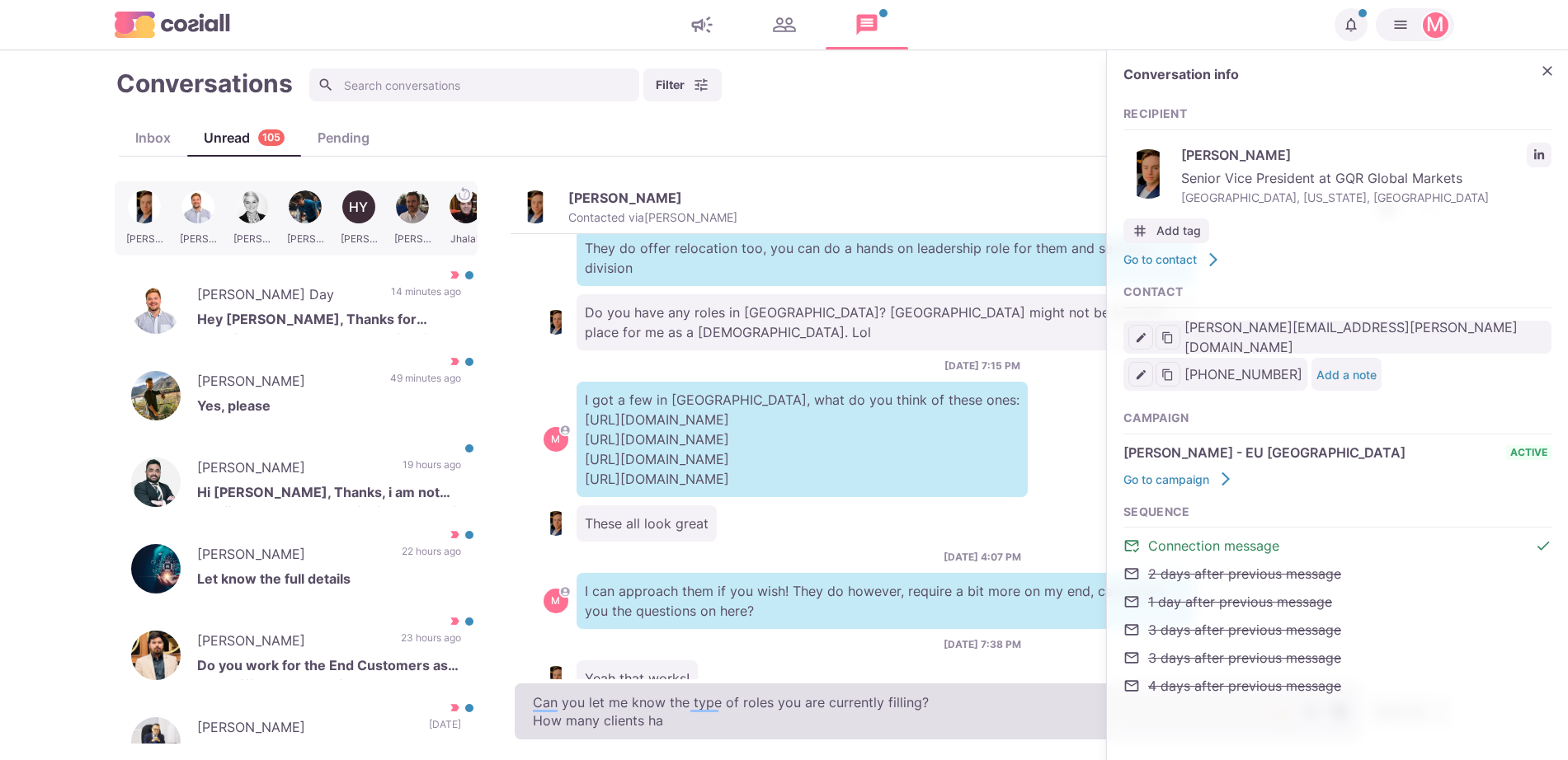
type textarea "x"
type textarea "Can you let me know the type of roles you are currently filling? How many clien…"
type textarea "x"
type textarea "Can you let me know the type of roles you are currently filling? How many clien…"
type textarea "x"
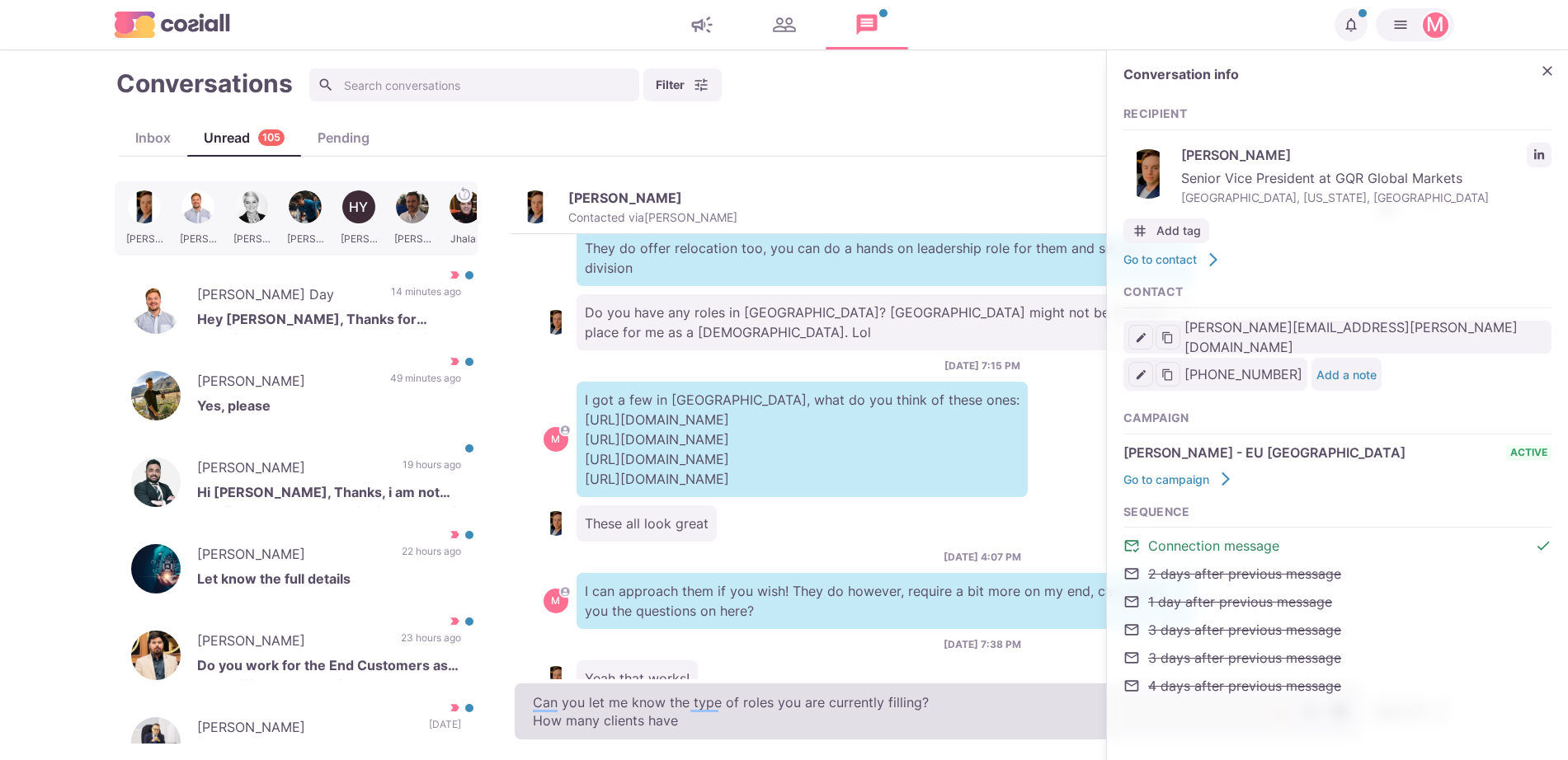
type textarea "Can you let me know the type of roles you are currently filling? How many clien…"
type textarea "x"
type textarea "Can you let me know the type of roles you are currently filling? How many clien…"
type textarea "x"
type textarea "Can you let me know the type of roles you are currently filling? How many clien…"
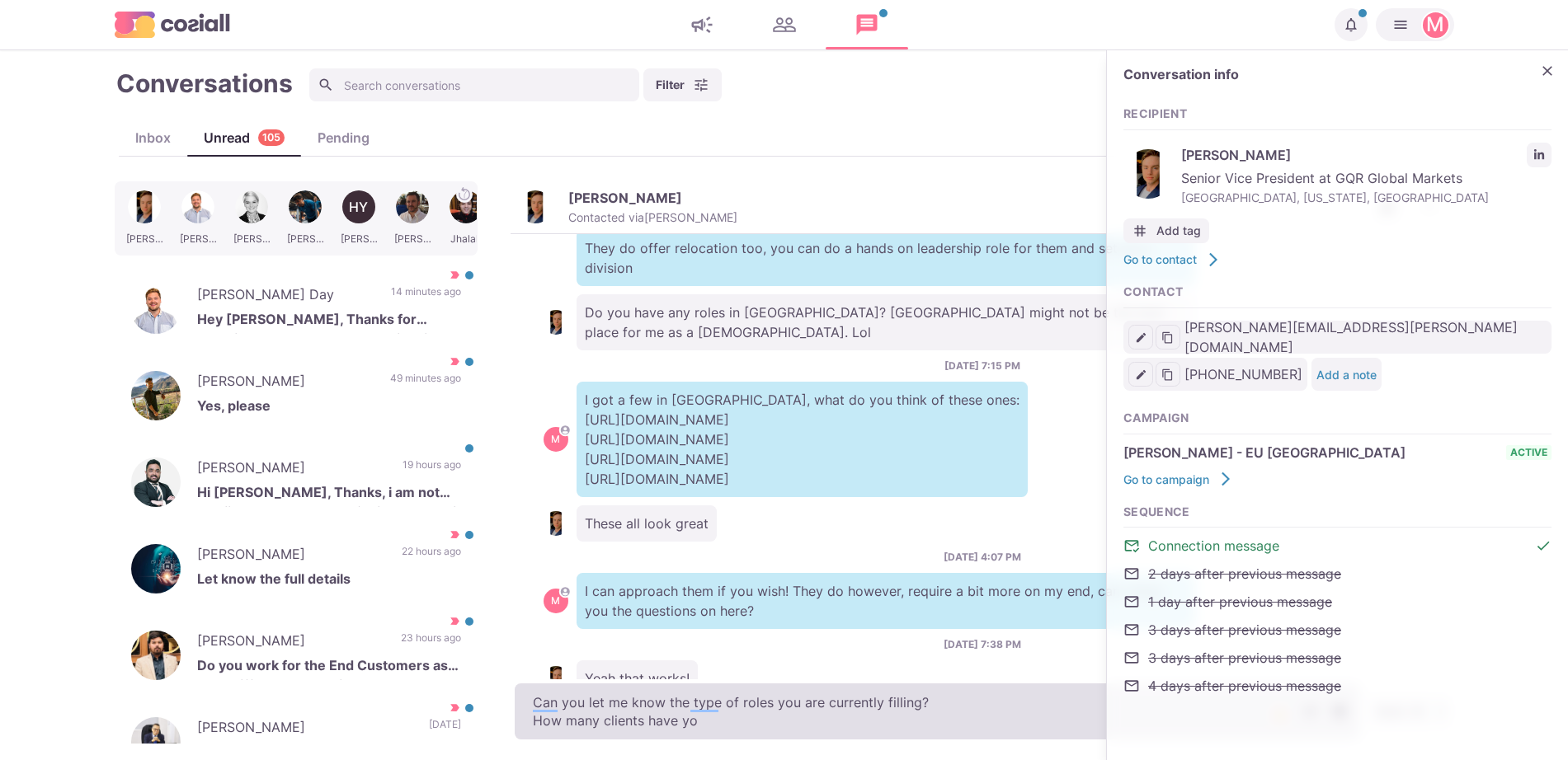
type textarea "x"
type textarea "Can you let me know the type of roles you are currently filling? How many clien…"
type textarea "x"
type textarea "Can you let me know the type of roles you are currently filling? How many clien…"
type textarea "x"
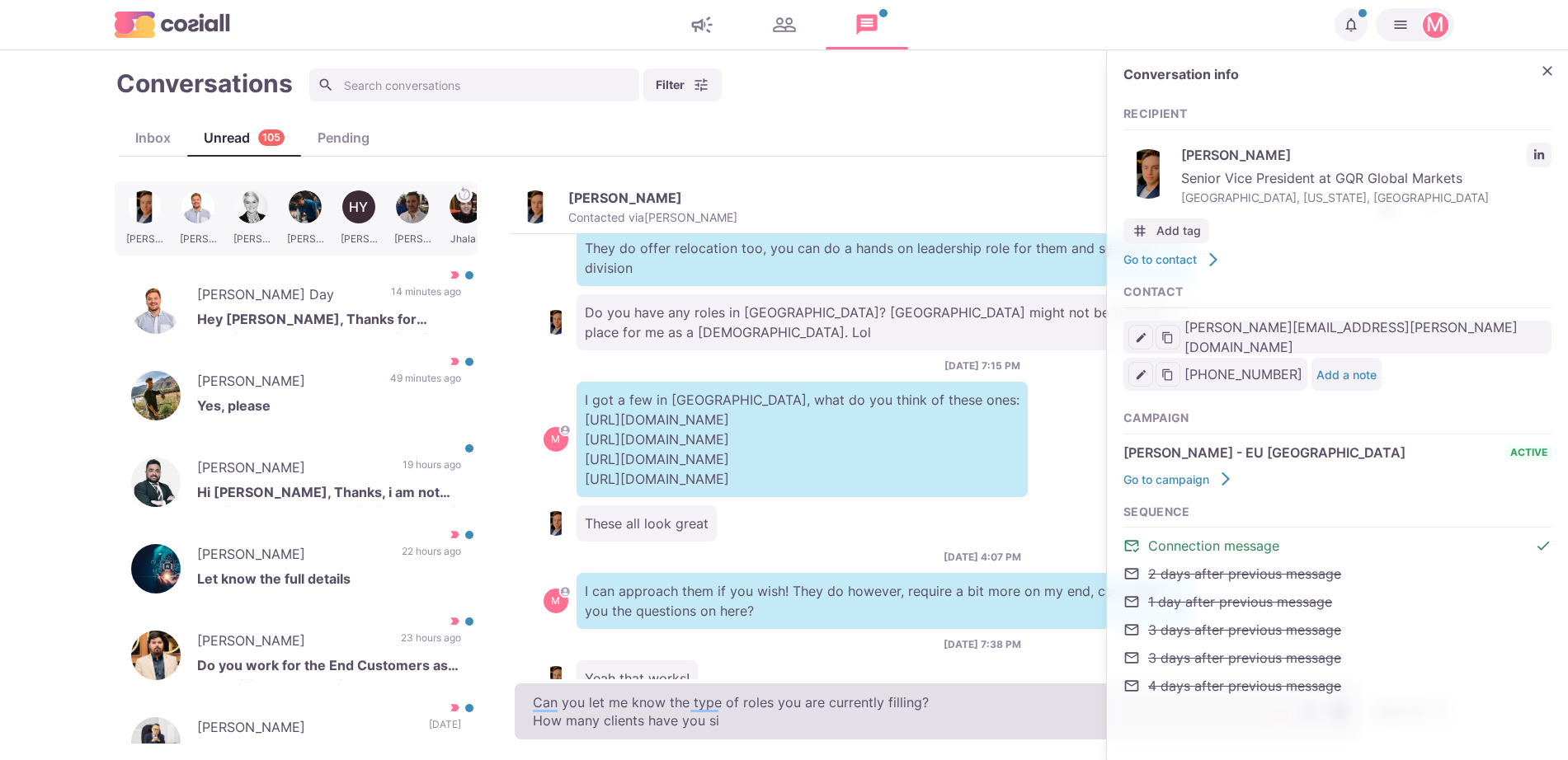
type textarea "Can you let me know the type of roles you are currently filling? How many clien…"
type textarea "x"
type textarea "Can you let me know the type of roles you are currently filling? How many clien…"
type textarea "x"
type textarea "Can you let me know the type of roles you are currently filling? How many clien…"
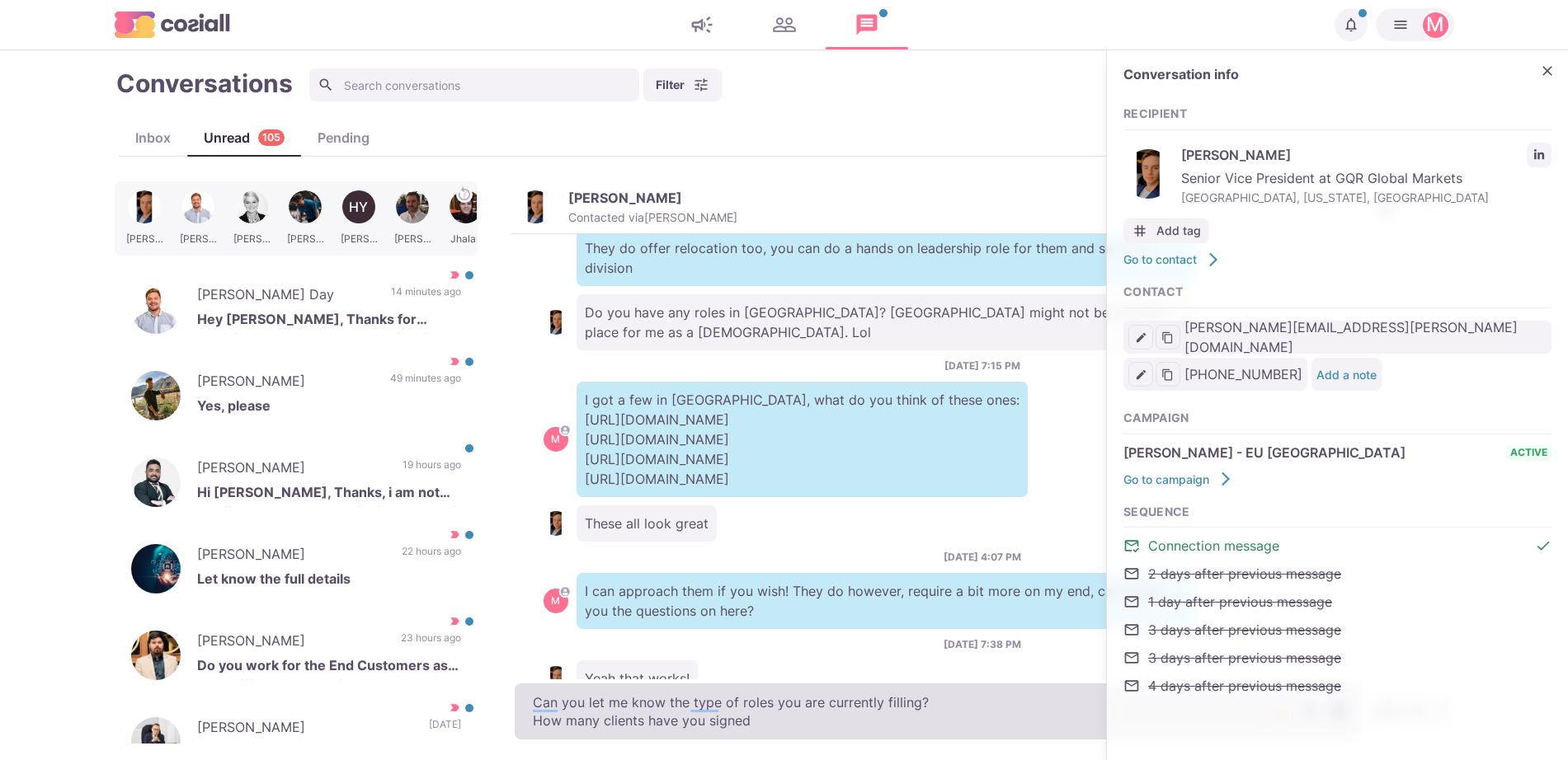
type textarea "x"
type textarea "Can you let me know the type of roles you are currently filling? How many clien…"
type textarea "x"
type textarea "Can you let me know the type of roles you are currently filling? How many clien…"
type textarea "x"
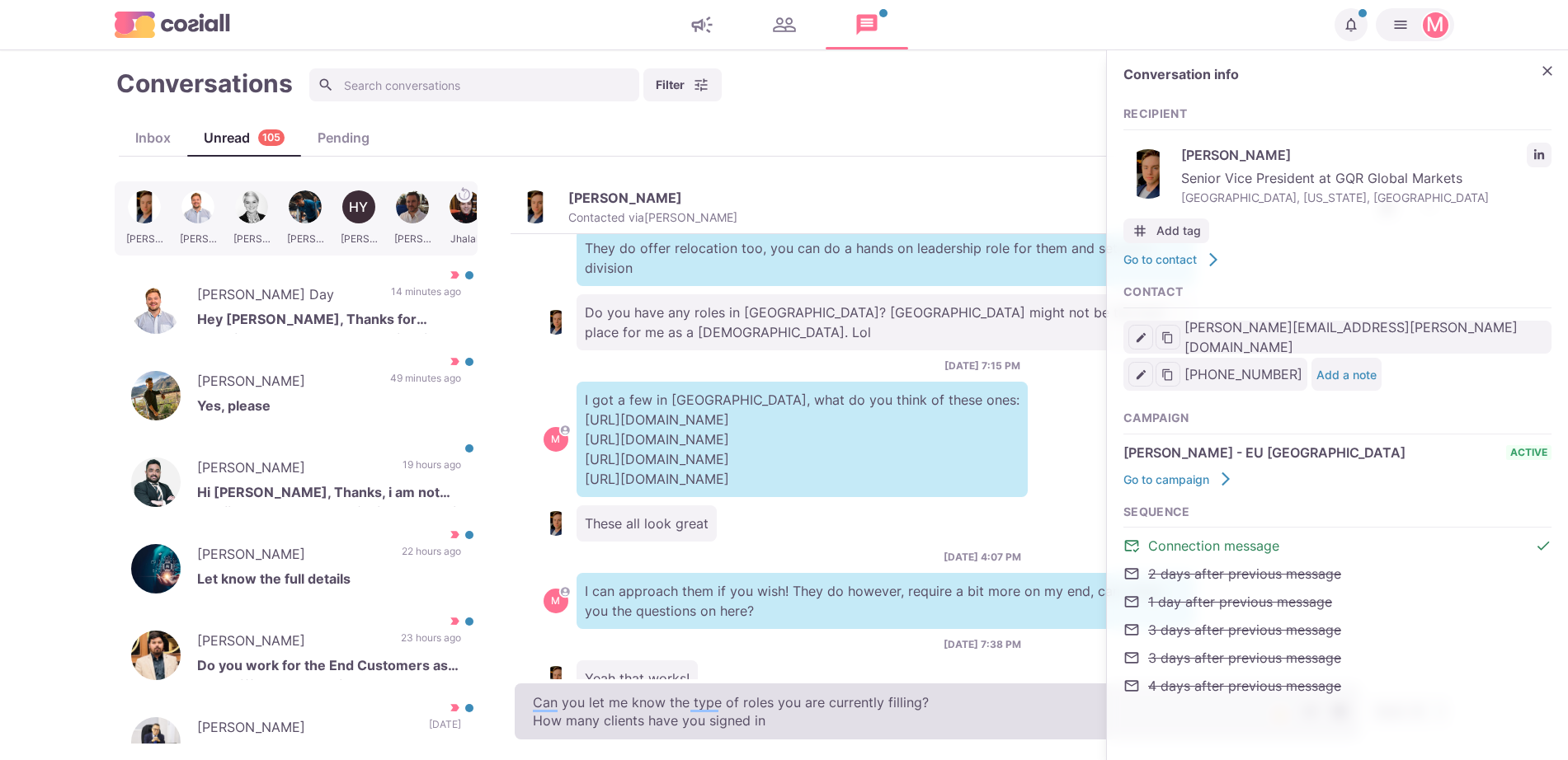
type textarea "Can you let me know the type of roles you are currently filling? How many clien…"
type textarea "x"
type textarea "Can you let me know the type of roles you are currently filling? How many clien…"
type textarea "x"
type textarea "Can you let me know the type of roles you are currently filling? How many clien…"
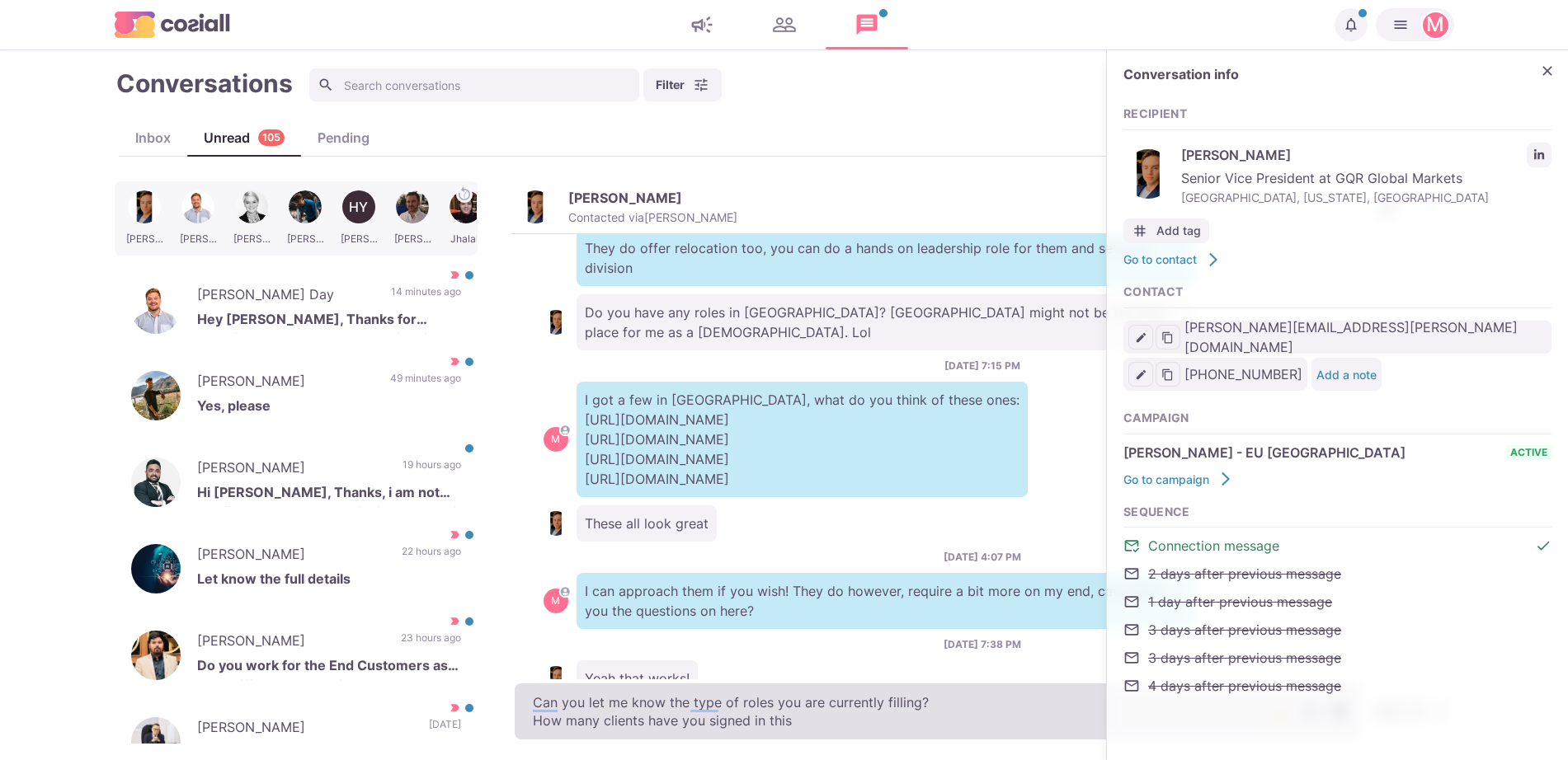
type textarea "x"
type textarea "Can you let me know the type of roles you are currently filling? How many clien…"
type textarea "x"
type textarea "Can you let me know the type of roles you are currently filling? How many clien…"
type textarea "x"
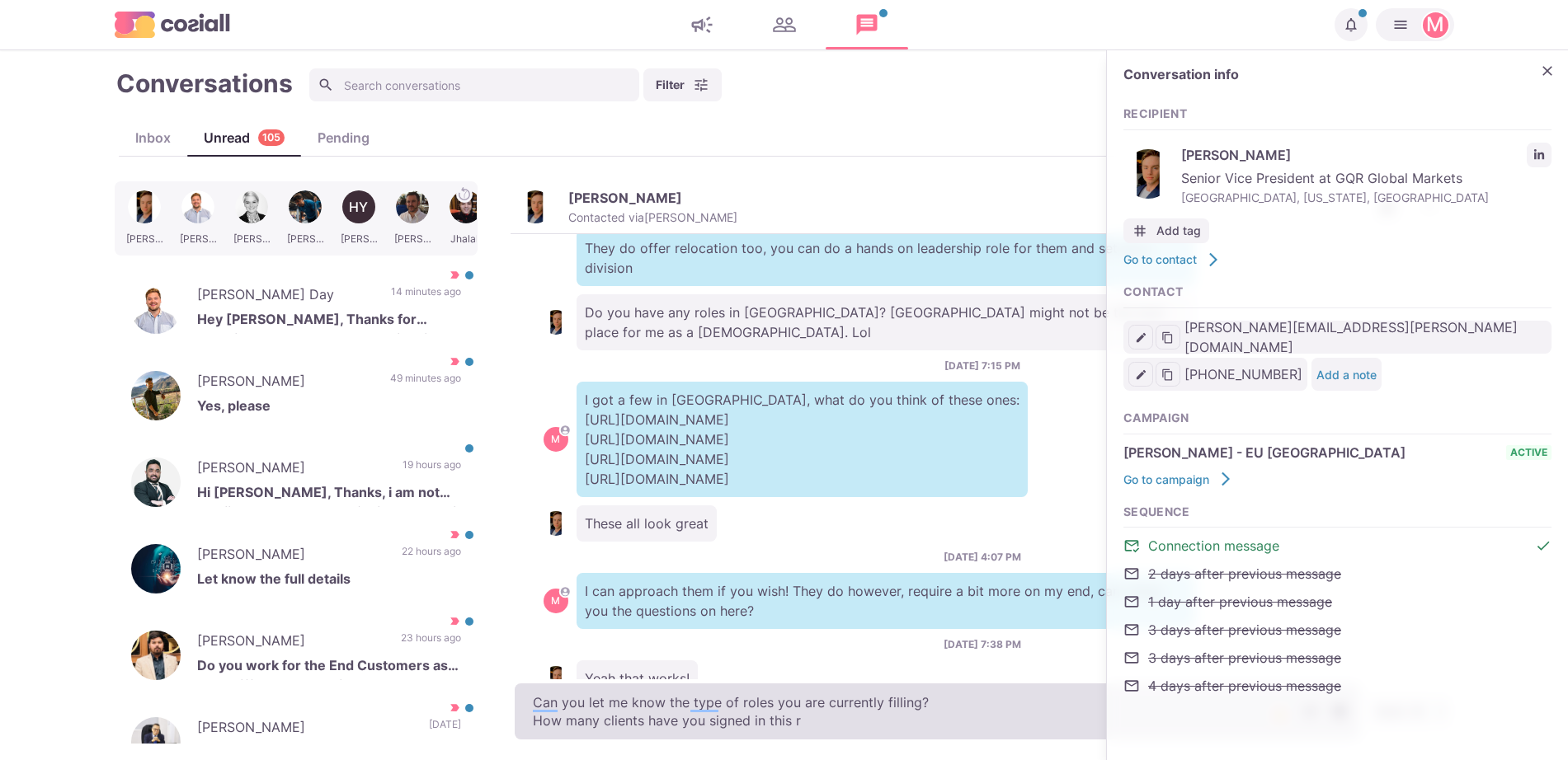
type textarea "Can you let me know the type of roles you are currently filling? How many clien…"
type textarea "x"
type textarea "Can you let me know the type of roles you are currently filling? How many clien…"
type textarea "x"
type textarea "Can you let me know the type of roles you are currently filling? How many clien…"
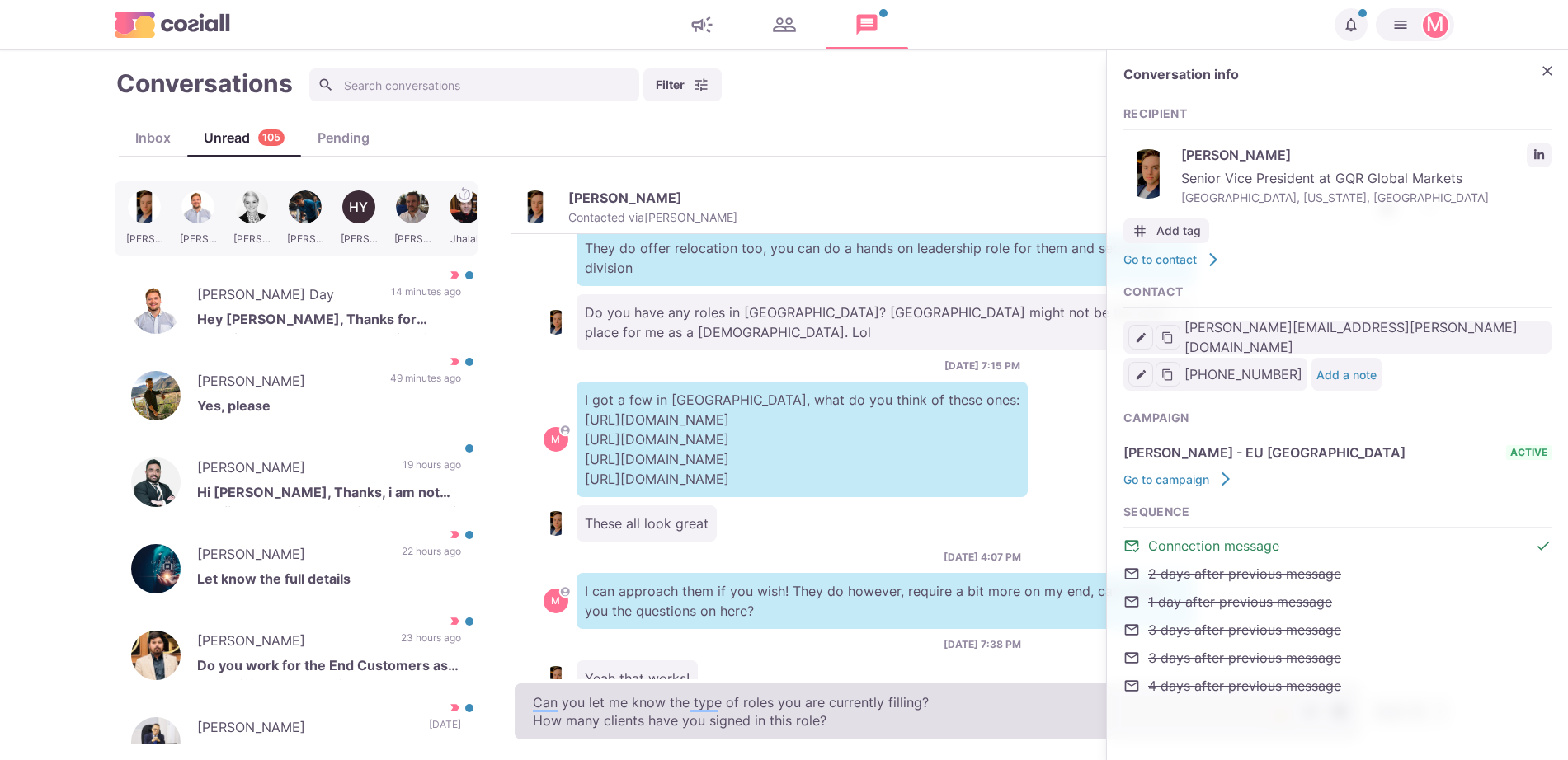
type textarea "x"
type textarea "Can you let me know the type of roles you are currently filling? How many clien…"
type textarea "x"
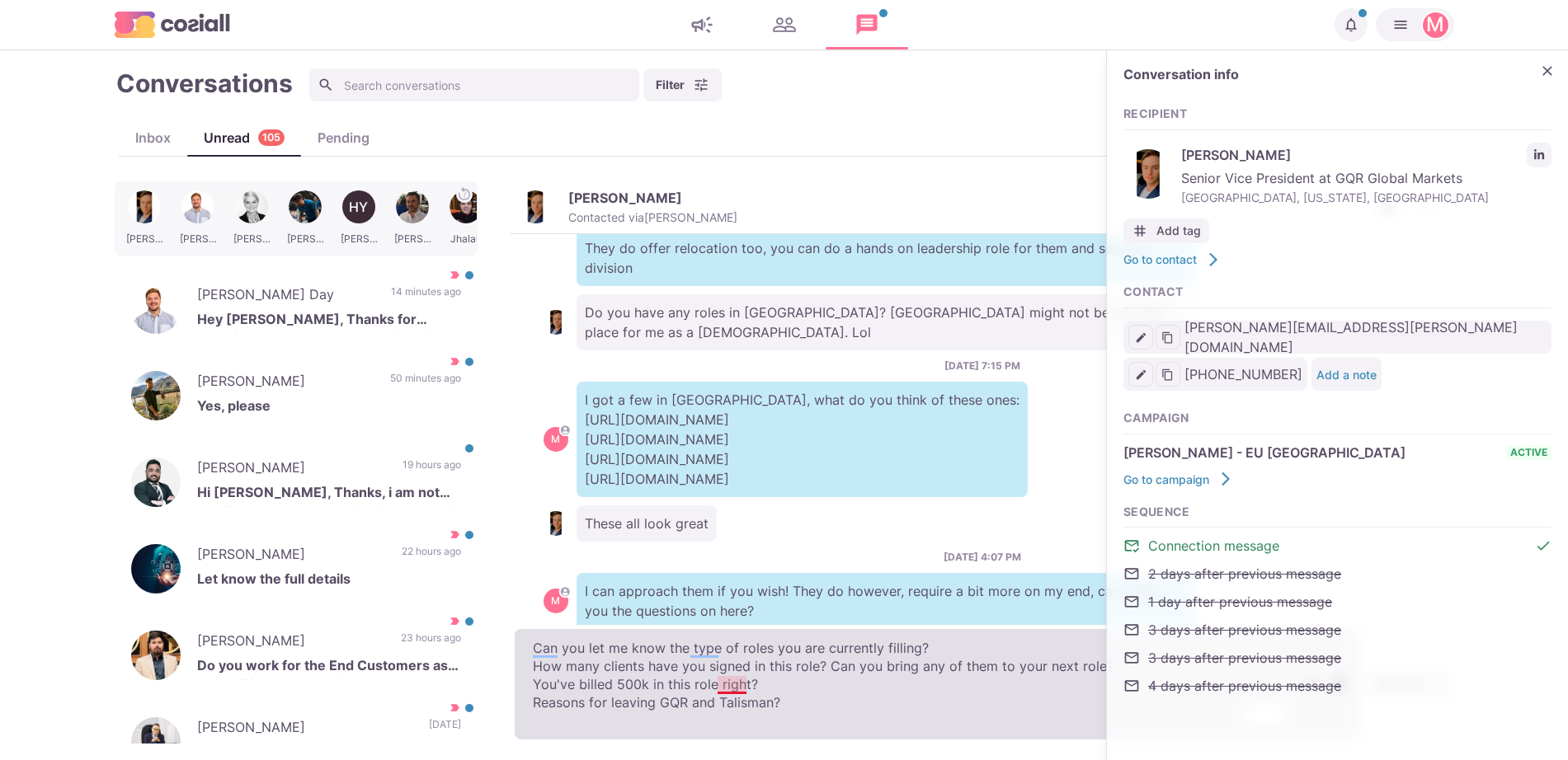
click at [738, 680] on textarea "Can you let me know the type of roles you are currently filling? How many clien…" at bounding box center [937, 685] width 845 height 111
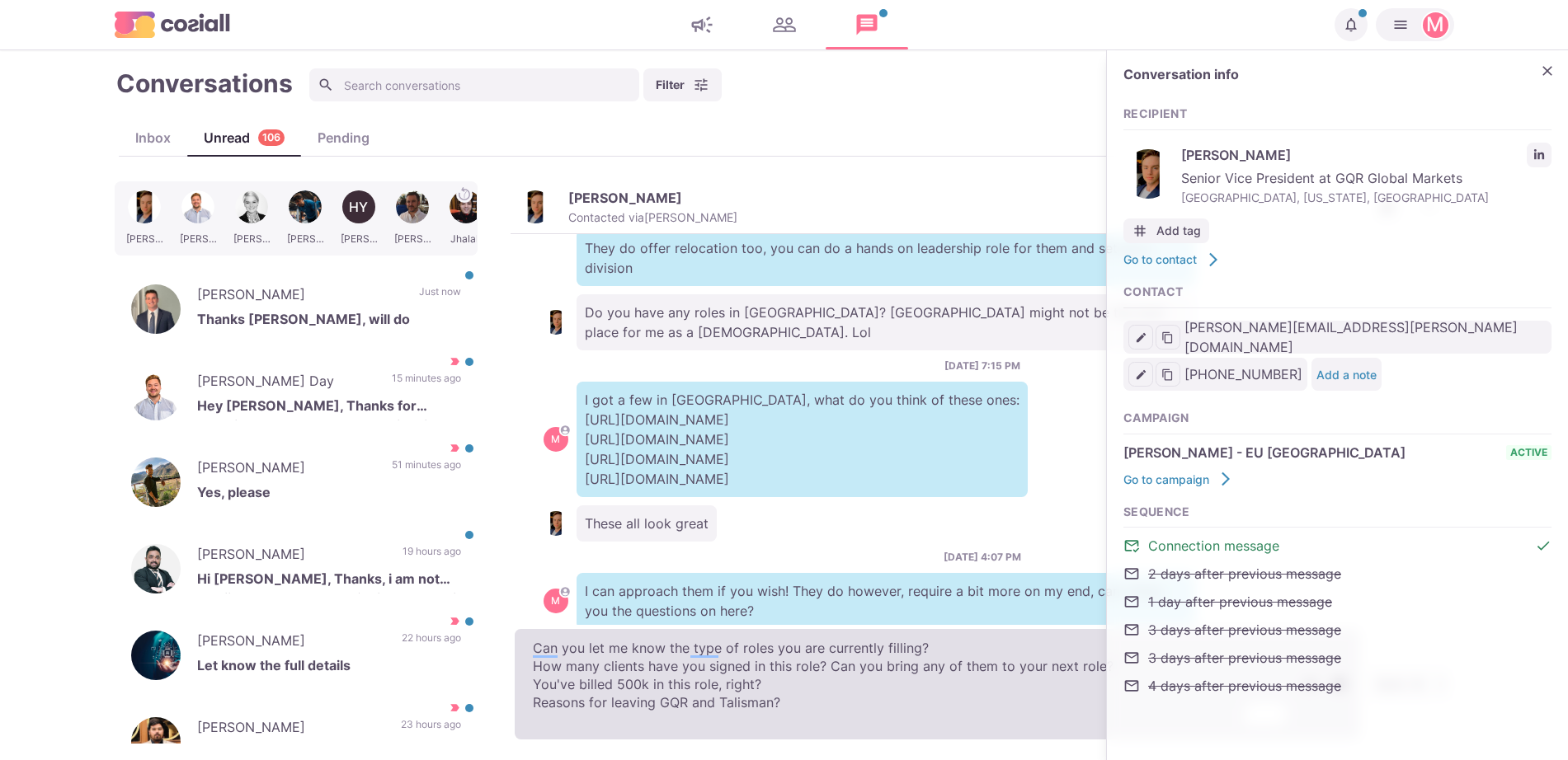
drag, startPoint x: 850, startPoint y: 743, endPoint x: 846, endPoint y: 732, distance: 11.7
click at [847, 737] on div "Can you let me know the type of roles you are currently filling? How many clien…" at bounding box center [982, 684] width 944 height 119
click at [841, 717] on textarea "Can you let me know the type of roles you are currently filling? How many clien…" at bounding box center [937, 685] width 845 height 111
click at [638, 720] on textarea "Can you let me know the type of roles you are currently filling? How many clien…" at bounding box center [937, 685] width 845 height 111
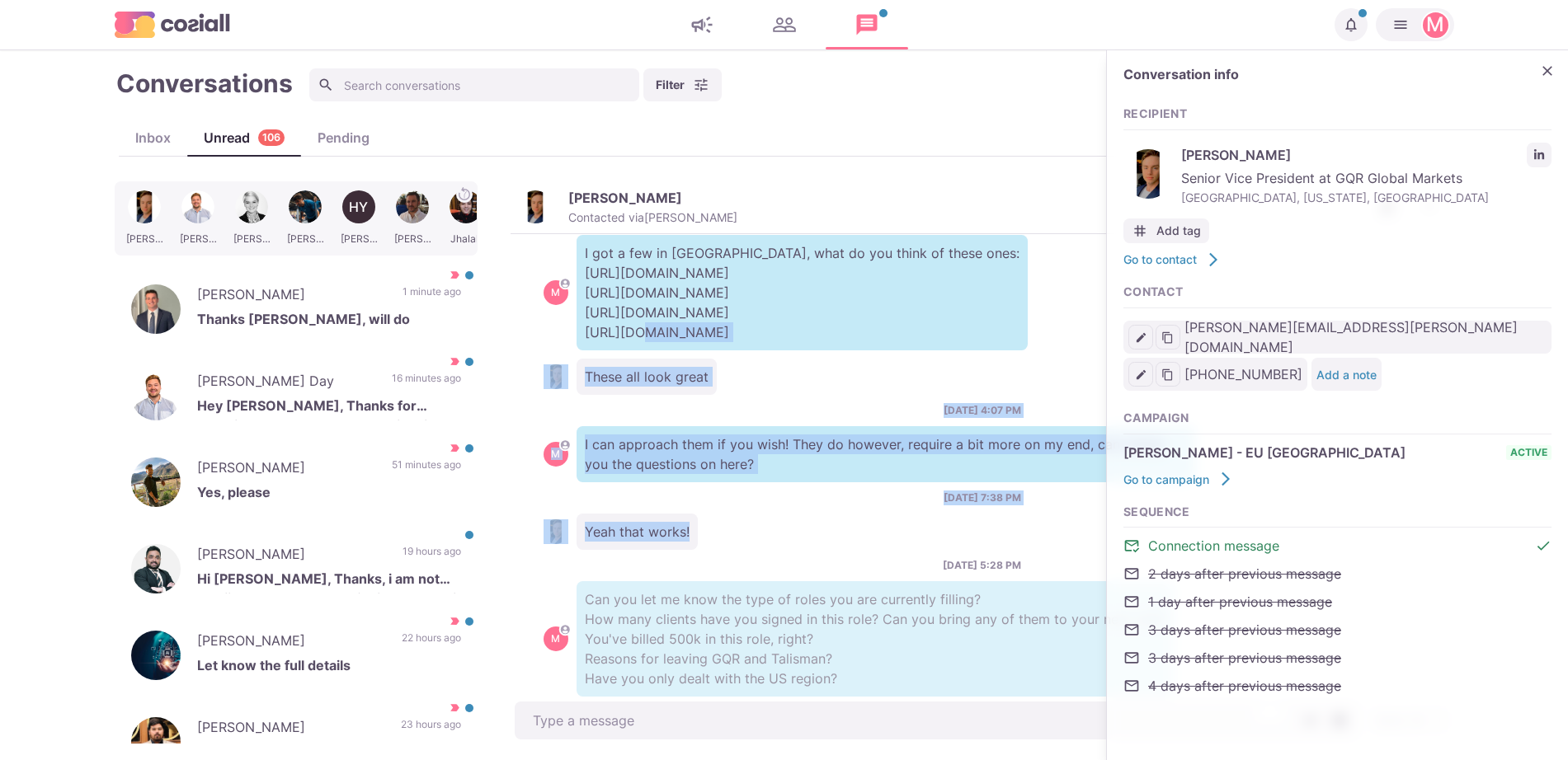
scroll to position [648, 0]
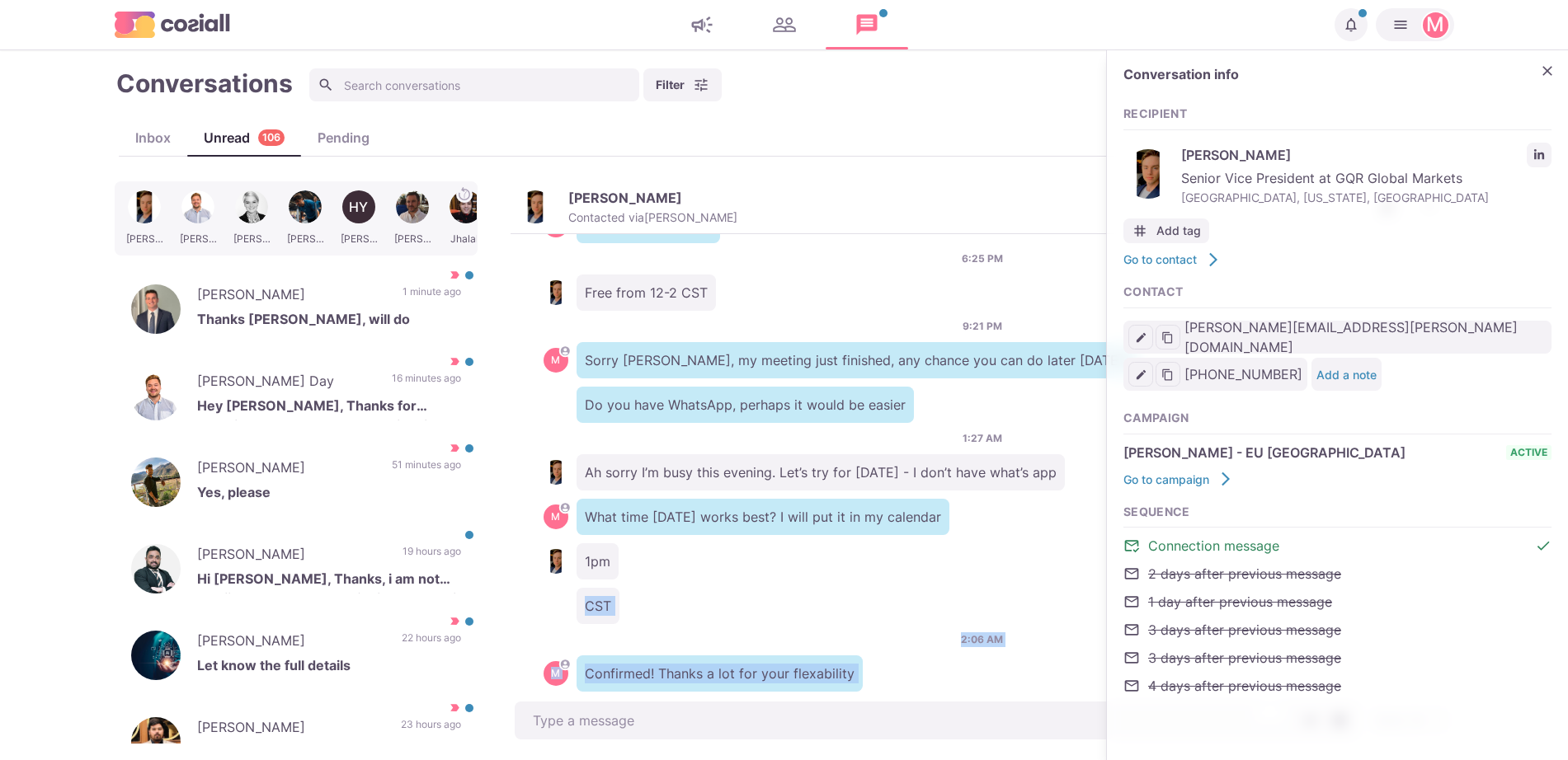
drag, startPoint x: 772, startPoint y: 511, endPoint x: 826, endPoint y: 528, distance: 56.6
click at [826, 528] on div "[DATE] 1:30 AM Hey [PERSON_NAME]! I’ve not heard from you - assuming you’re UK …" at bounding box center [982, 466] width 944 height 464
click at [826, 543] on div "1pm" at bounding box center [982, 561] width 878 height 36
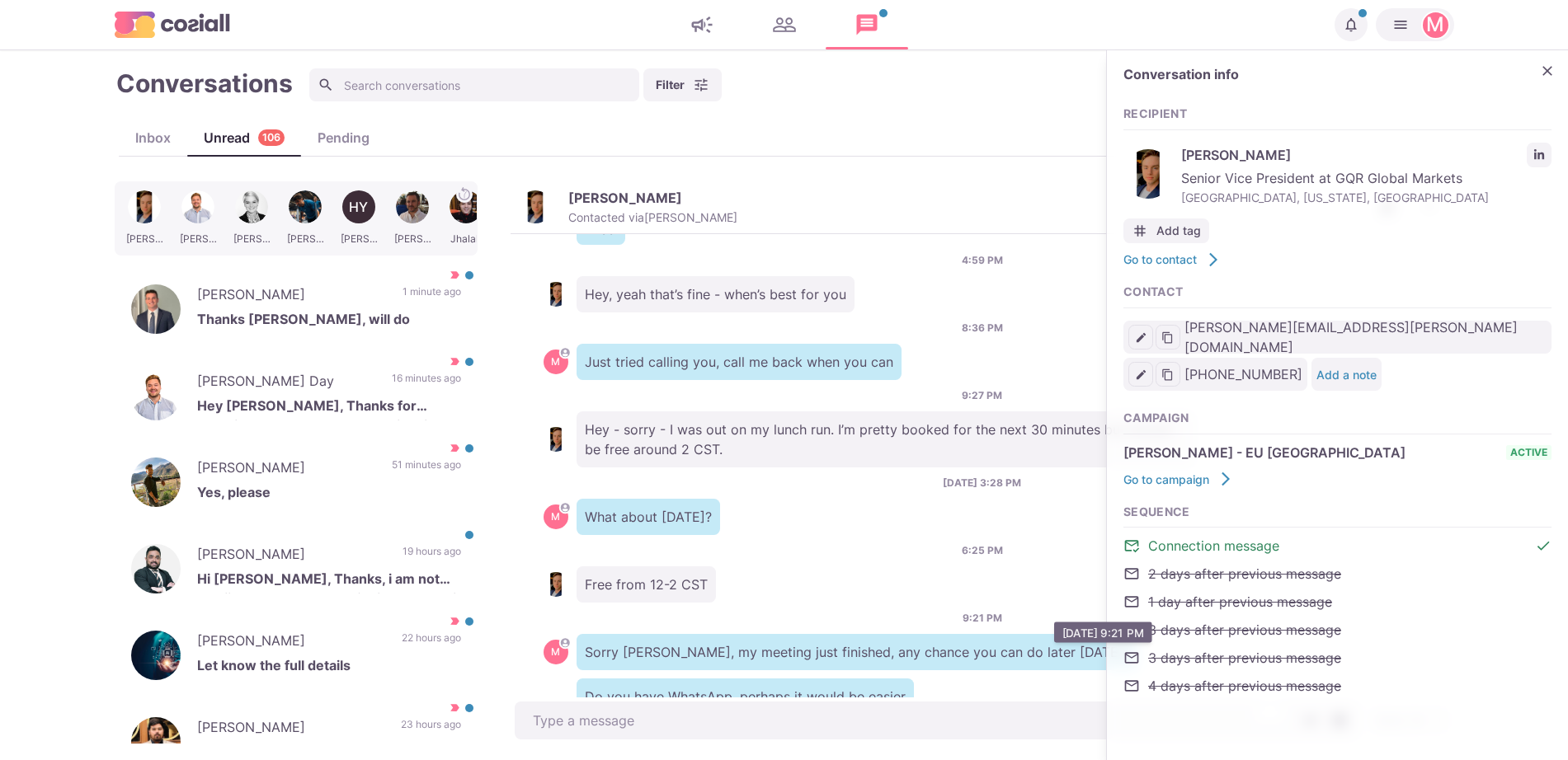
drag, startPoint x: 809, startPoint y: 450, endPoint x: 917, endPoint y: 433, distance: 109.3
click at [917, 433] on div "[DATE] 1:30 AM Hey [PERSON_NAME]! I’ve not heard from you - assuming you’re UK …" at bounding box center [982, 466] width 944 height 464
click at [917, 433] on p "Hey - sorry - I was out on my lunch run. I’m pretty booked for the next 30 minu…" at bounding box center [886, 439] width 619 height 56
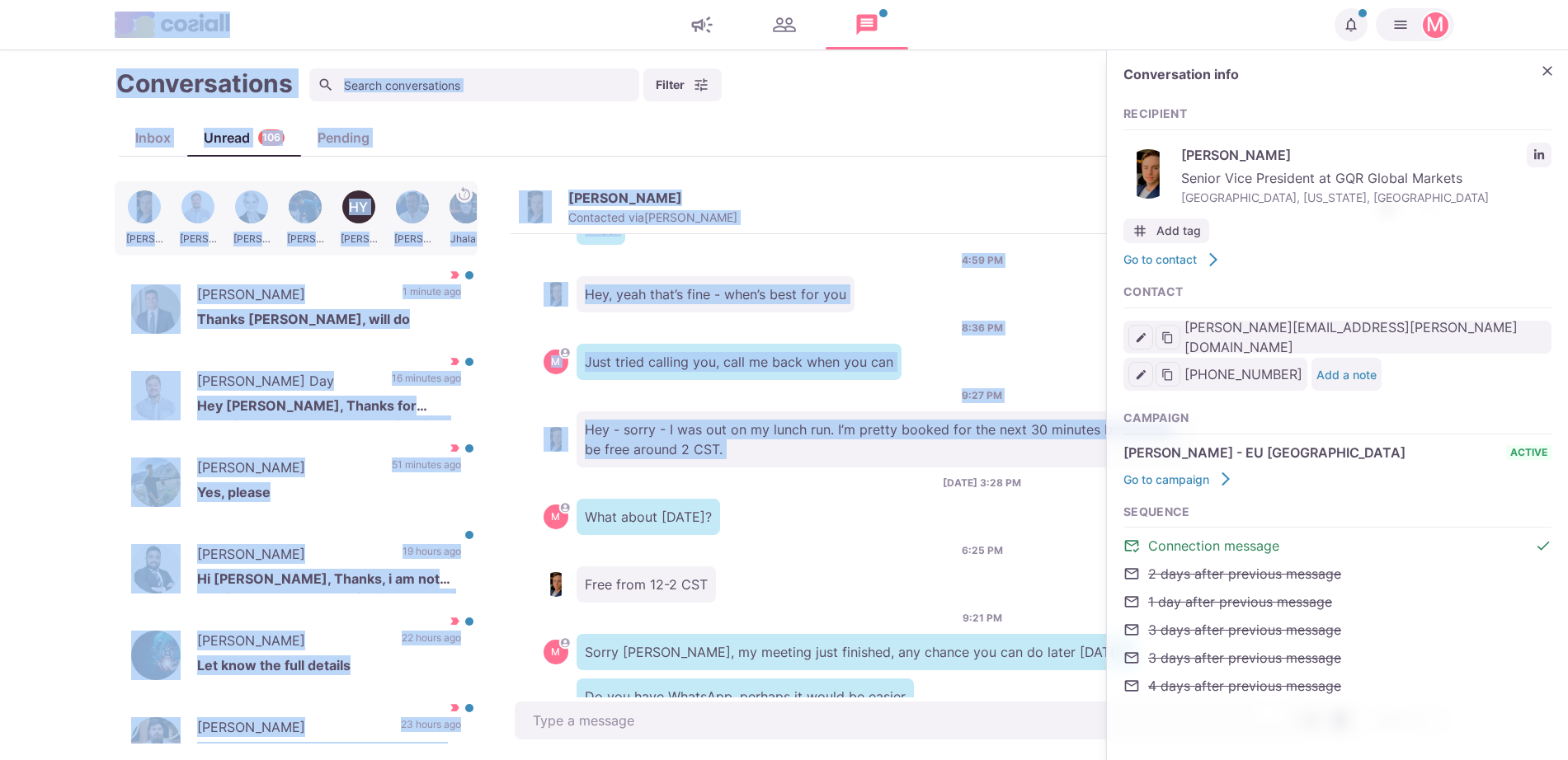
drag, startPoint x: 917, startPoint y: 433, endPoint x: 913, endPoint y: 442, distance: 9.8
click at [916, 188] on div "[PERSON_NAME] Contacted via [PERSON_NAME] [PERSON_NAME] as Unread Mark as Not I…" at bounding box center [982, 462] width 944 height 562
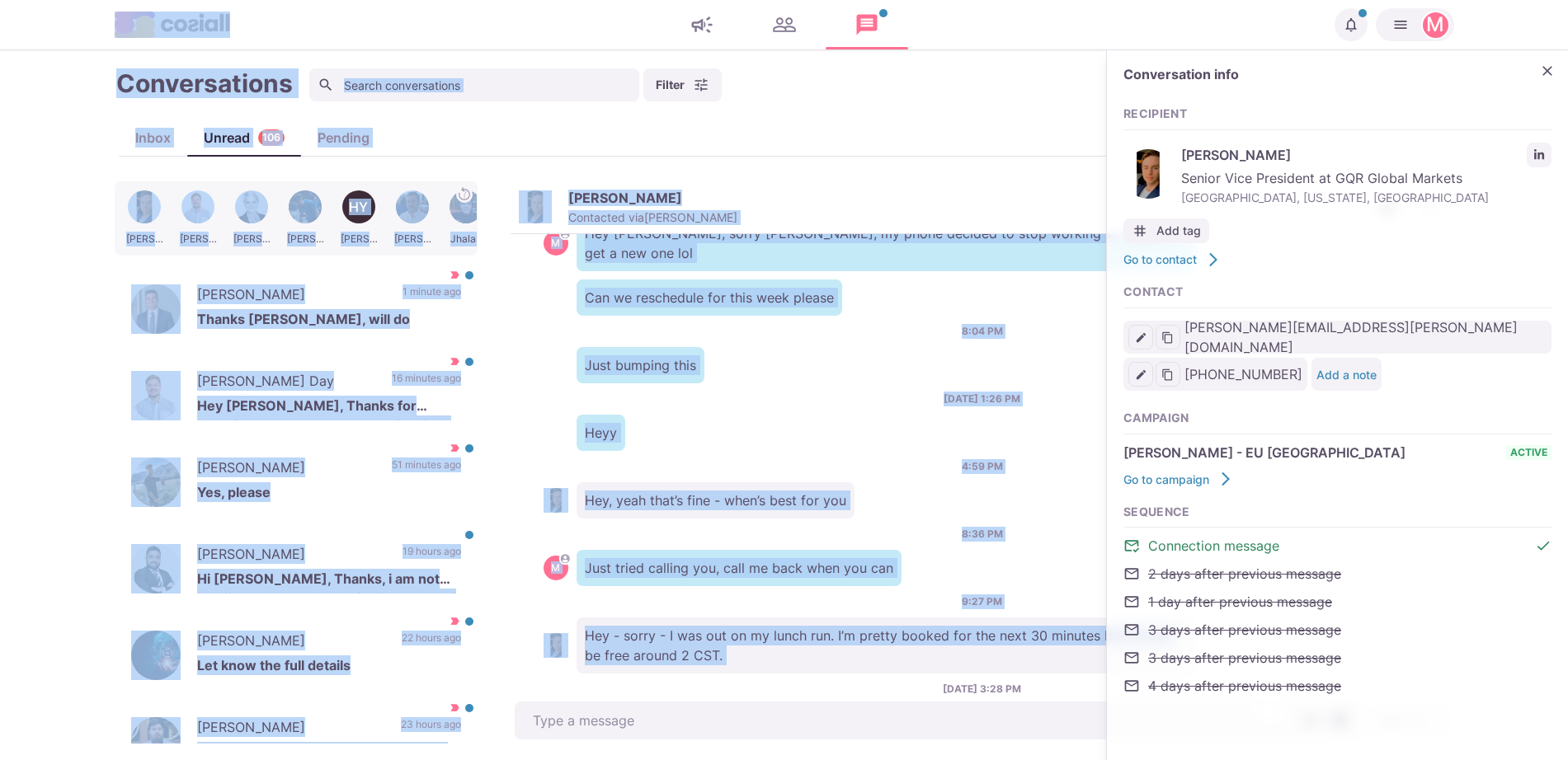
scroll to position [0, 0]
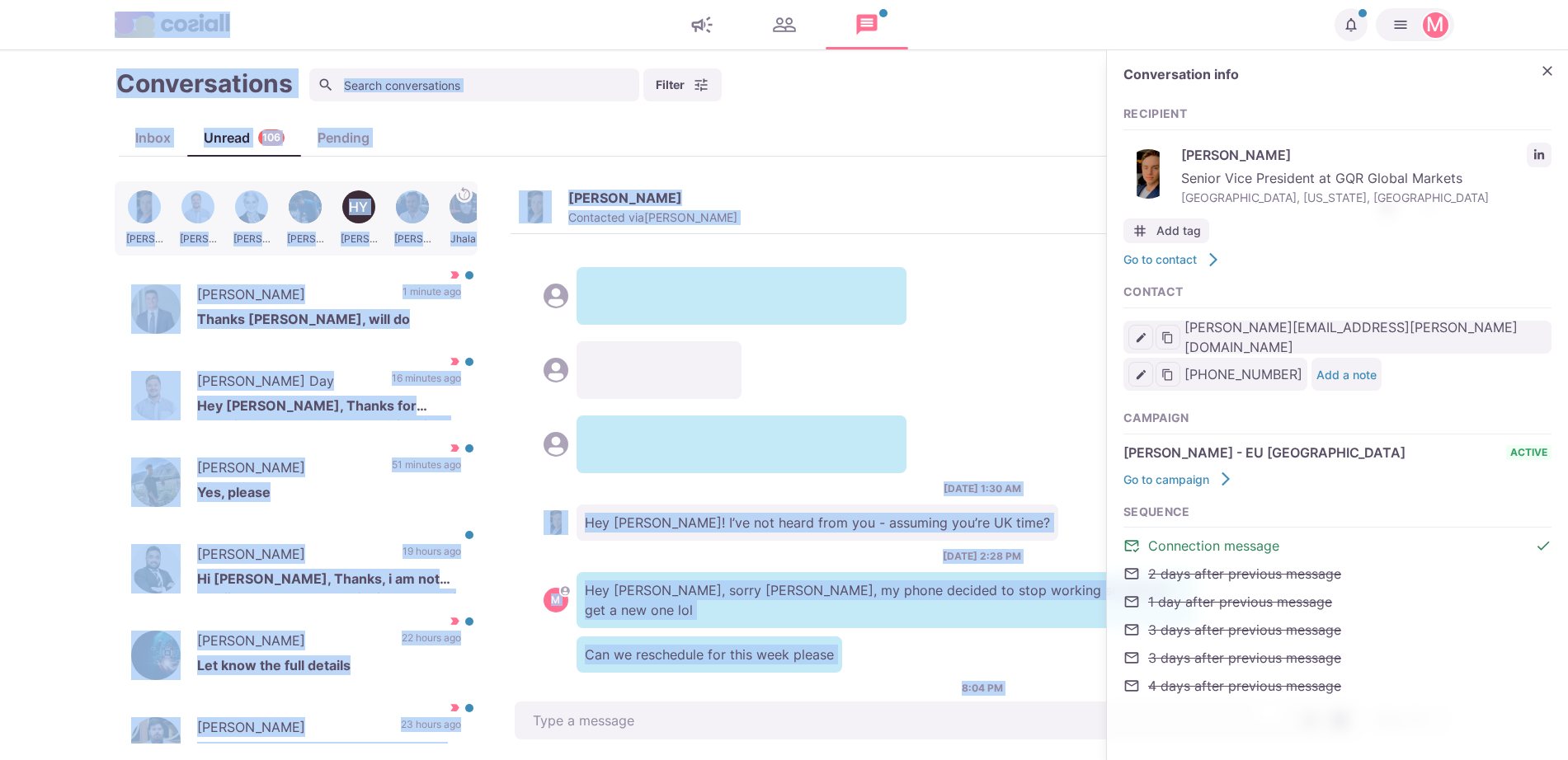
click at [913, 459] on div "[DATE] 1:30 AM Hey [PERSON_NAME]! I’ve not heard from you - assuming you’re UK …" at bounding box center [982, 466] width 944 height 464
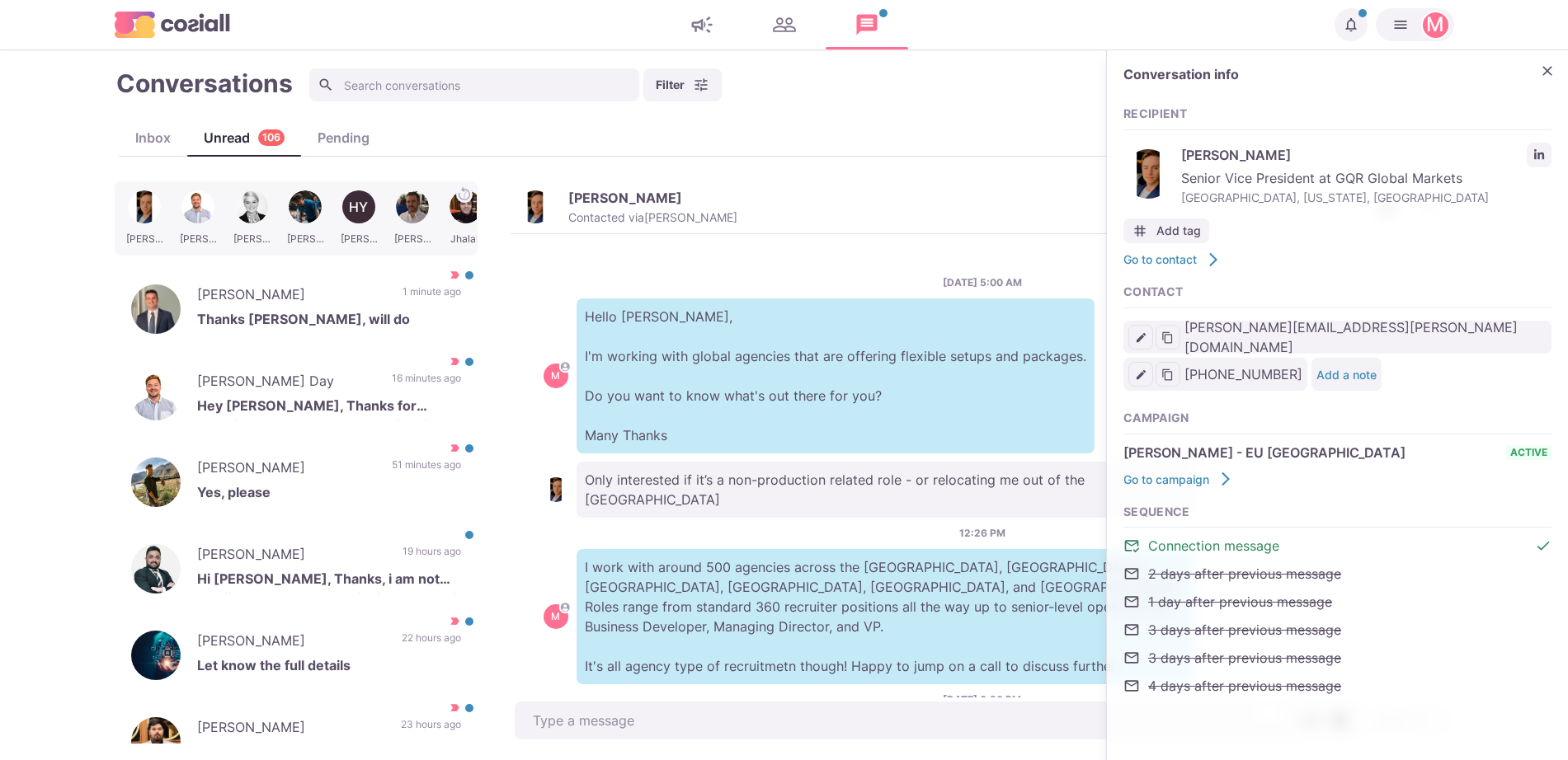
scroll to position [2129, 0]
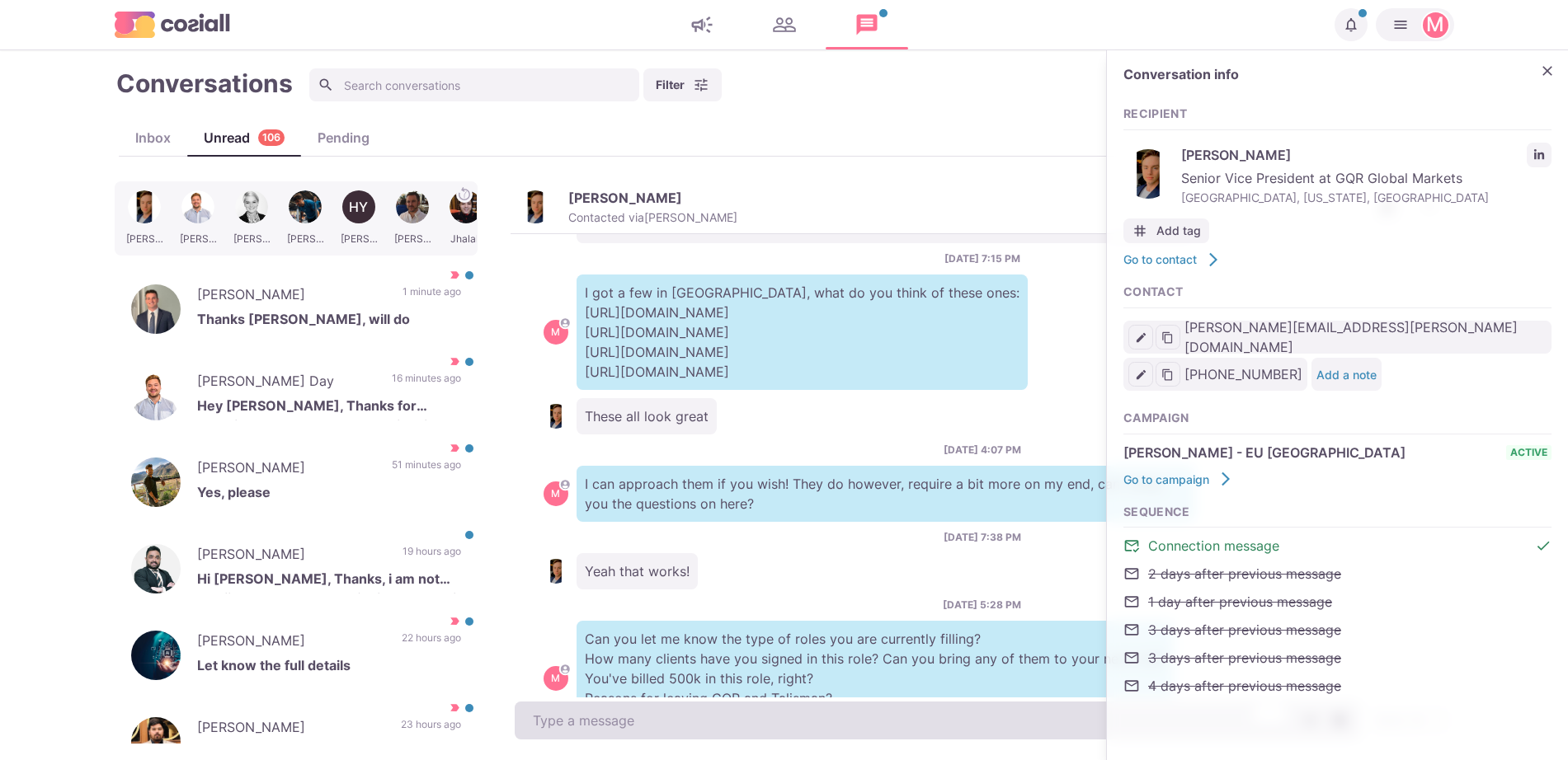
drag, startPoint x: 616, startPoint y: 709, endPoint x: 619, endPoint y: 722, distance: 13.3
click at [619, 717] on textarea "To enrich screen reader interactions, please activate Accessibility in Grammarl…" at bounding box center [937, 721] width 845 height 38
paste textarea "[PERSON_NAME][EMAIL_ADDRESS][DOMAIN_NAME]"
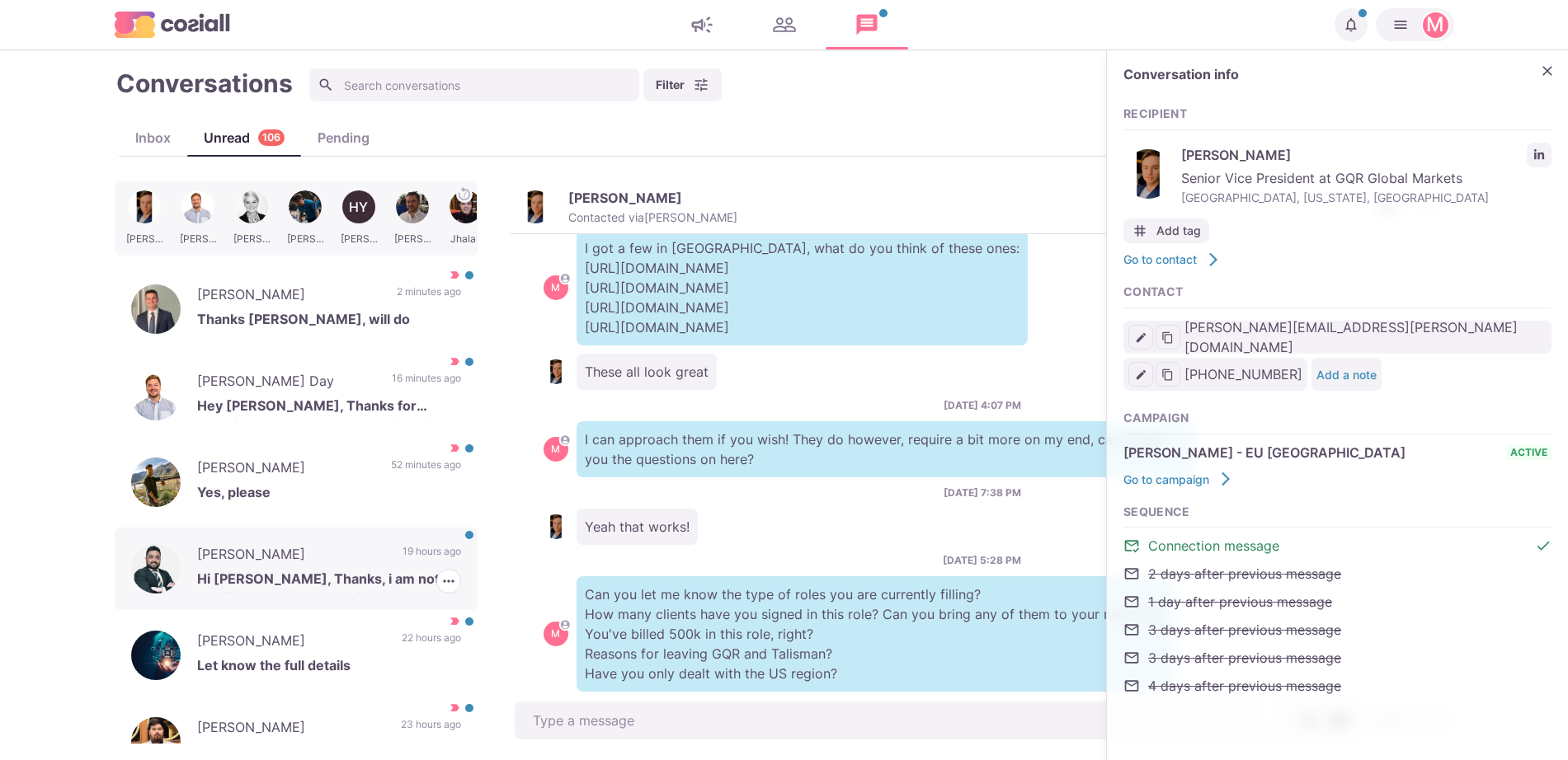
click at [309, 587] on p "Hi [PERSON_NAME], Thanks, i am not lookiing to change now. If this changes, i w…" at bounding box center [329, 580] width 263 height 25
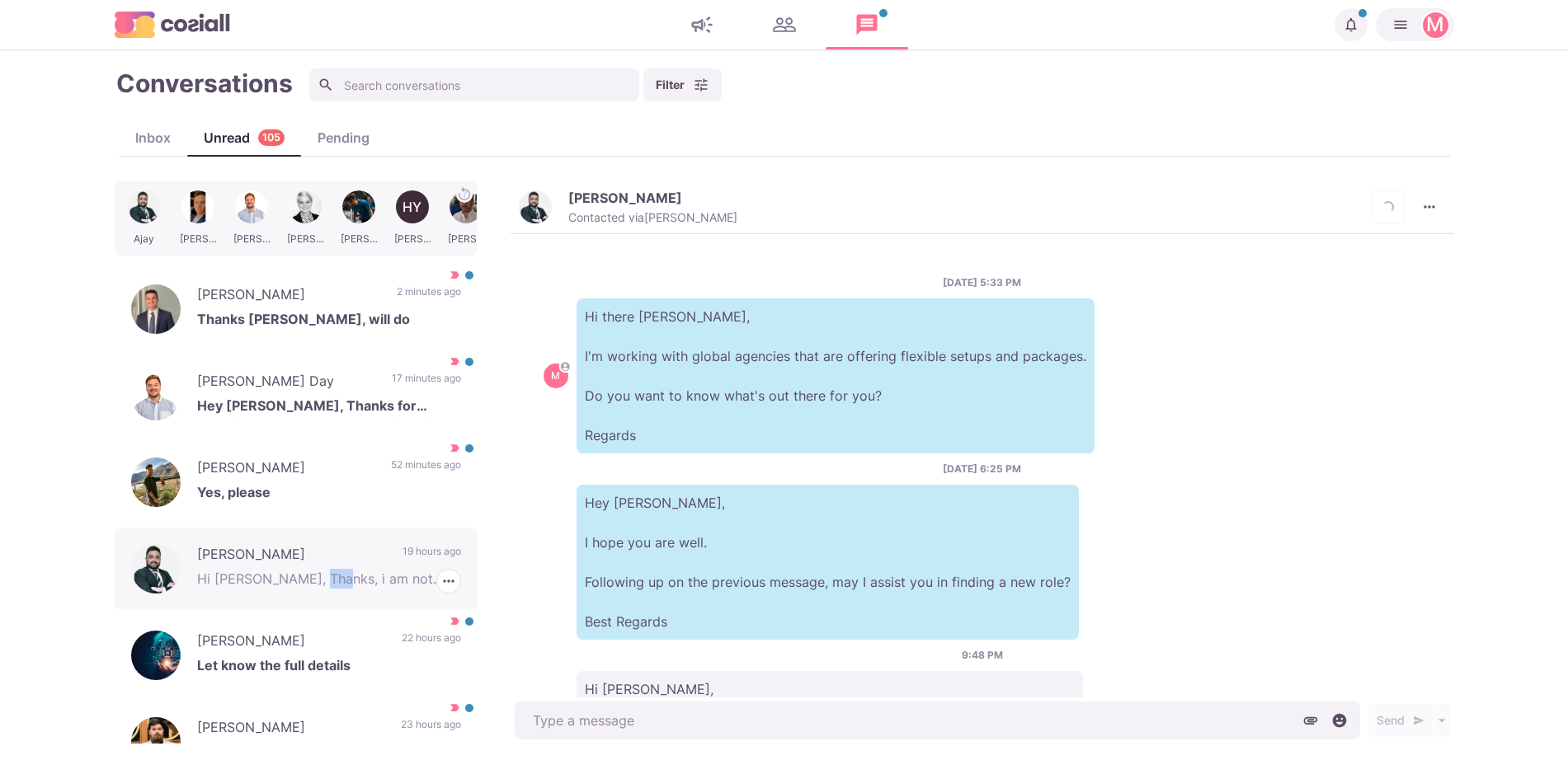
scroll to position [130, 0]
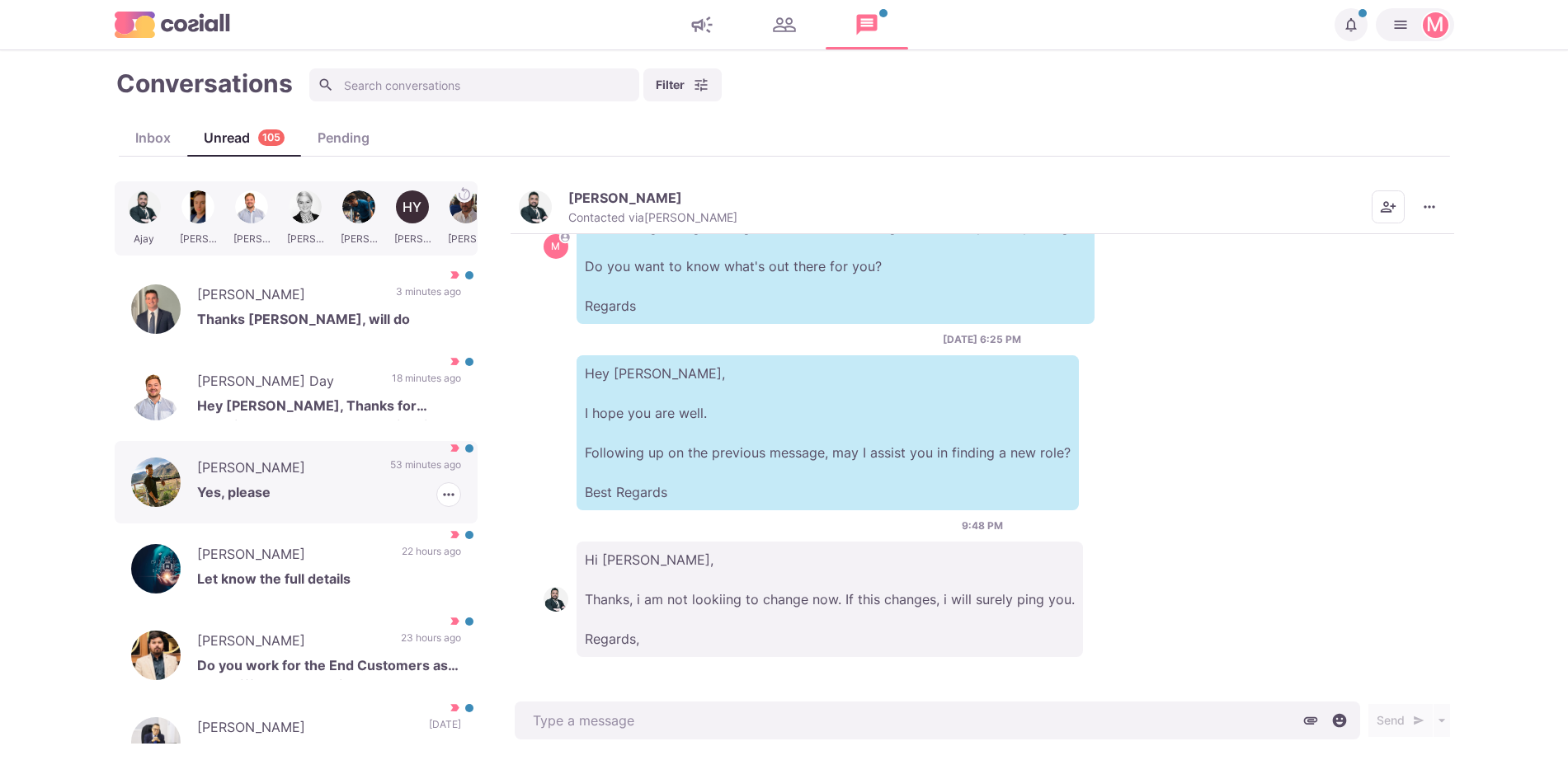
click at [237, 479] on p "[PERSON_NAME]" at bounding box center [285, 469] width 176 height 25
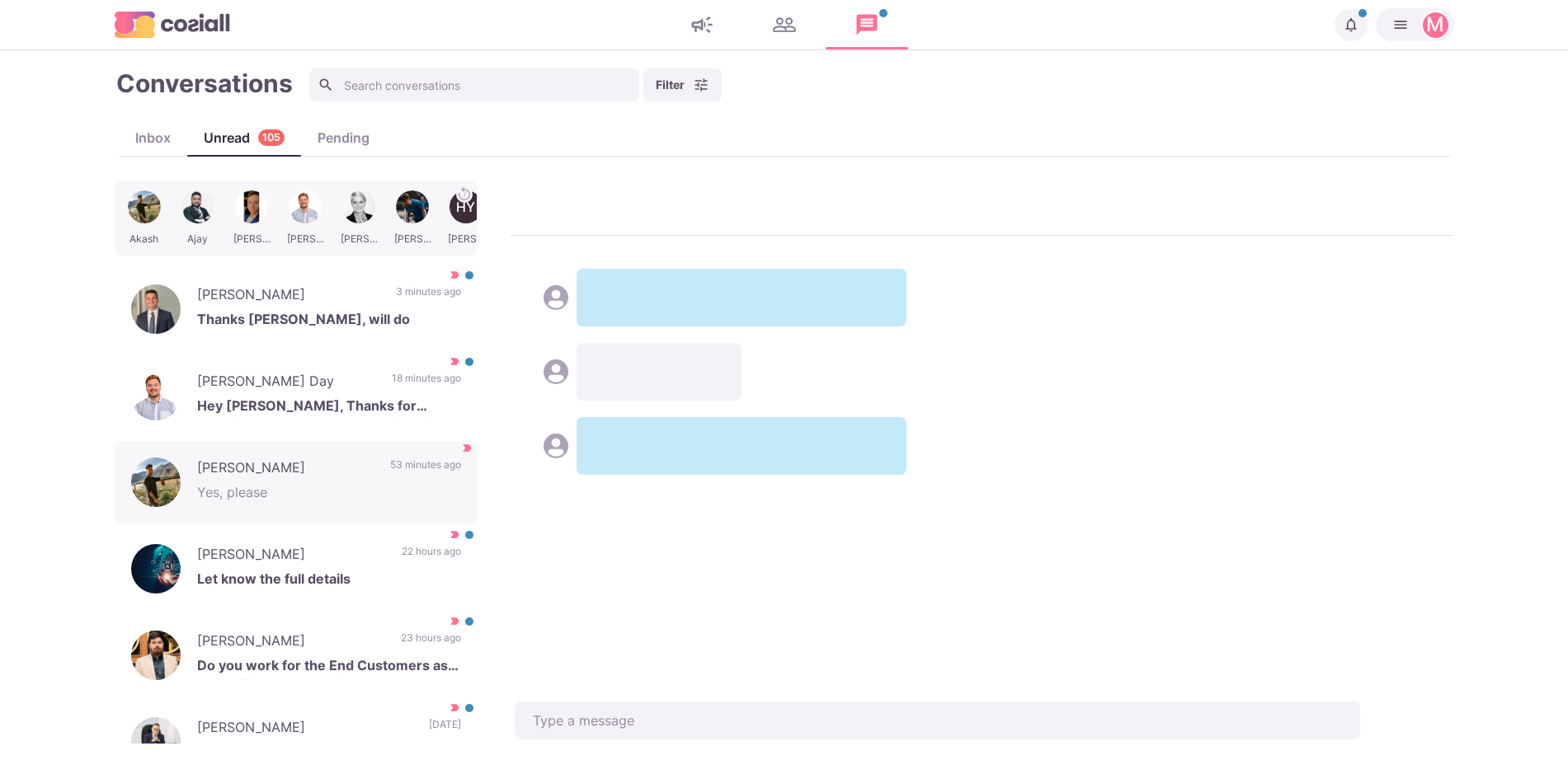
click at [1333, 309] on div "[PERSON_NAME] [PERSON_NAME] [PERSON_NAME] HY [PERSON_NAME] Rajat [PERSON_NAME] …" at bounding box center [784, 462] width 1339 height 562
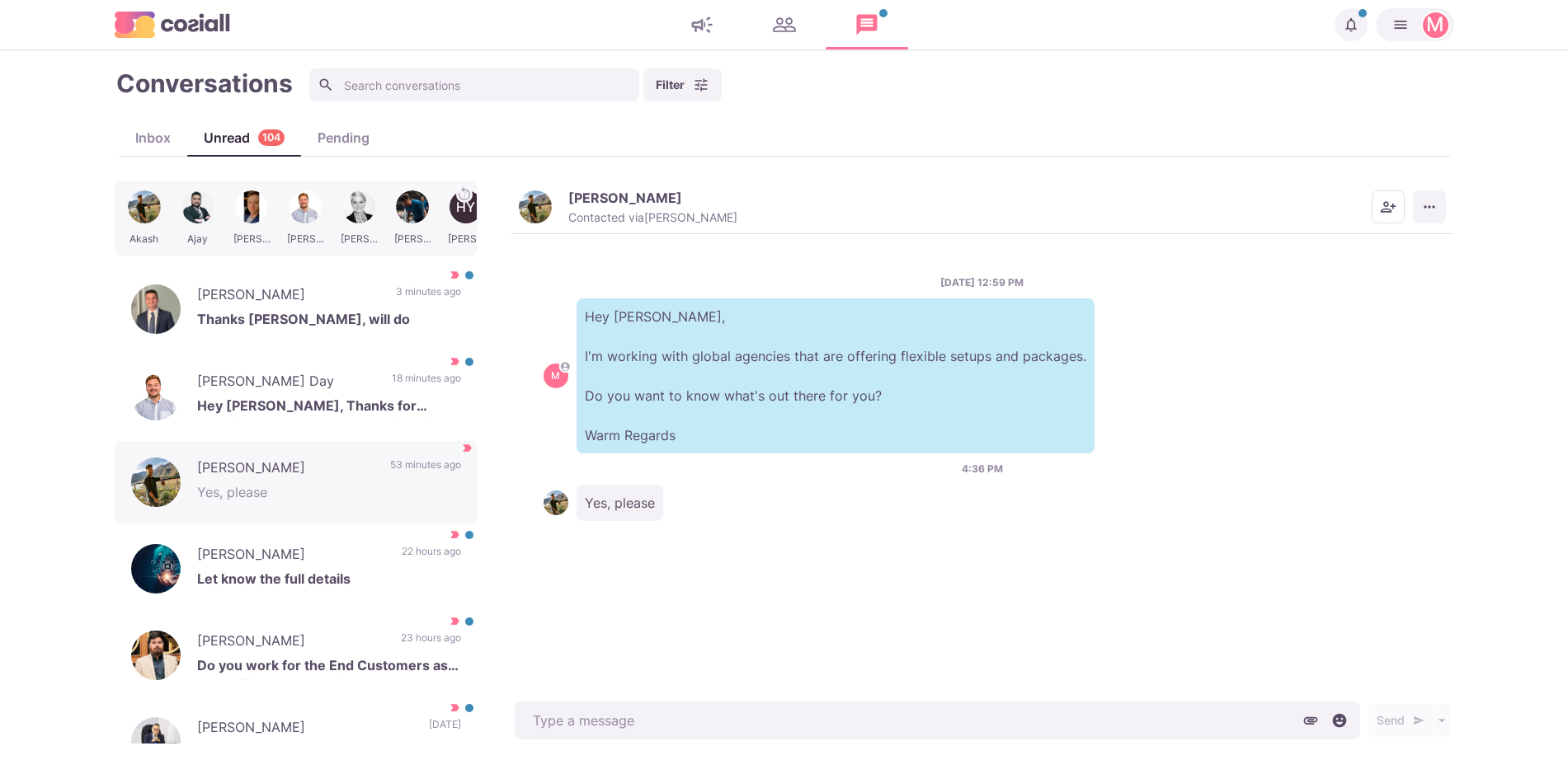
click at [1444, 227] on div "[PERSON_NAME] Contacted via [PERSON_NAME] [PERSON_NAME] as Unread Mark as Not I…" at bounding box center [982, 208] width 944 height 53
click at [1436, 217] on button "More menu" at bounding box center [1429, 207] width 33 height 33
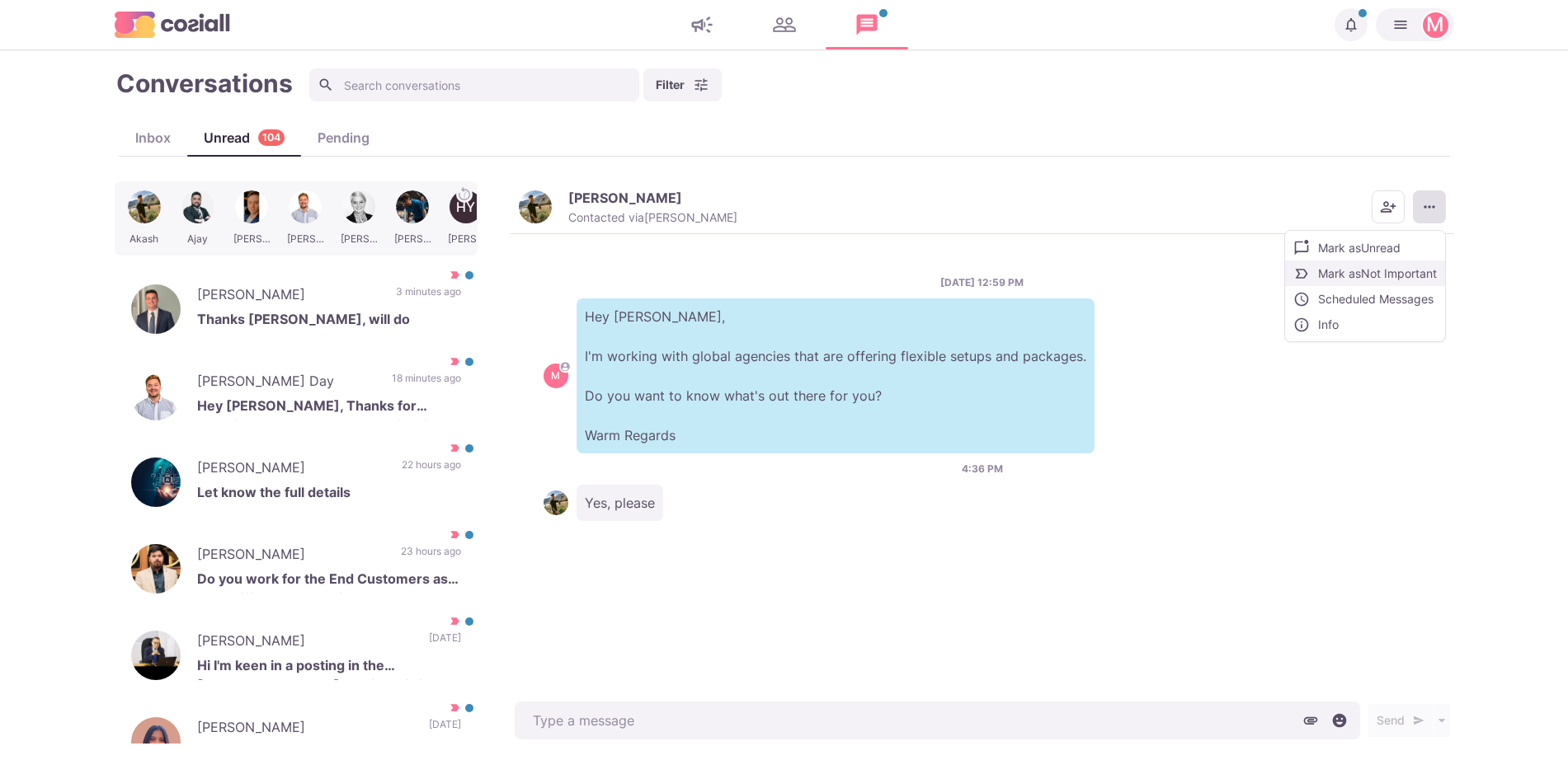
click at [1414, 269] on button "Mark as Not Important" at bounding box center [1365, 273] width 160 height 25
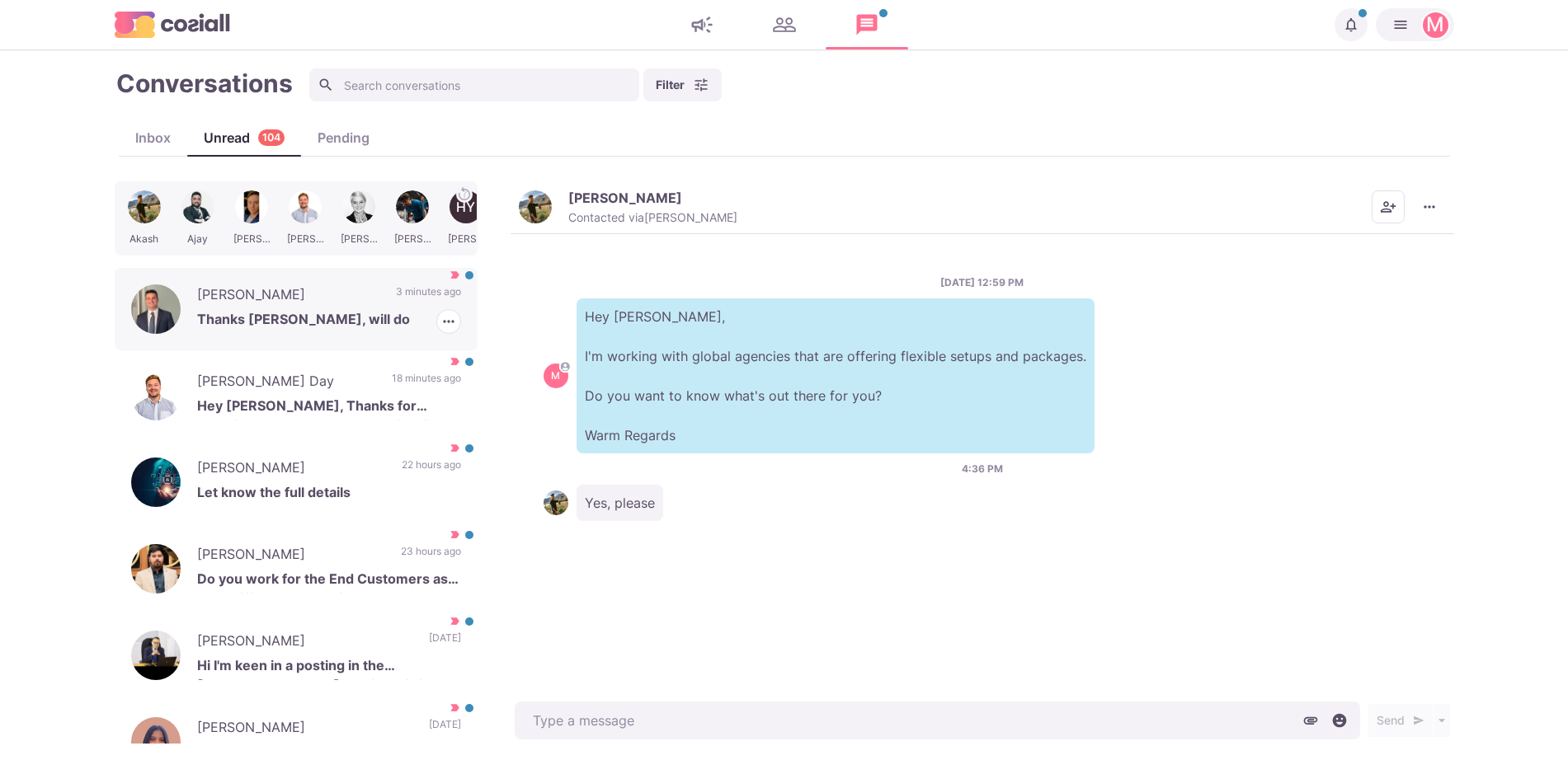
click at [388, 335] on div "[PERSON_NAME] Thanks [PERSON_NAME], will do 3 minutes ago [PERSON_NAME] as Read…" at bounding box center [295, 309] width 362 height 83
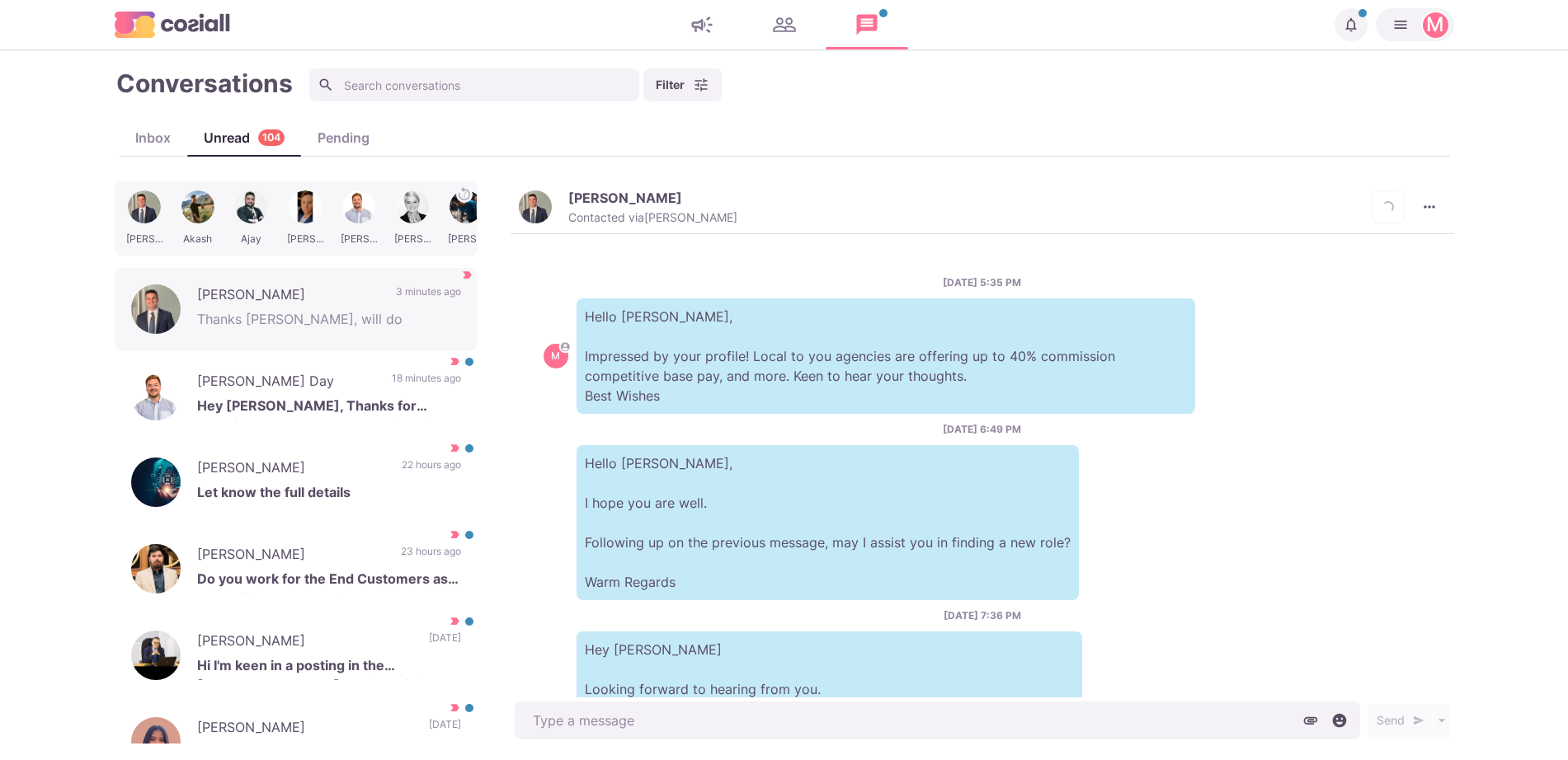
scroll to position [676, 0]
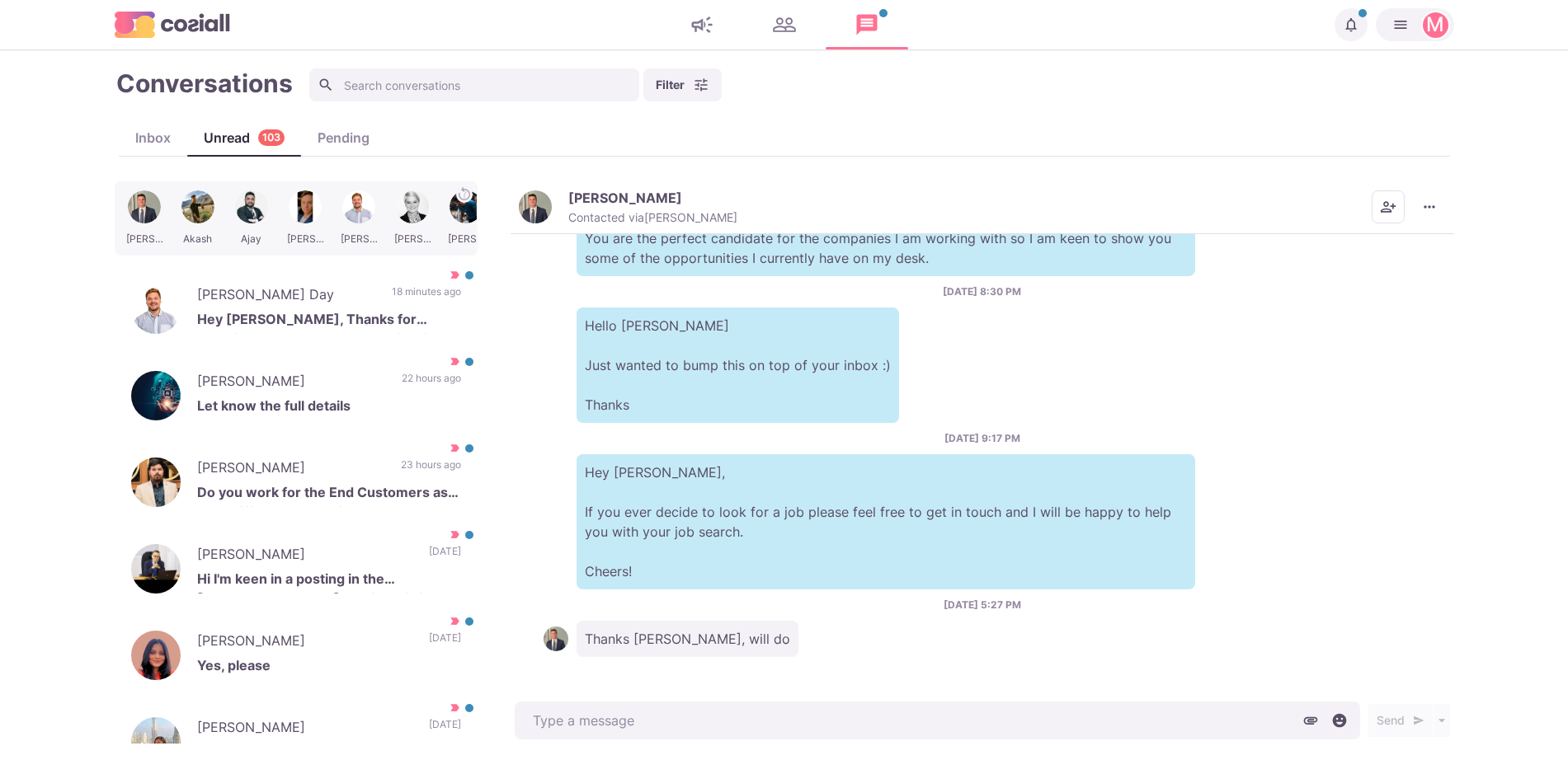
click at [551, 192] on button "[PERSON_NAME] Contacted via [PERSON_NAME]" at bounding box center [628, 207] width 219 height 35
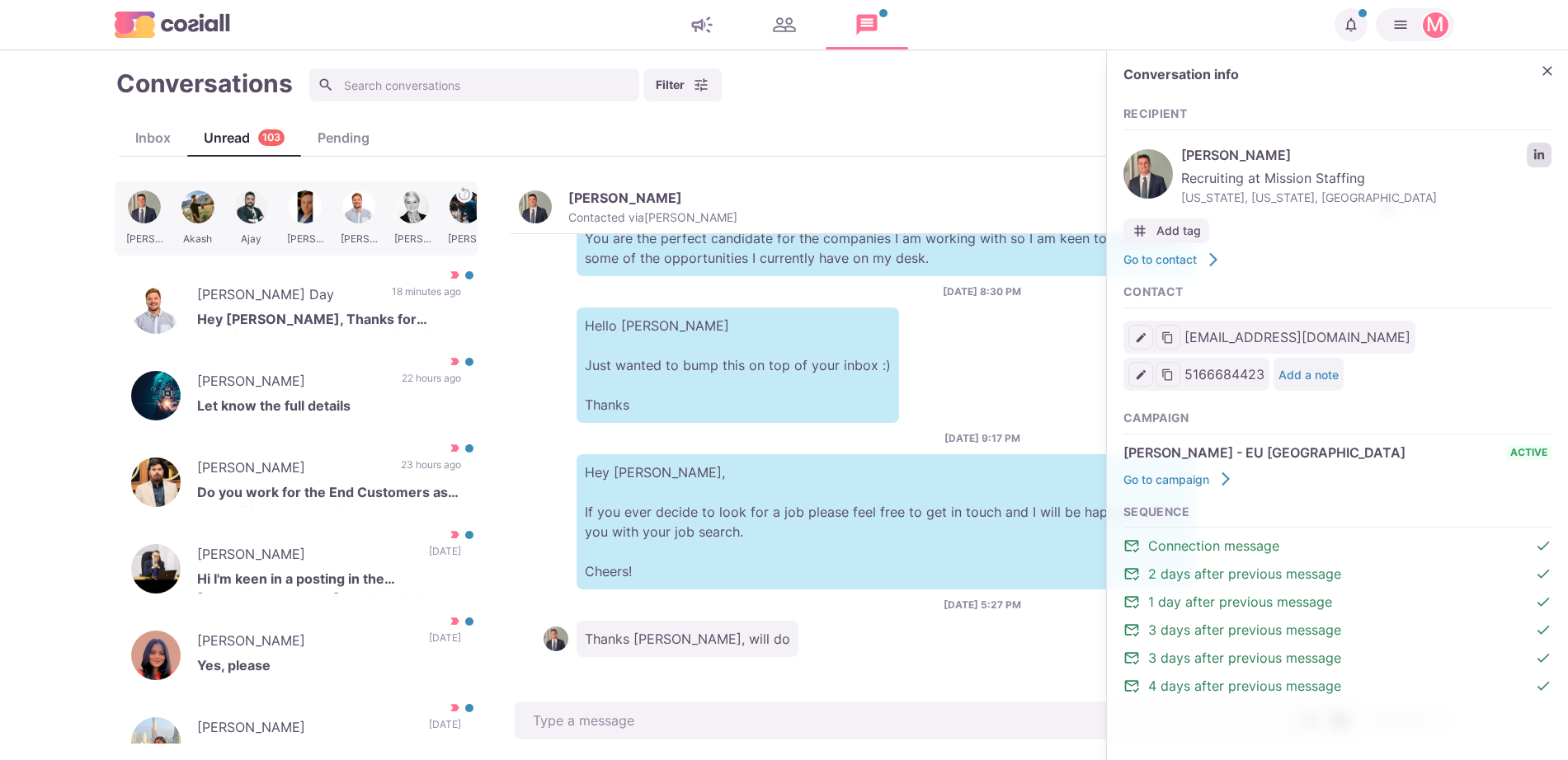
click at [1537, 145] on link "LinkedIn profile link" at bounding box center [1538, 154] width 25 height 25
click at [439, 375] on p "22 hours ago" at bounding box center [431, 383] width 59 height 25
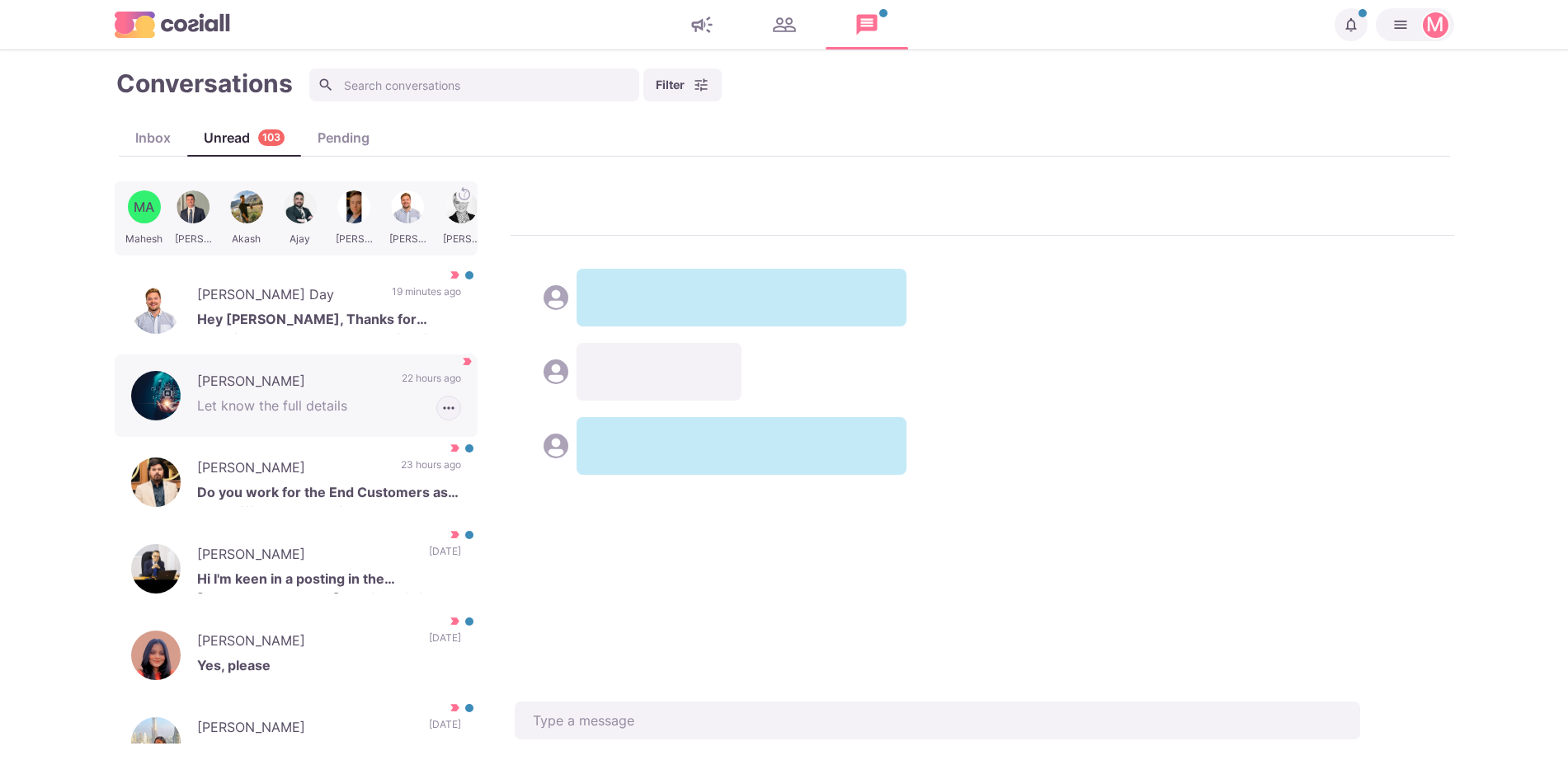
click at [441, 400] on icon "button" at bounding box center [449, 408] width 16 height 16
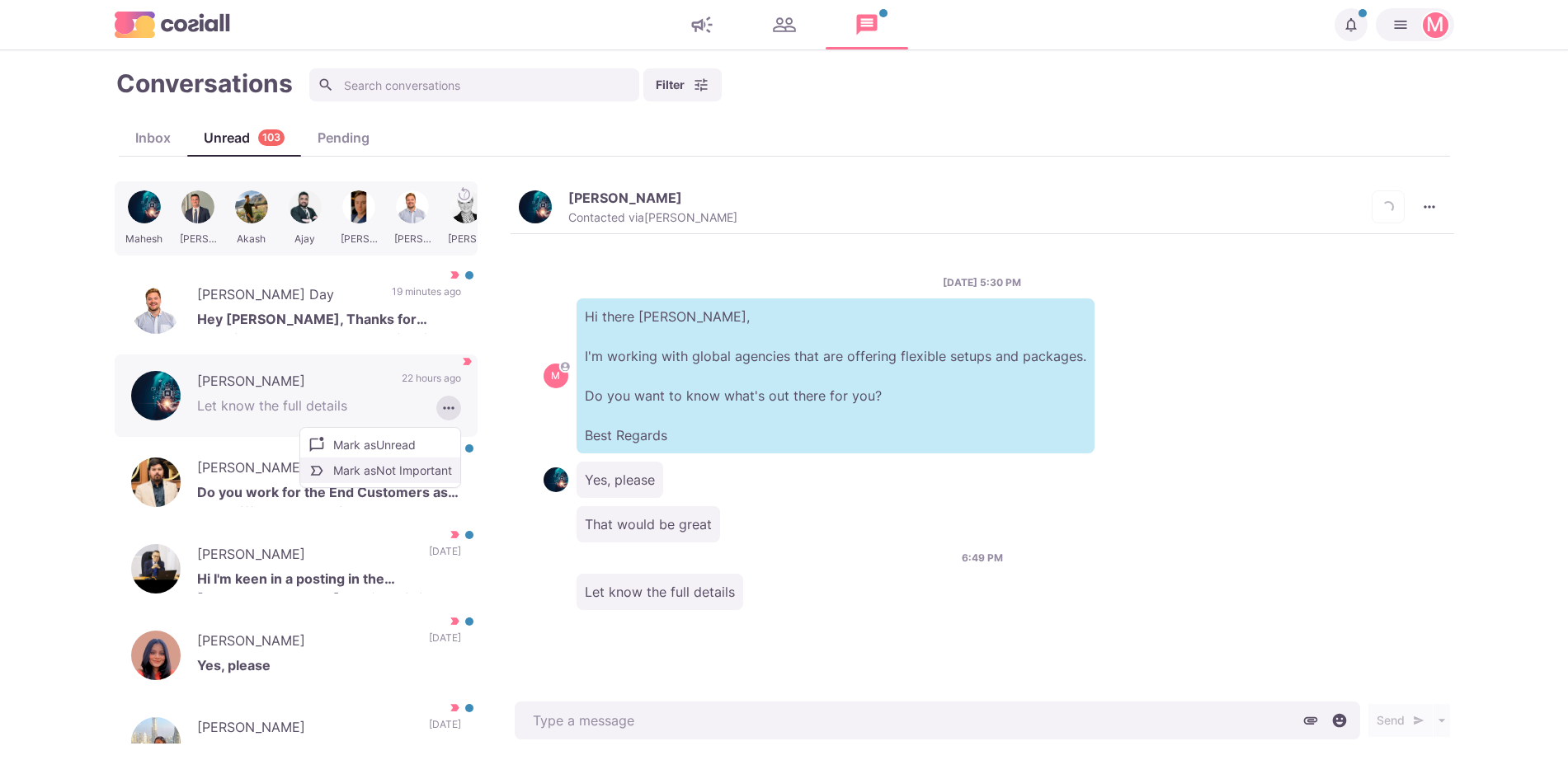
click at [417, 475] on button "Mark as Not Important" at bounding box center [380, 470] width 160 height 25
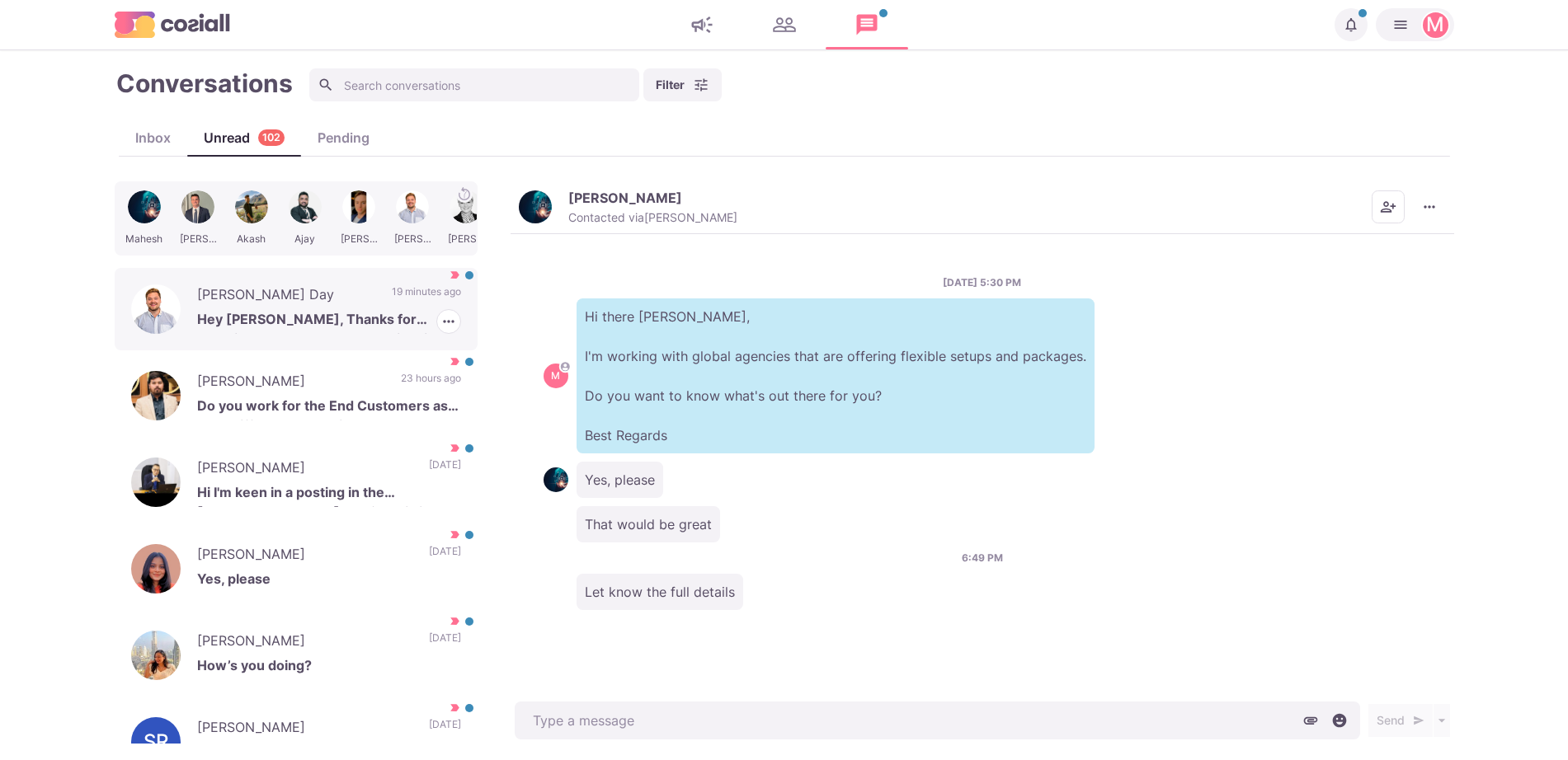
click at [270, 338] on div "[PERSON_NAME] Day Hey [PERSON_NAME], Thanks for reaching out! What'd you have i…" at bounding box center [295, 309] width 362 height 83
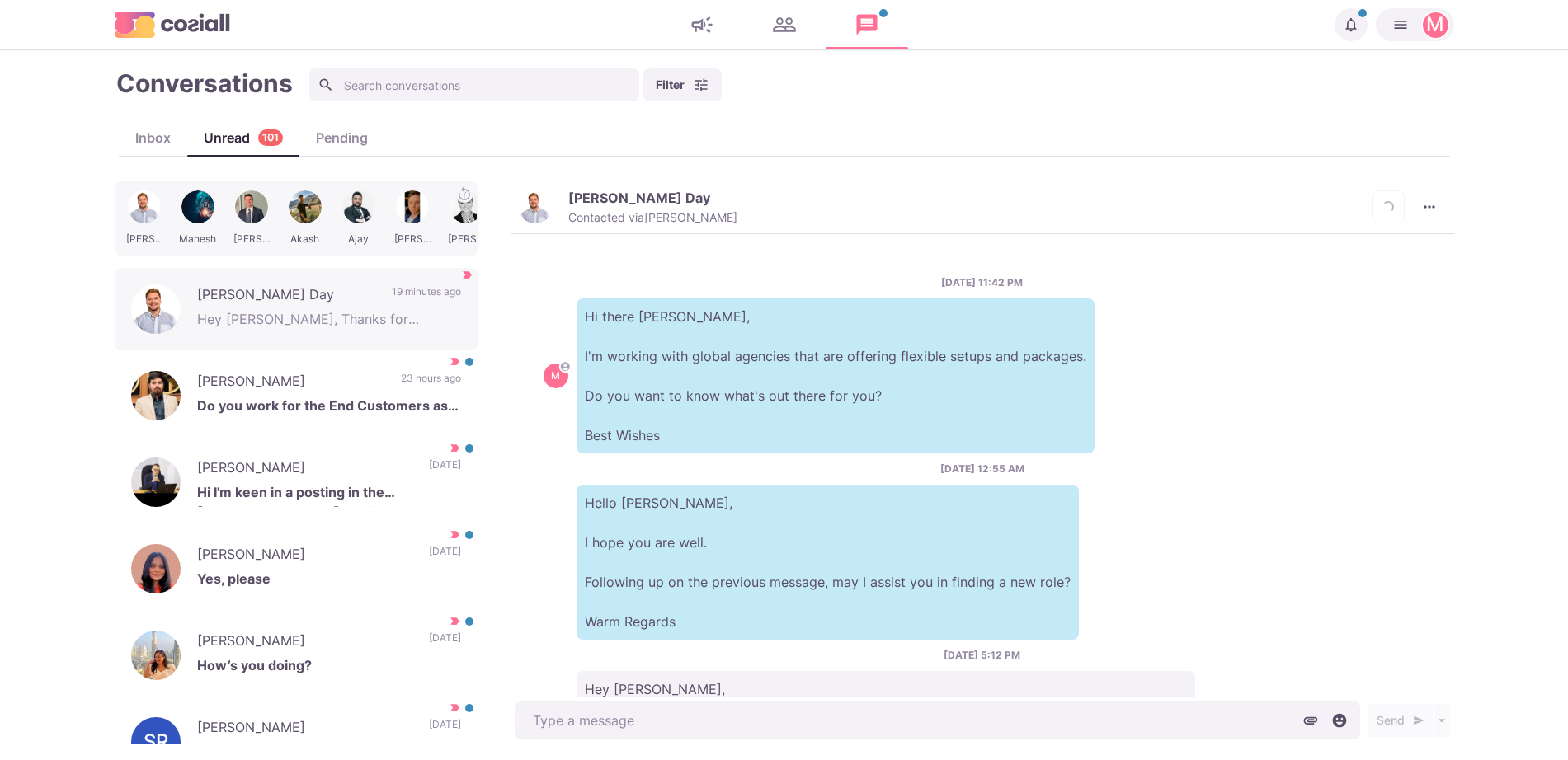
scroll to position [189, 0]
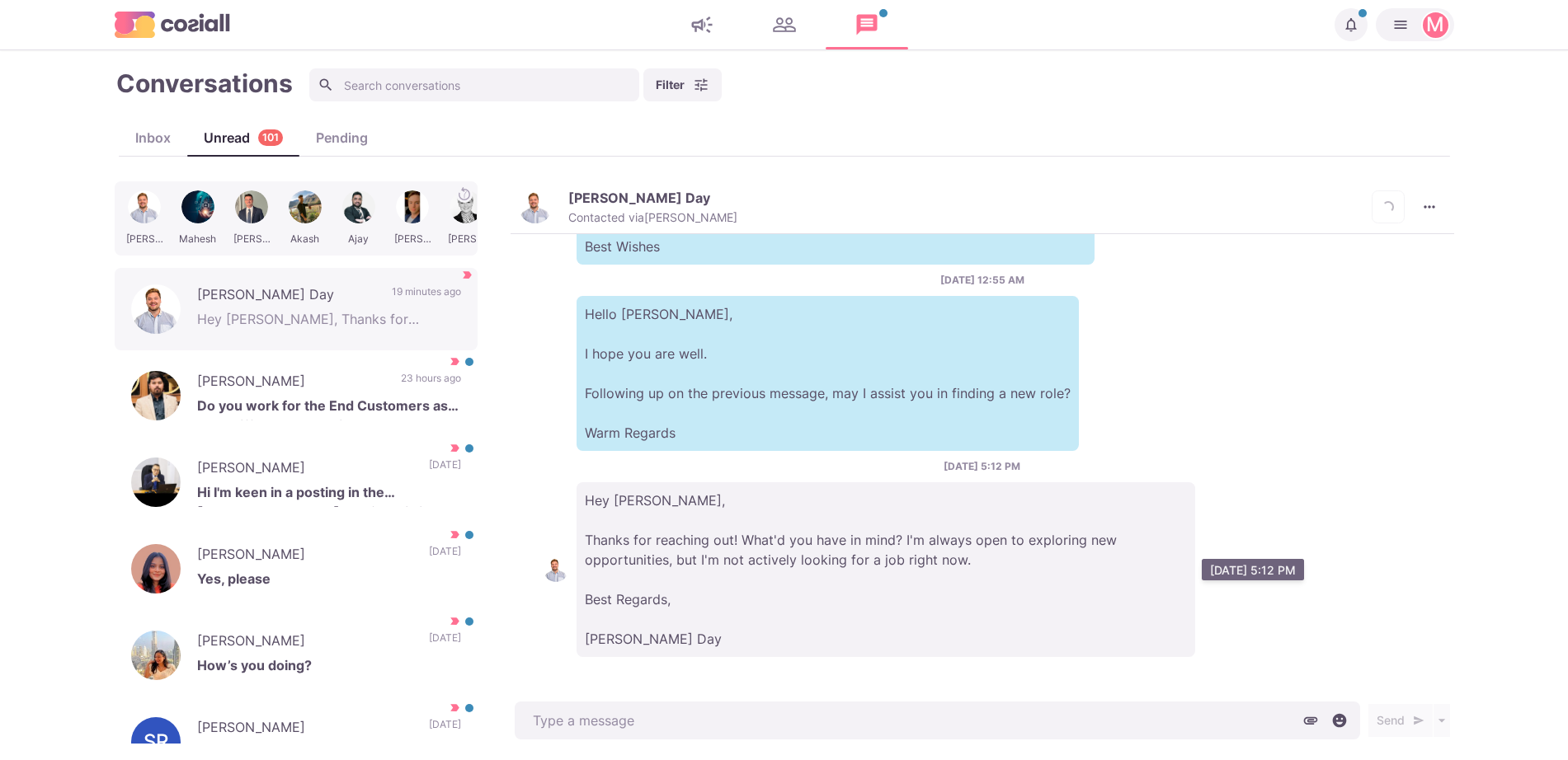
click at [725, 521] on p "Hey [PERSON_NAME], Thanks for reaching out! What'd you have in mind? I'm always…" at bounding box center [886, 569] width 619 height 174
click at [762, 525] on p "Hey [PERSON_NAME], Thanks for reaching out! What'd you have in mind? I'm always…" at bounding box center [886, 569] width 619 height 174
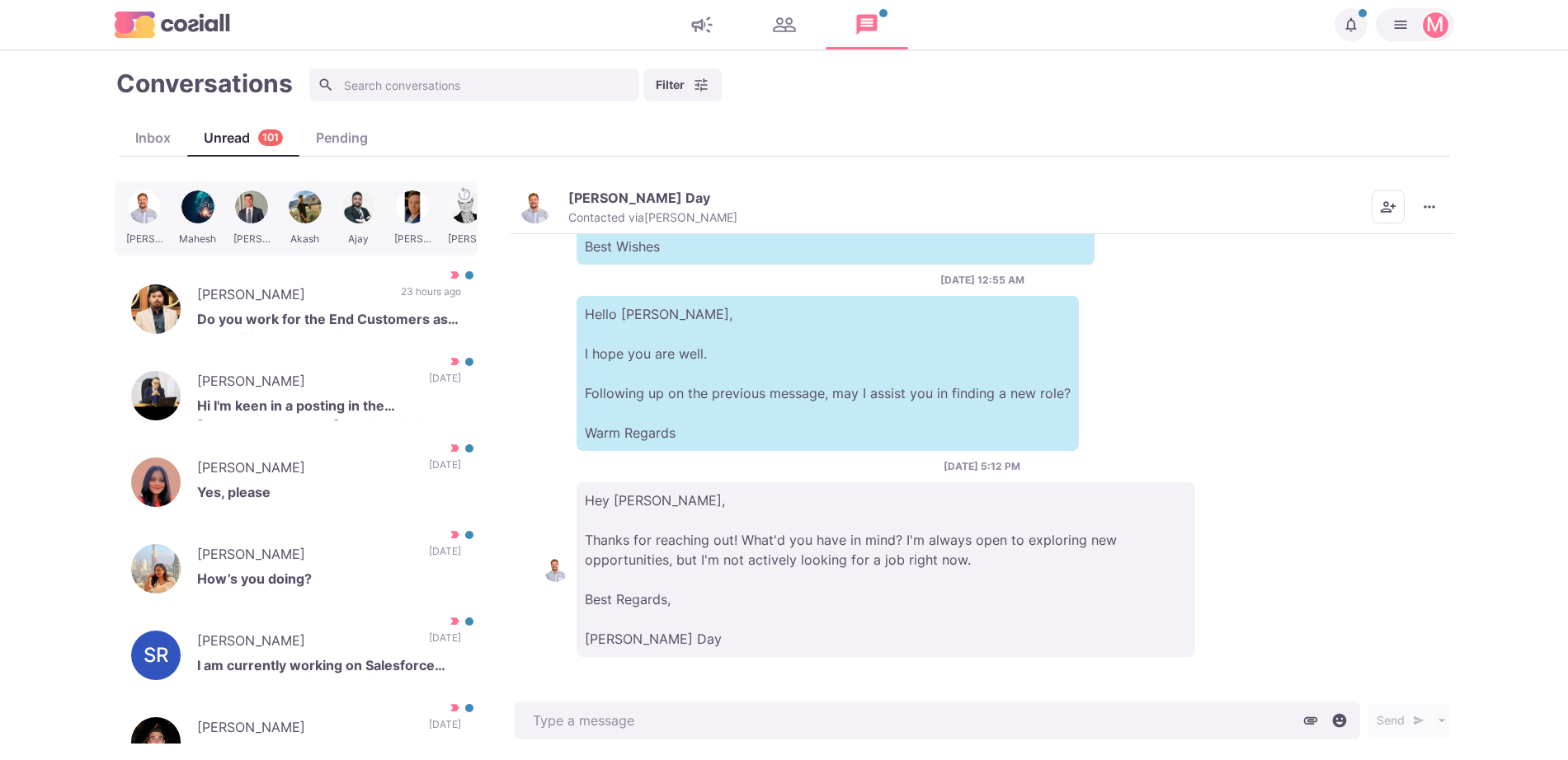
click at [812, 541] on p "Hey [PERSON_NAME], Thanks for reaching out! What'd you have in mind? I'm always…" at bounding box center [886, 569] width 619 height 174
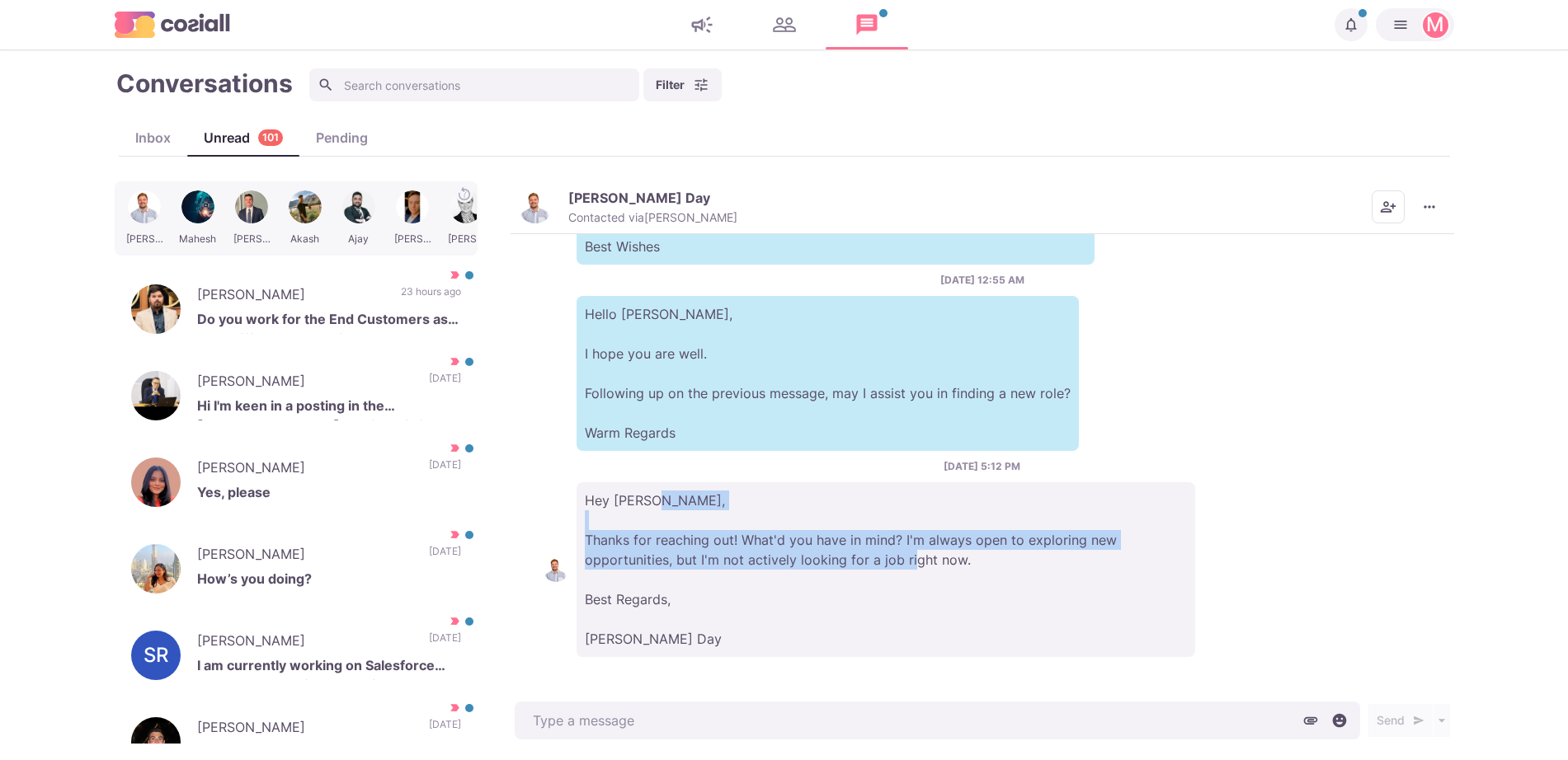
click at [812, 541] on p "Hey [PERSON_NAME], Thanks for reaching out! What'd you have in mind? I'm always…" at bounding box center [886, 569] width 619 height 174
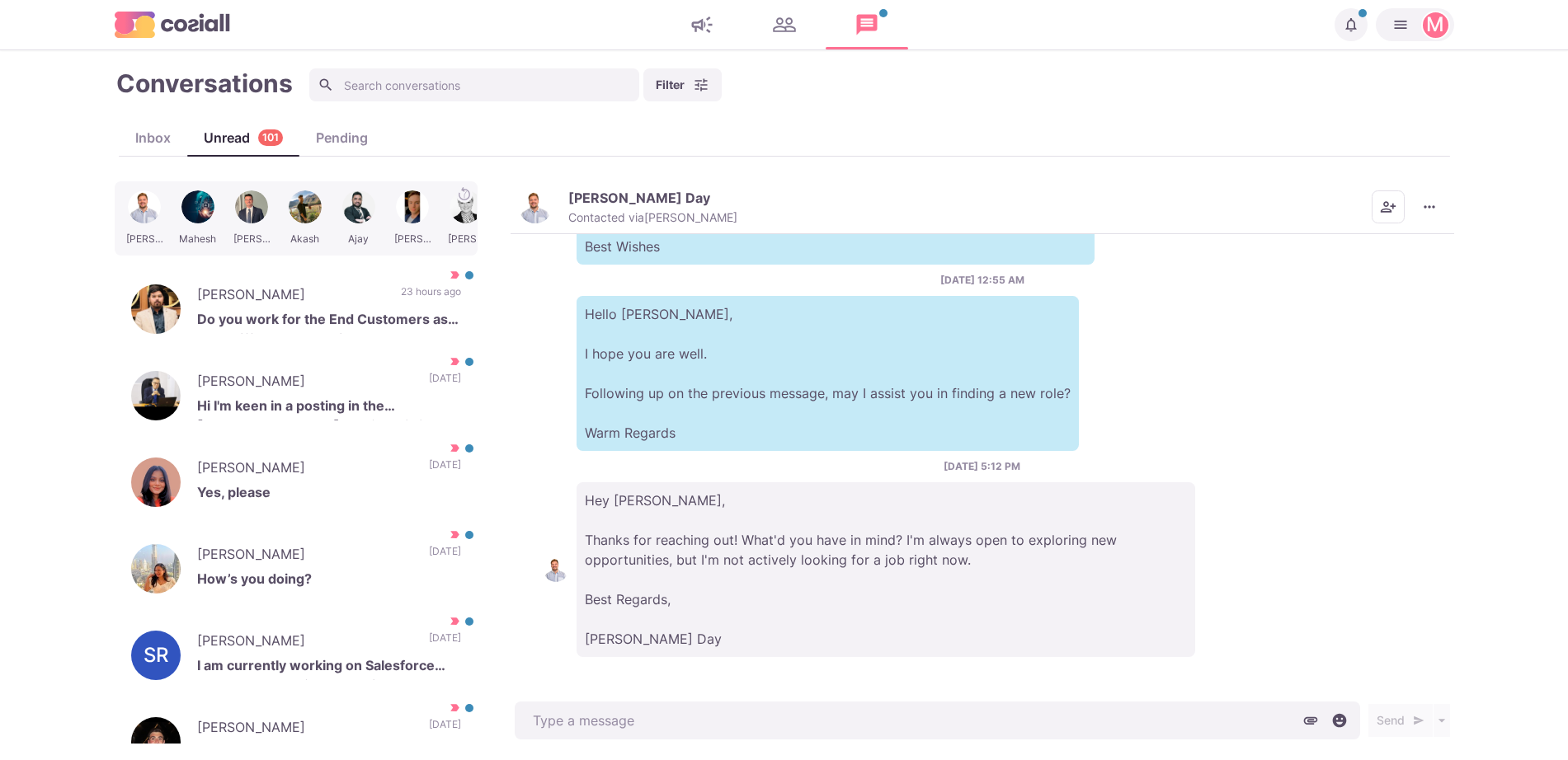
drag, startPoint x: 863, startPoint y: 497, endPoint x: 855, endPoint y: 469, distance: 29.1
click at [855, 469] on div "[DATE] 5:12 PM Hey [PERSON_NAME], Thanks for reaching out! What'd you have in m…" at bounding box center [982, 558] width 878 height 198
click at [1430, 202] on icon "More menu" at bounding box center [1429, 207] width 16 height 16
click at [1368, 278] on button "Mark as Not Important" at bounding box center [1365, 273] width 160 height 25
